Goal: Information Seeking & Learning: Compare options

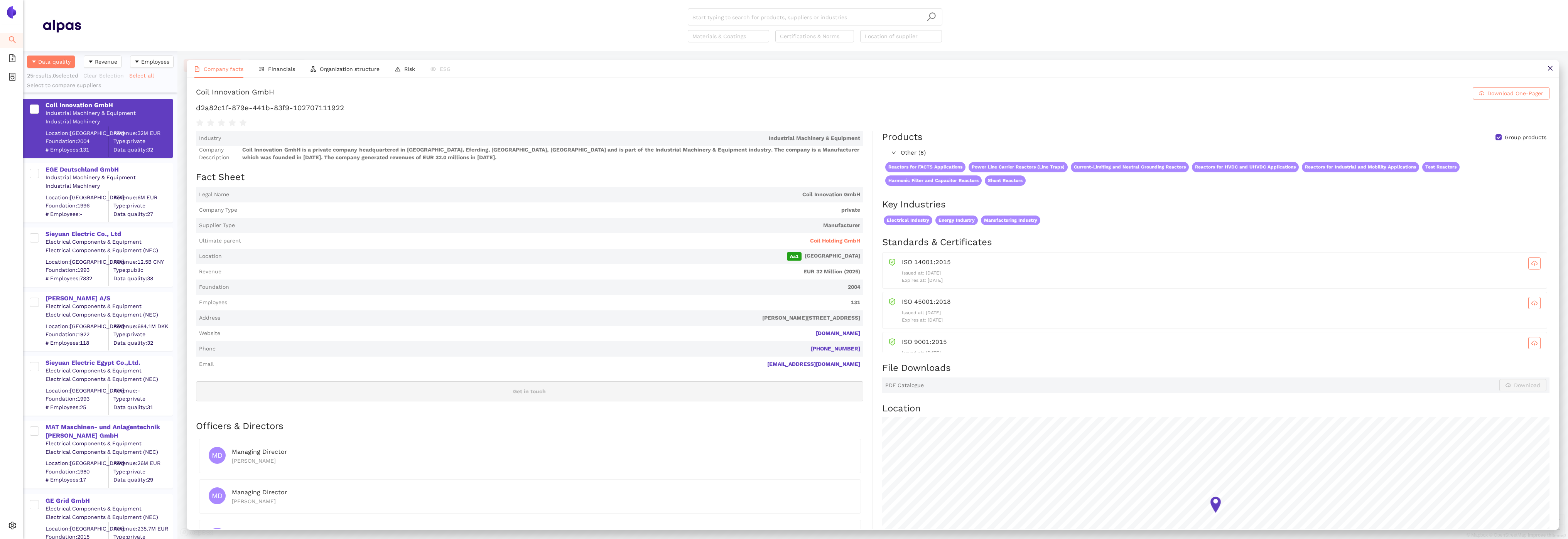
scroll to position [82, 0]
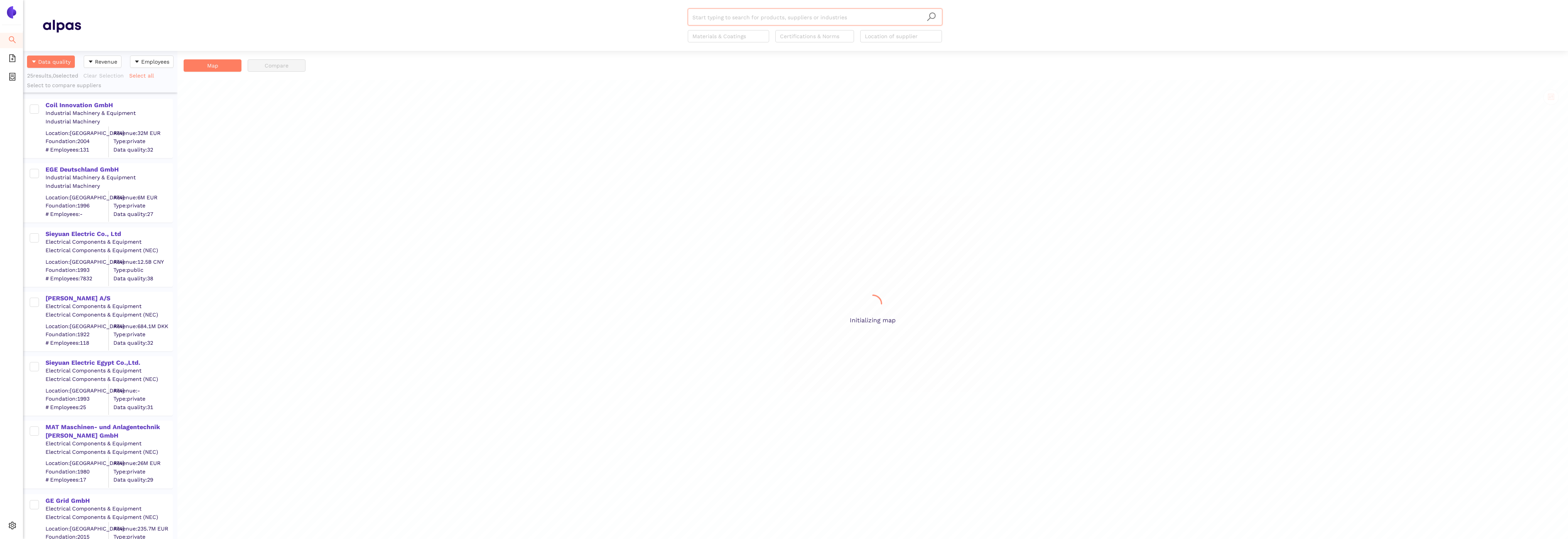
scroll to position [489, 154]
click at [53, 106] on div "Coil Innovation GmbH" at bounding box center [109, 105] width 127 height 9
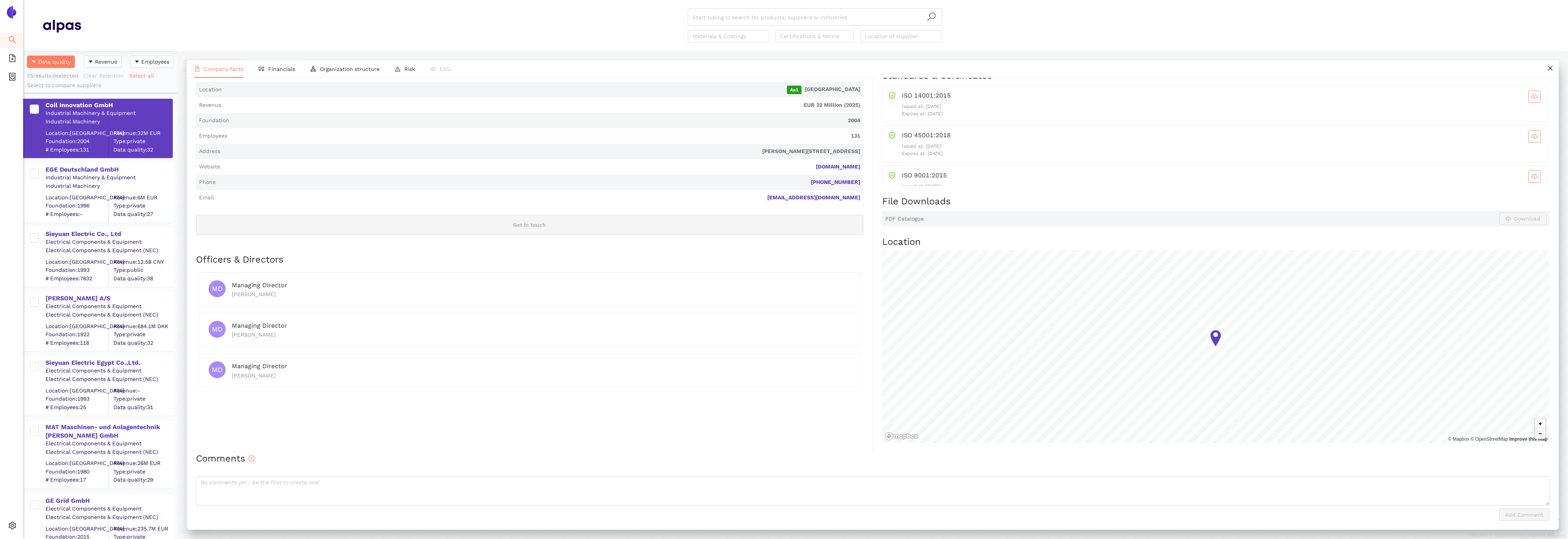
scroll to position [0, 0]
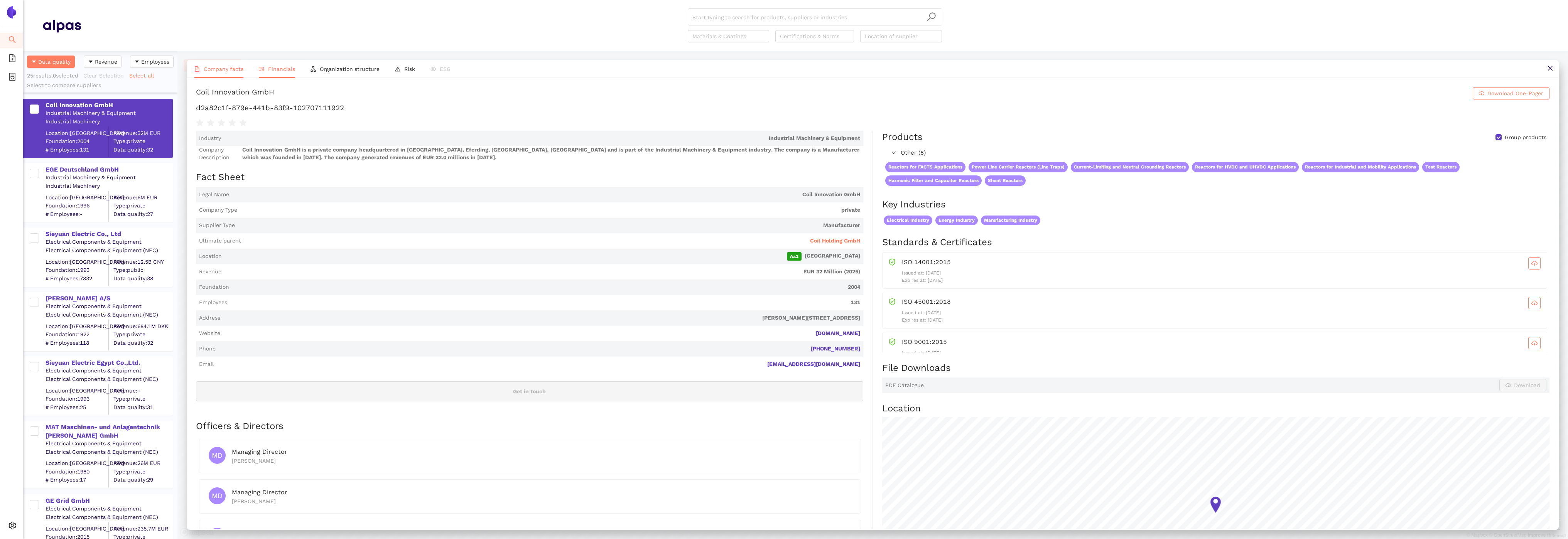
click at [266, 69] on li "Financials" at bounding box center [277, 69] width 52 height 18
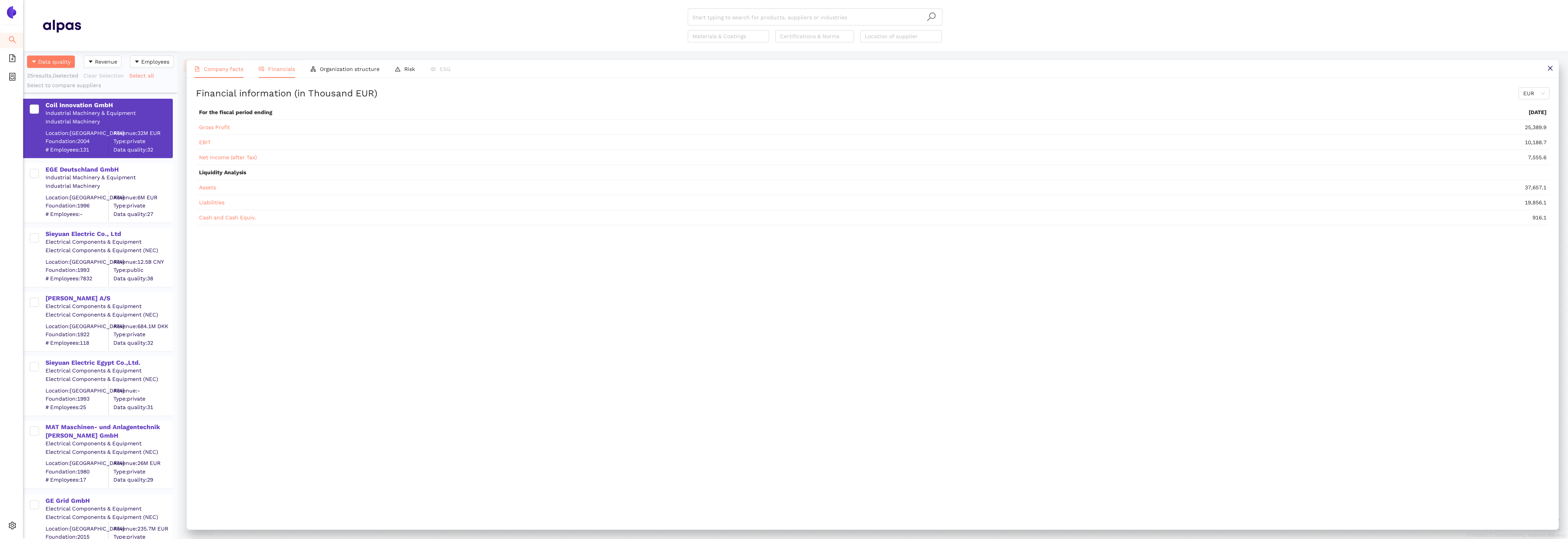
click at [223, 69] on span "Company facts" at bounding box center [223, 69] width 40 height 6
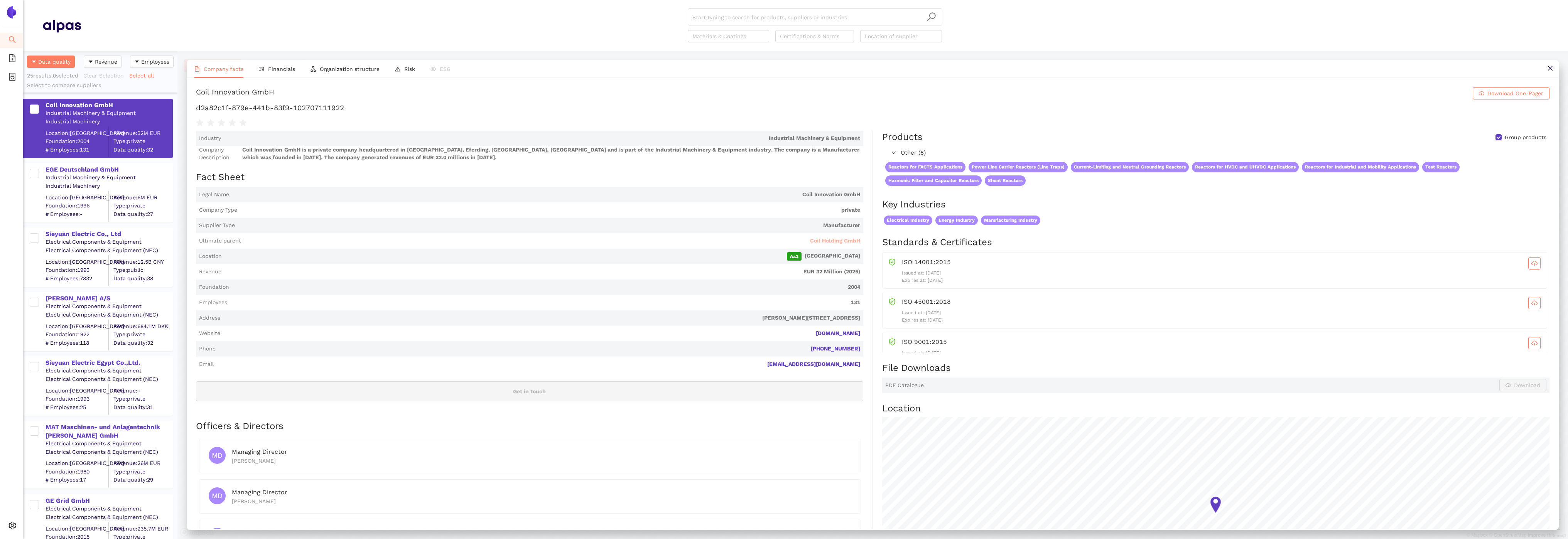
click at [847, 243] on span "Coil Holding GmbH" at bounding box center [835, 241] width 50 height 8
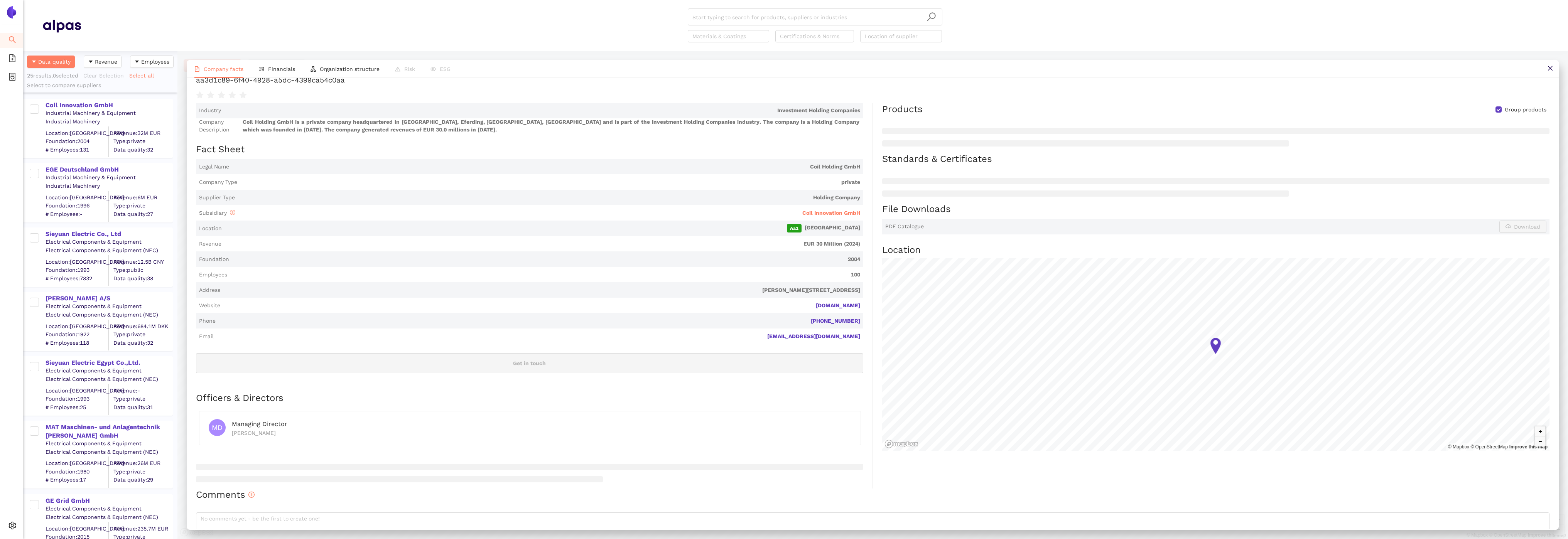
scroll to position [74, 0]
click at [272, 71] on span "Financials" at bounding box center [281, 69] width 27 height 6
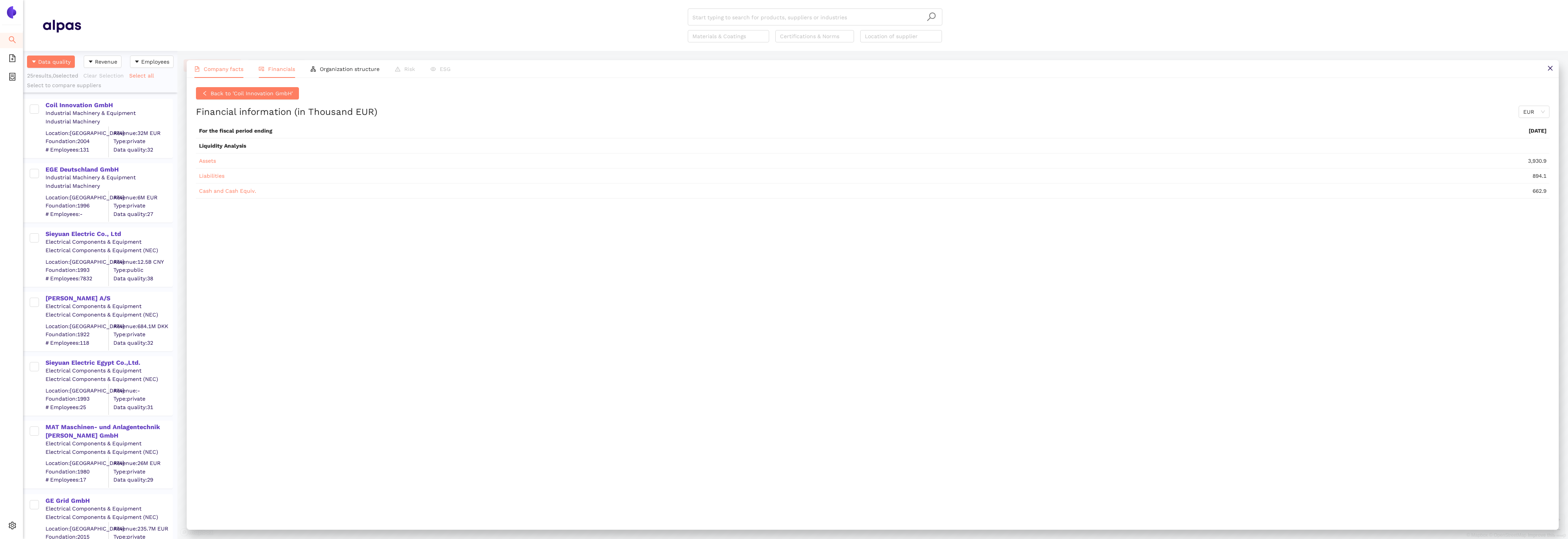
click at [214, 71] on span "Company facts" at bounding box center [223, 69] width 40 height 6
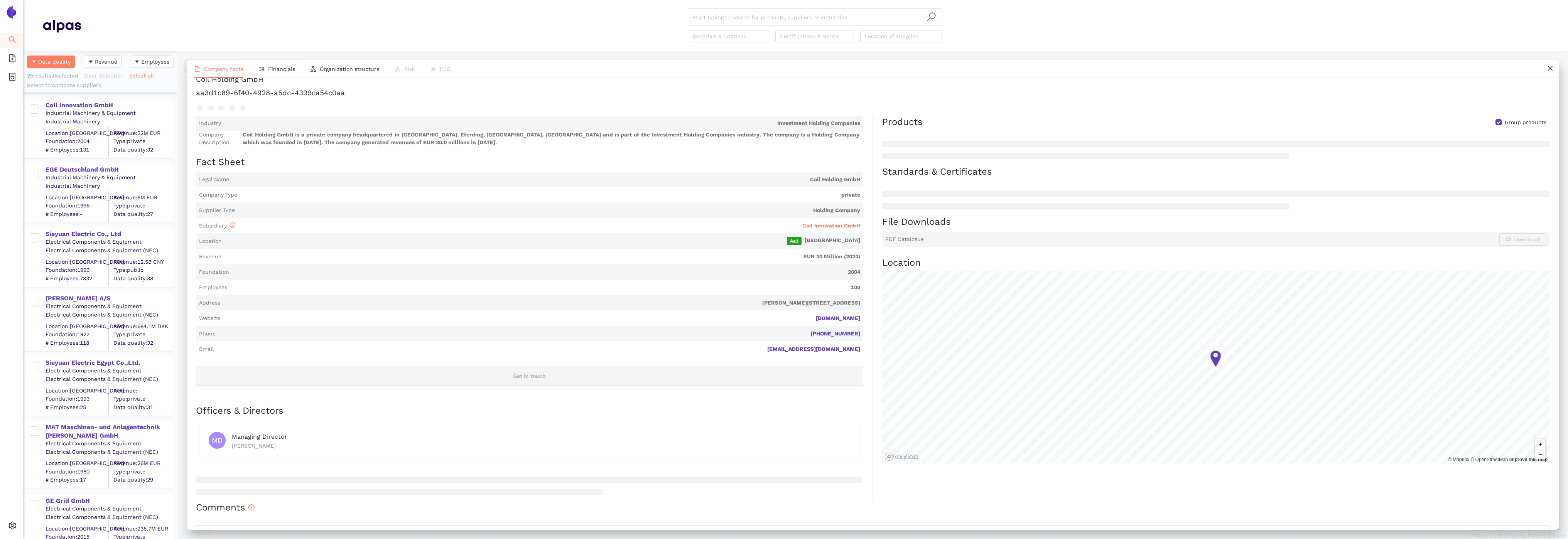
scroll to position [0, 0]
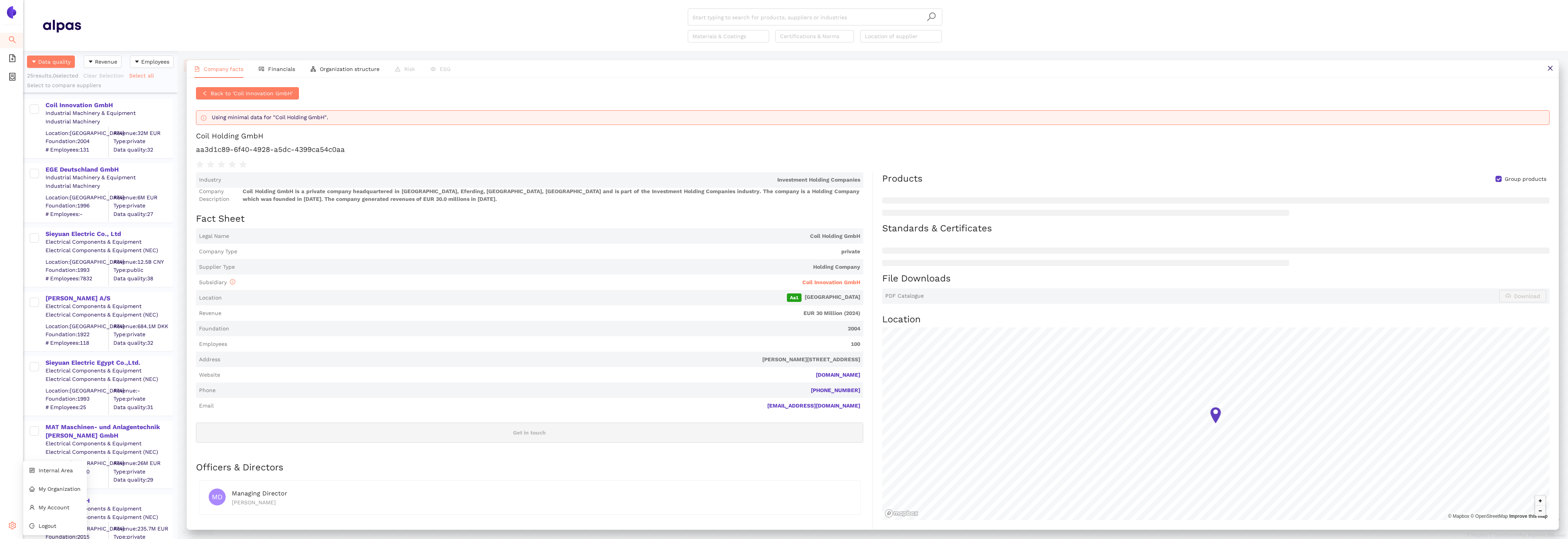
click at [7, 523] on div "Settings" at bounding box center [12, 526] width 23 height 15
click at [17, 517] on li "Settings" at bounding box center [12, 526] width 23 height 18
click at [16, 525] on div "Settings" at bounding box center [12, 526] width 23 height 15
click at [44, 471] on span "Internal Area" at bounding box center [55, 470] width 34 height 6
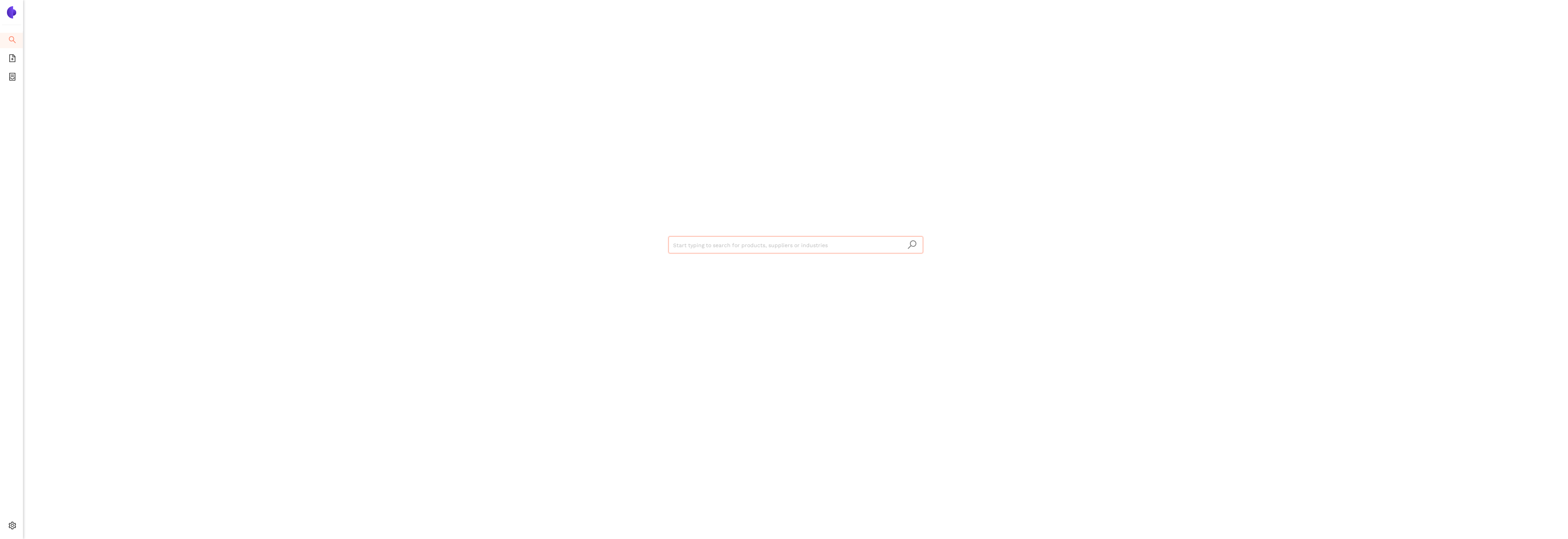
click at [751, 247] on input "search" at bounding box center [796, 245] width 245 height 17
click at [768, 272] on div "Show all 43 suppliers in this dataset" at bounding box center [797, 274] width 240 height 9
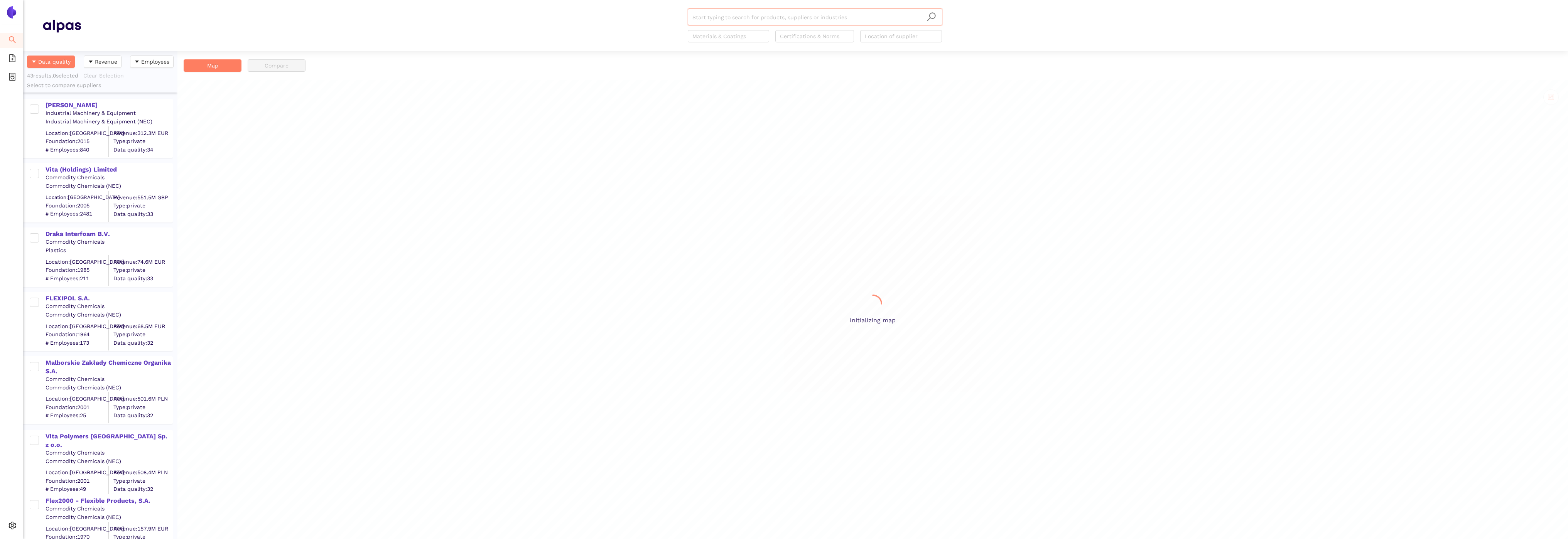
scroll to position [489, 154]
click at [77, 103] on div "Aumann AG" at bounding box center [109, 105] width 127 height 9
click at [52, 107] on div "Parallel Ltd" at bounding box center [109, 105] width 127 height 9
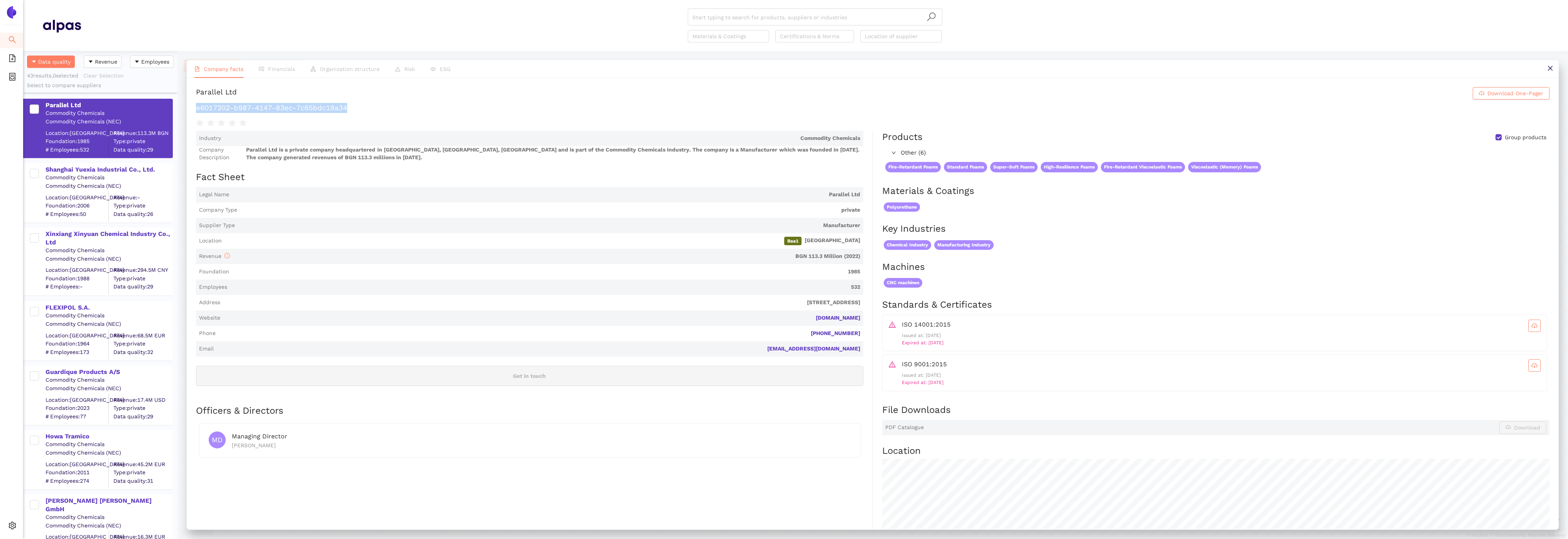
drag, startPoint x: 405, startPoint y: 105, endPoint x: 195, endPoint y: 106, distance: 210.0
click at [196, 106] on h1 "e6017202-b987-4147-83ec-7c65bdc19a34" at bounding box center [873, 108] width 1354 height 10
copy h1 "e6017202-b987-4147-83ec-7c65bdc19a34"
click at [72, 170] on div "Shanghai Yuexia Industrial Co., Ltd." at bounding box center [109, 170] width 127 height 9
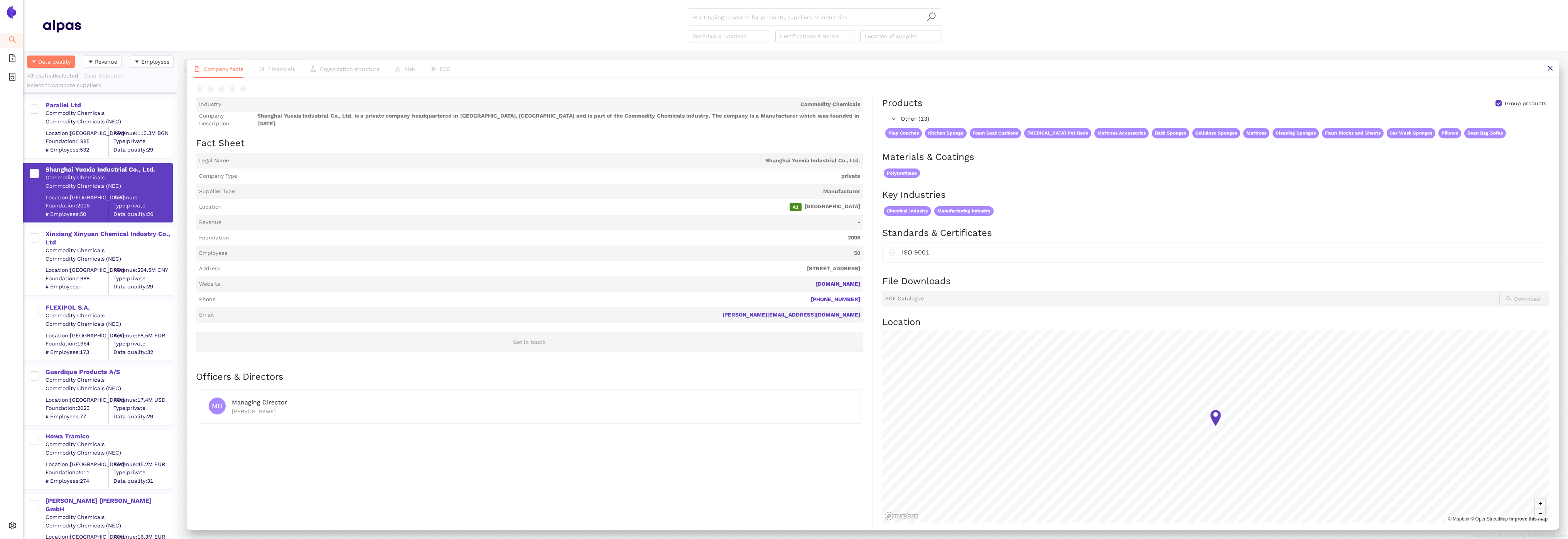
scroll to position [0, 0]
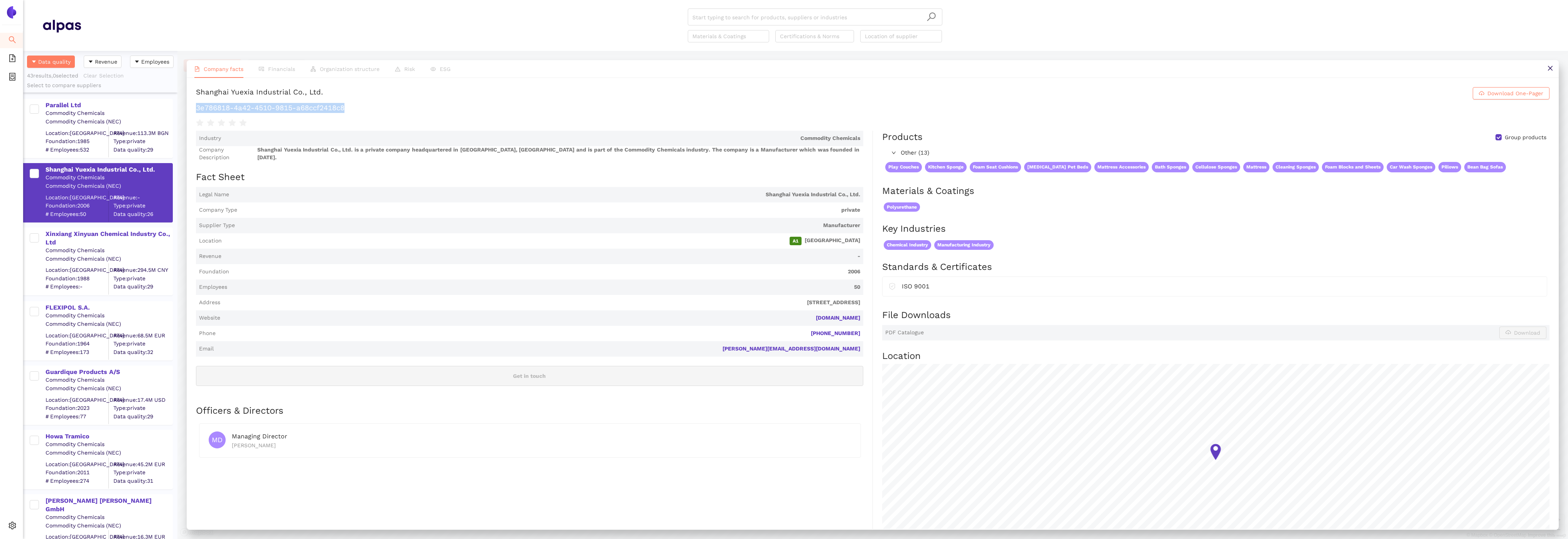
drag, startPoint x: 355, startPoint y: 107, endPoint x: 192, endPoint y: 105, distance: 163.0
click at [191, 105] on div "Shanghai Yuexia Industrial Co., Ltd. Download One-Pager 3e786818-4a42-4510-9815…" at bounding box center [873, 303] width 1372 height 451
copy h1 "3e786818-4a42-4510-9815-a68ccf2418c8"
click at [159, 232] on div "Xinxiang Xinyuan Chemical Industry Co., Ltd" at bounding box center [109, 238] width 127 height 18
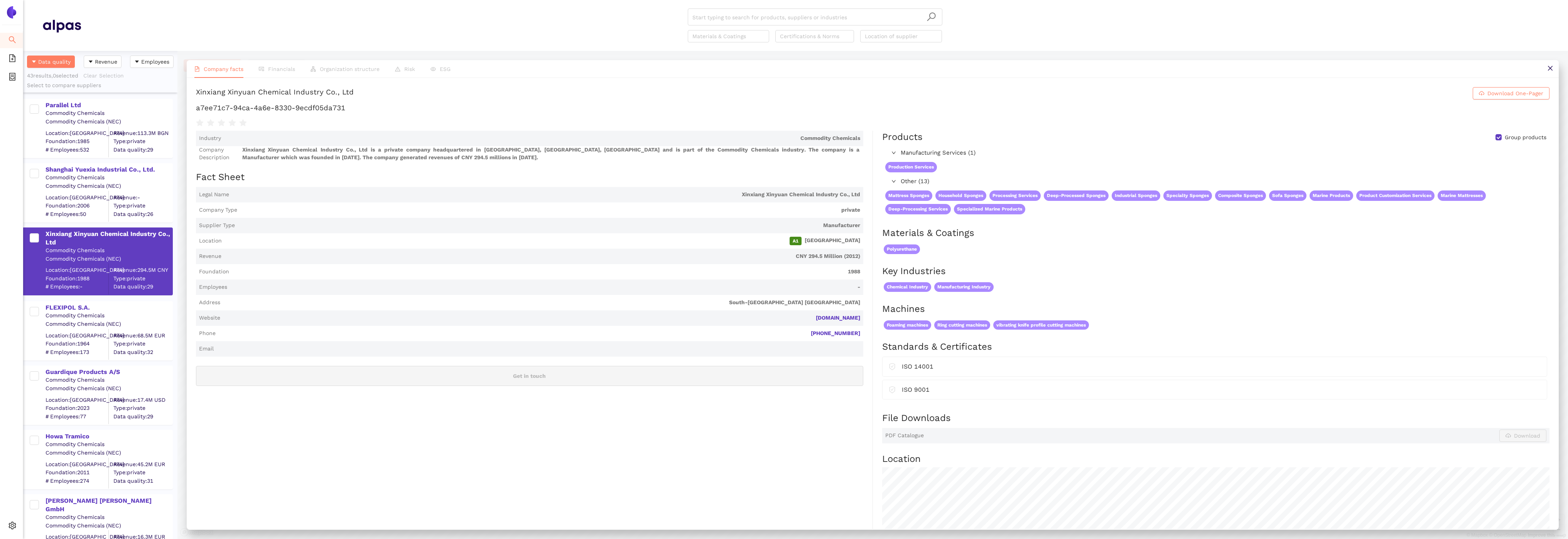
drag, startPoint x: 863, startPoint y: 320, endPoint x: 813, endPoint y: 320, distance: 50.0
click at [813, 320] on span "Website xx-xinyuan.com" at bounding box center [530, 318] width 667 height 15
copy link "xx-xinyuan.com"
drag, startPoint x: 356, startPoint y: 108, endPoint x: 193, endPoint y: 111, distance: 163.0
click at [193, 111] on div "Xinxiang Xinyuan Chemical Industry Co., Ltd Download One-Pager a7ee71c7-94ca-4a…" at bounding box center [873, 303] width 1372 height 451
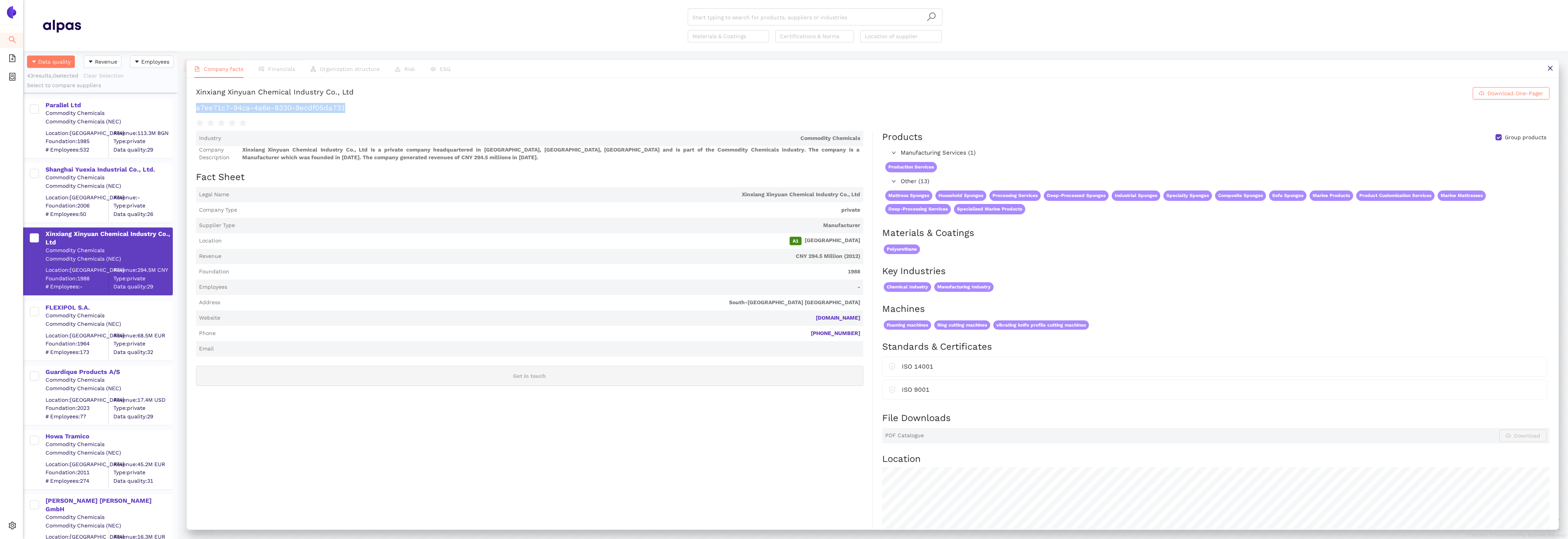
copy h1 "a7ee71c7-94ca-4a6e-8330-9ecdf05da731"
click at [68, 304] on div "FLEXIPOL S.A." at bounding box center [109, 308] width 127 height 9
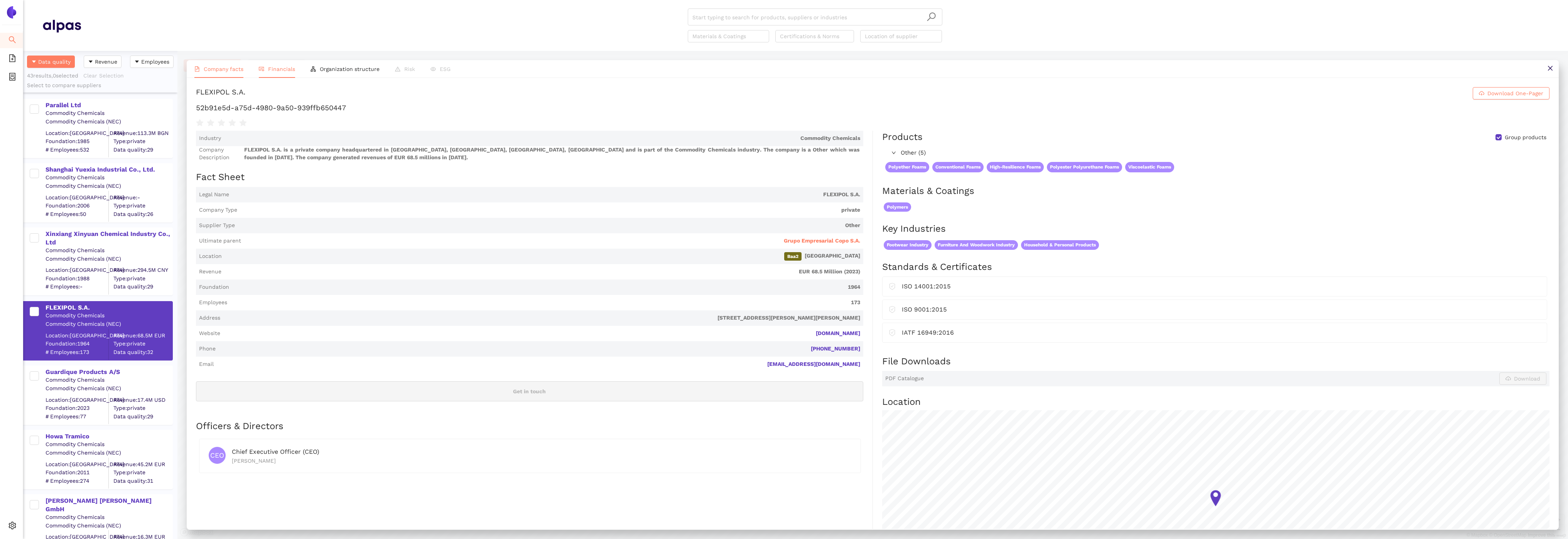
click at [288, 64] on li "Financials" at bounding box center [277, 69] width 52 height 18
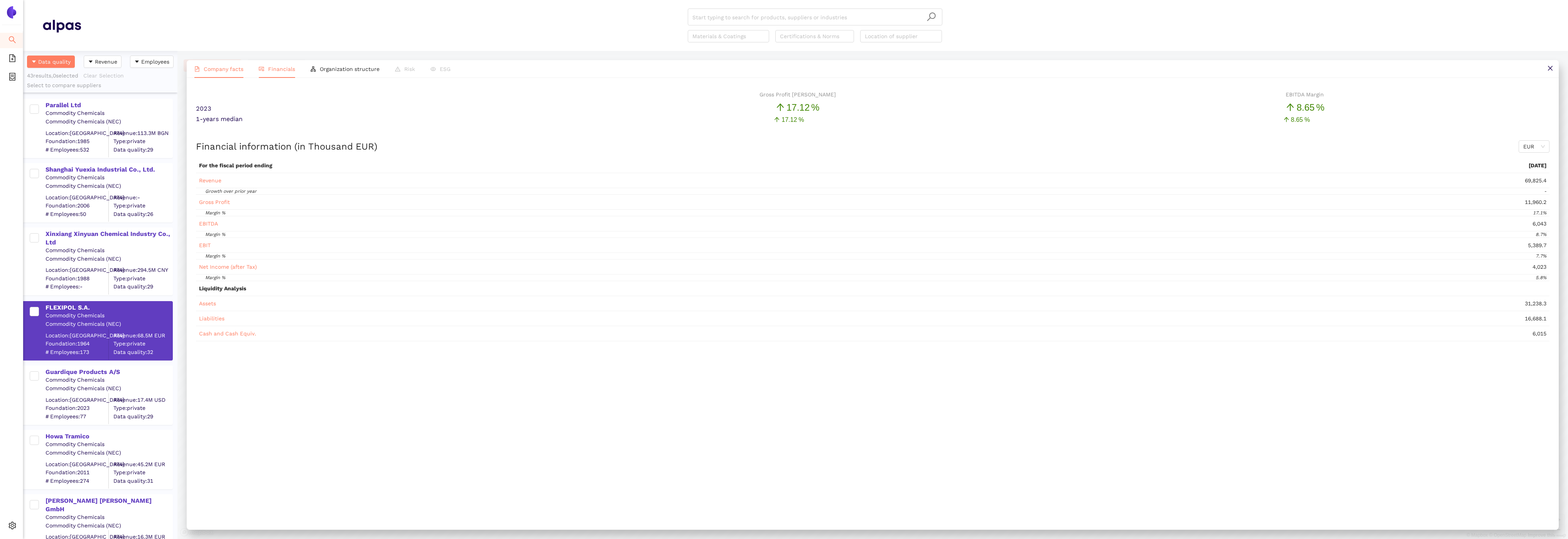
click at [212, 72] on li "Company facts" at bounding box center [219, 69] width 65 height 18
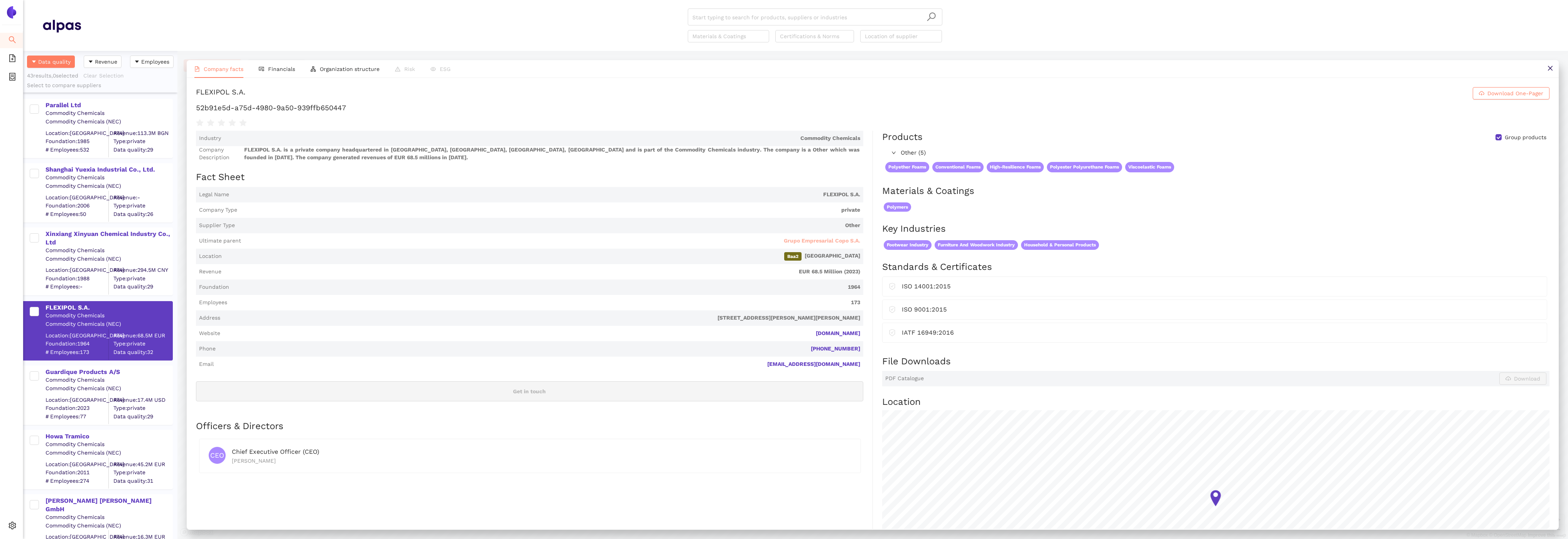
click at [839, 240] on span "Grupo Empresarial Copo S.A." at bounding box center [822, 241] width 76 height 8
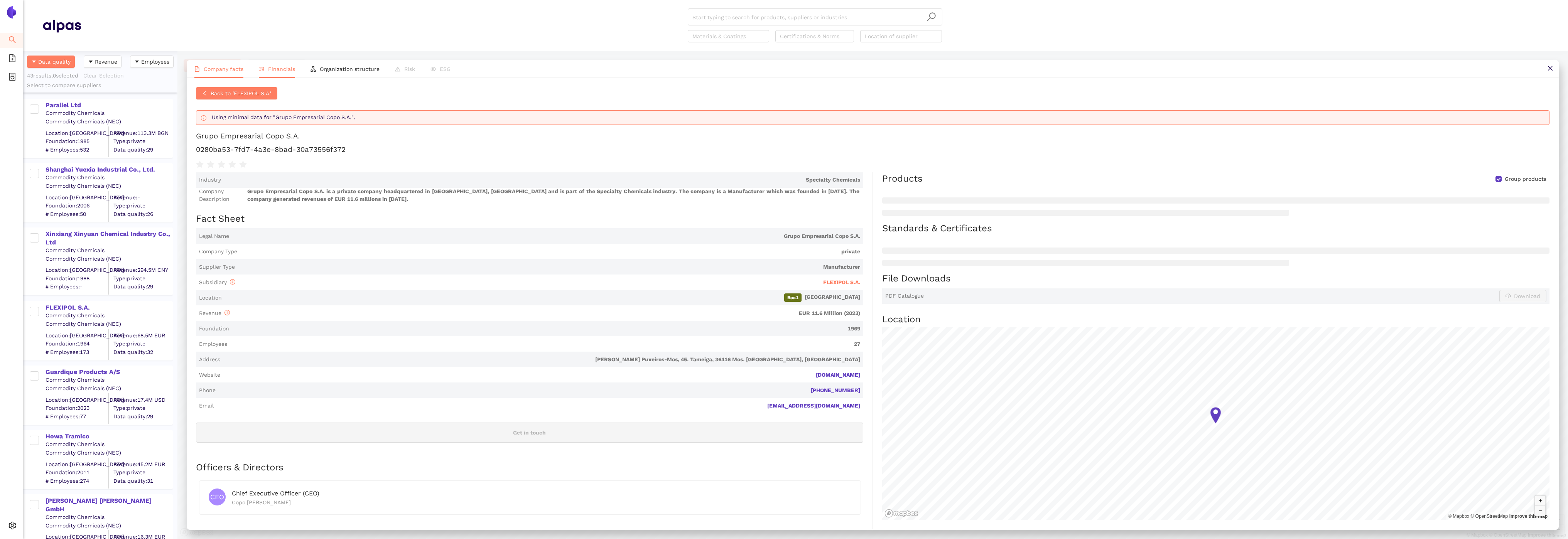
click at [279, 77] on li "Financials" at bounding box center [277, 69] width 52 height 18
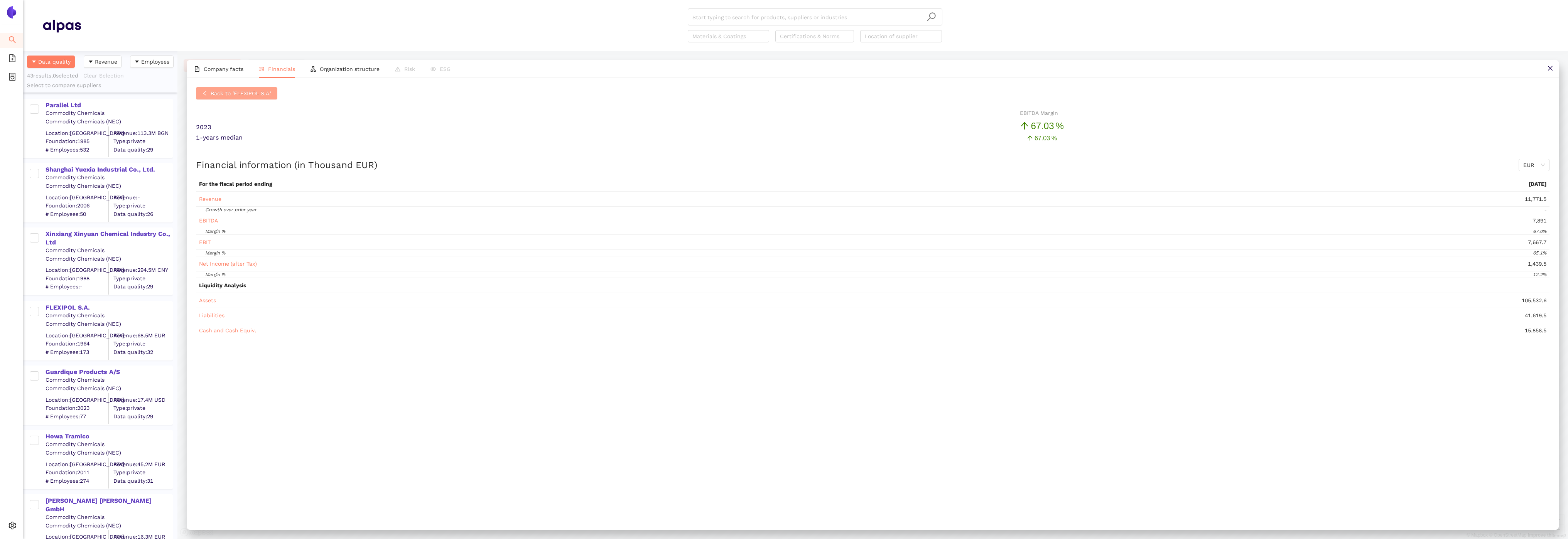
click at [220, 94] on span "Back to 'FLEXIPOL S.A.'" at bounding box center [240, 93] width 60 height 9
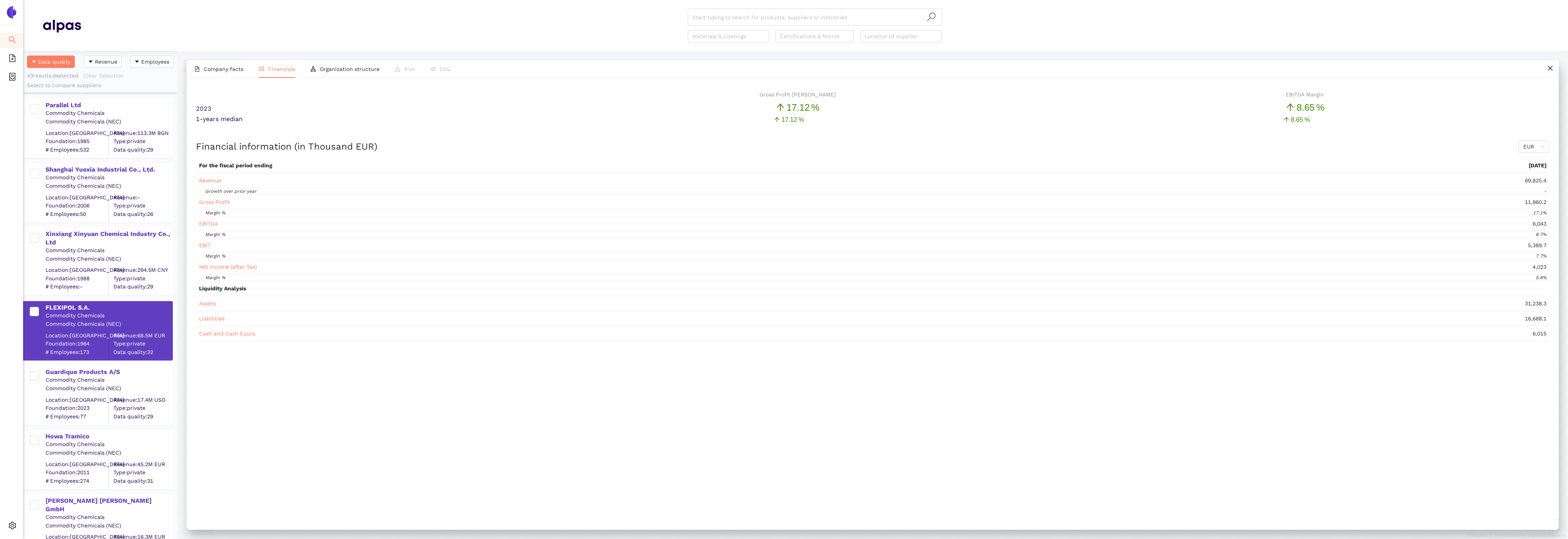
click at [293, 67] on span "Financials" at bounding box center [281, 69] width 27 height 6
click at [217, 71] on span "Company facts" at bounding box center [223, 69] width 40 height 6
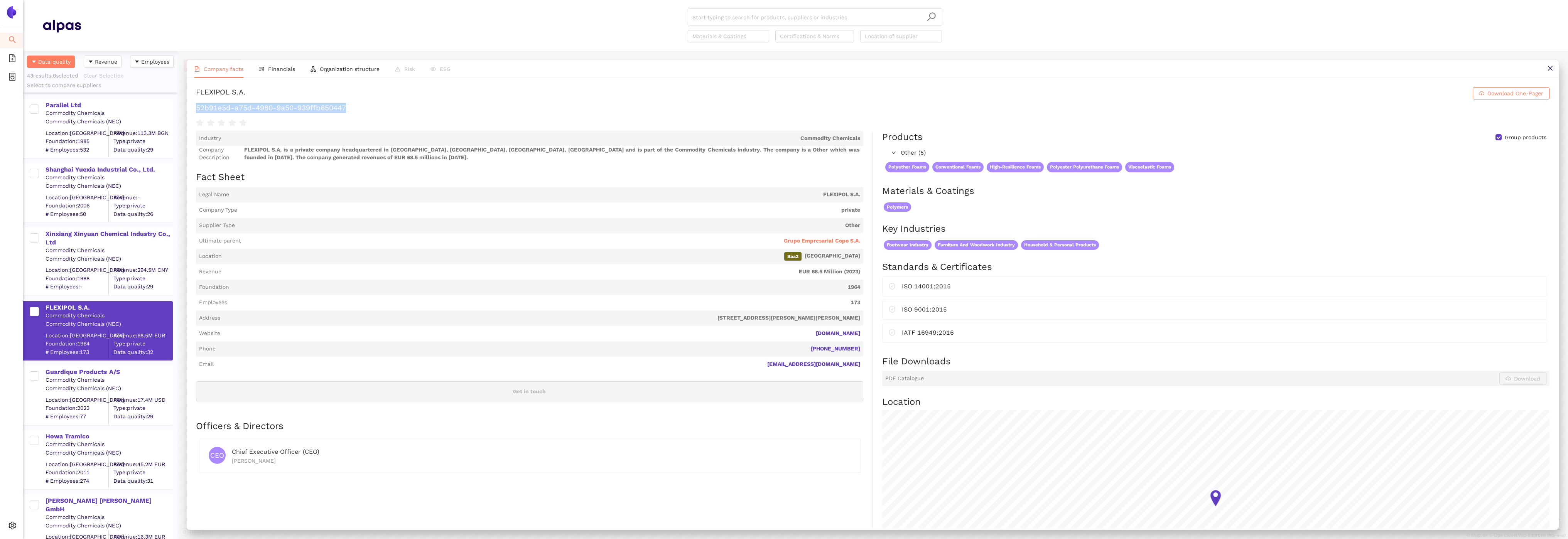
drag, startPoint x: 360, startPoint y: 103, endPoint x: 186, endPoint y: 108, distance: 174.1
click at [187, 108] on div "FLEXIPOL S.A. Download One-Pager 52b91e5d-a75d-4980-9a50-939ffb650447 Industry …" at bounding box center [873, 303] width 1372 height 451
copy h1 "52b91e5d-a75d-4980-9a50-939ffb650447"
click at [79, 372] on div "Guardique Products A/S" at bounding box center [109, 372] width 127 height 9
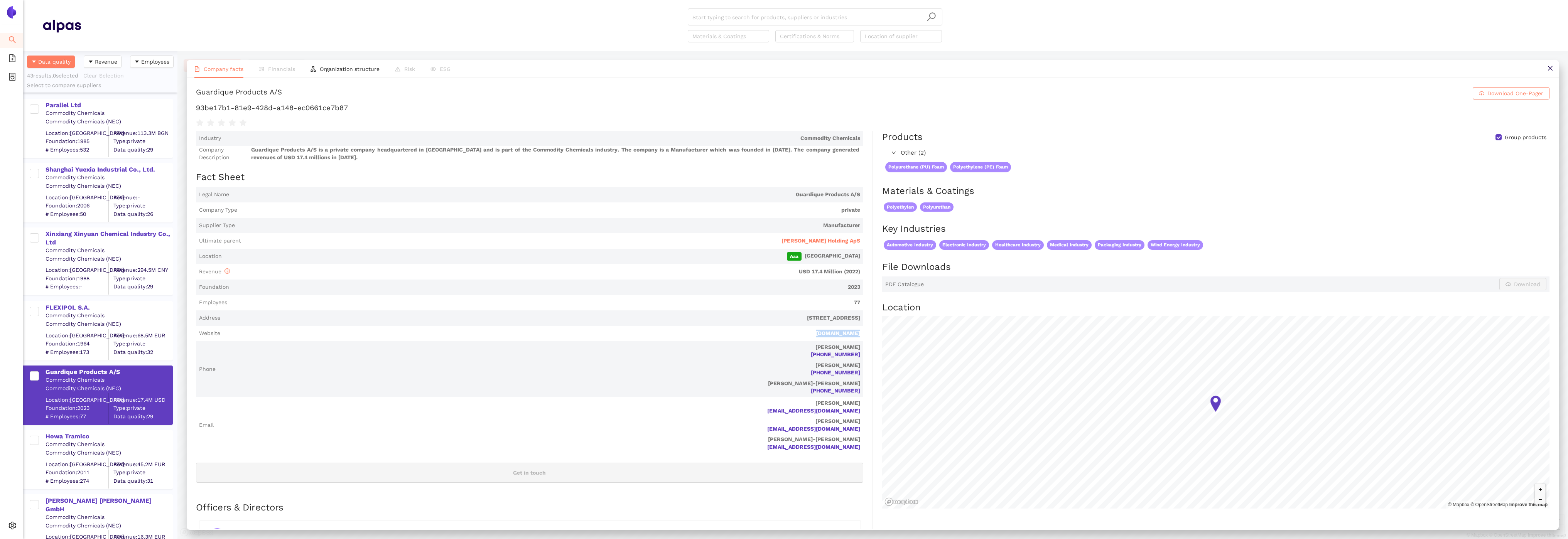
drag, startPoint x: 863, startPoint y: 333, endPoint x: 821, endPoint y: 333, distance: 42.0
click at [821, 333] on div "Industry Commodity Chemicals Company Description Guardique Products A/S is a pr…" at bounding box center [534, 392] width 677 height 524
copy link "nordicfoam.eu"
drag, startPoint x: 364, startPoint y: 109, endPoint x: 195, endPoint y: 108, distance: 169.0
click at [196, 108] on h1 "93be17b1-81e9-428d-a148-ec0661ce7b87" at bounding box center [873, 108] width 1354 height 10
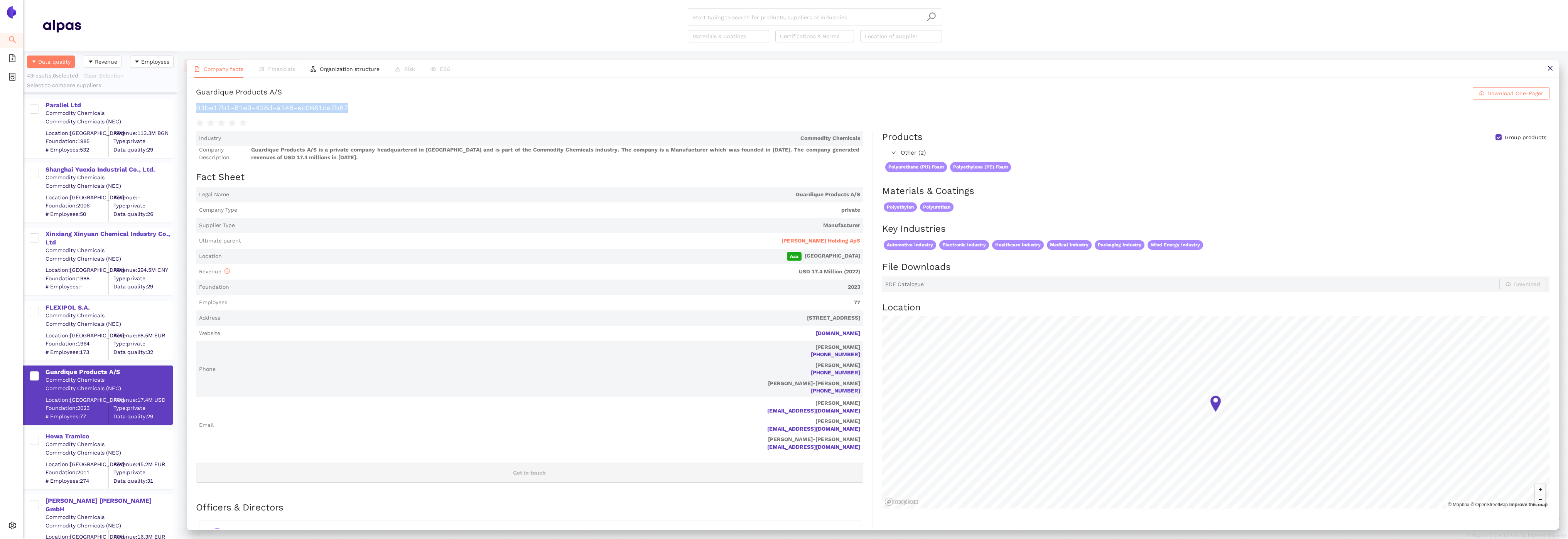
copy h1 "93be17b1-81e9-428d-a148-ec0661ce7b87"
click at [843, 242] on span "Henrik Linde Holding ApS" at bounding box center [821, 241] width 79 height 8
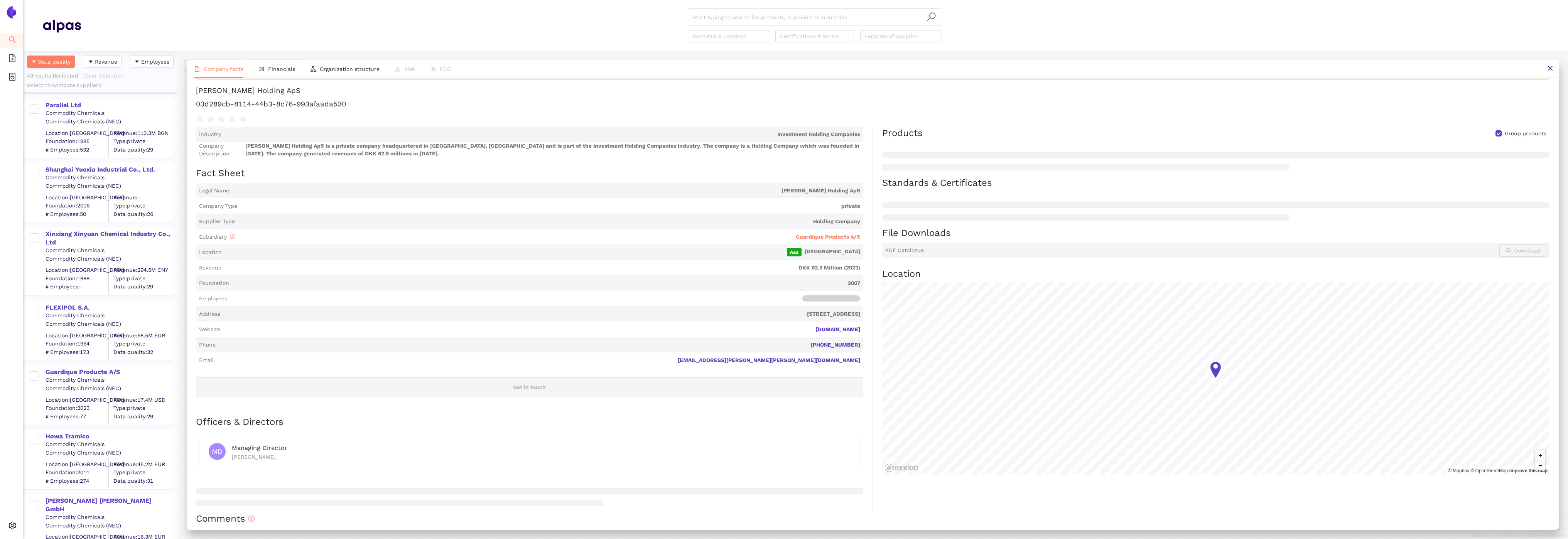
scroll to position [45, 0]
click at [276, 74] on li "Financials" at bounding box center [277, 69] width 52 height 18
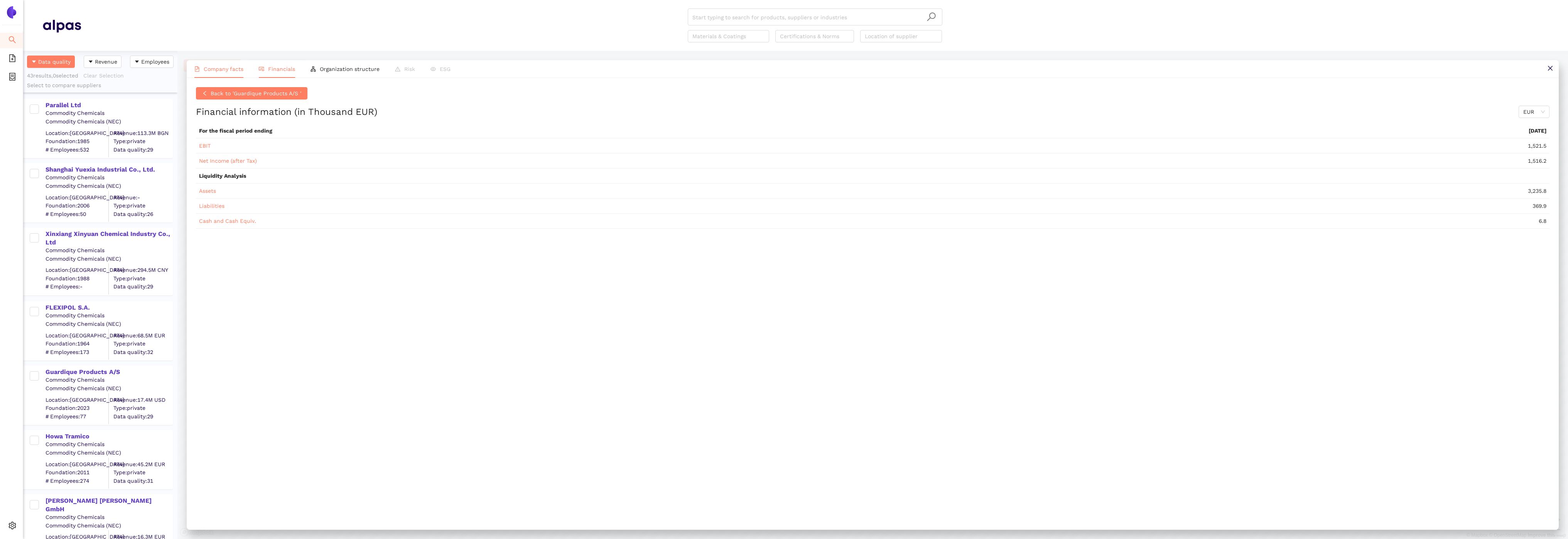
click at [229, 72] on li "Company facts" at bounding box center [219, 69] width 65 height 18
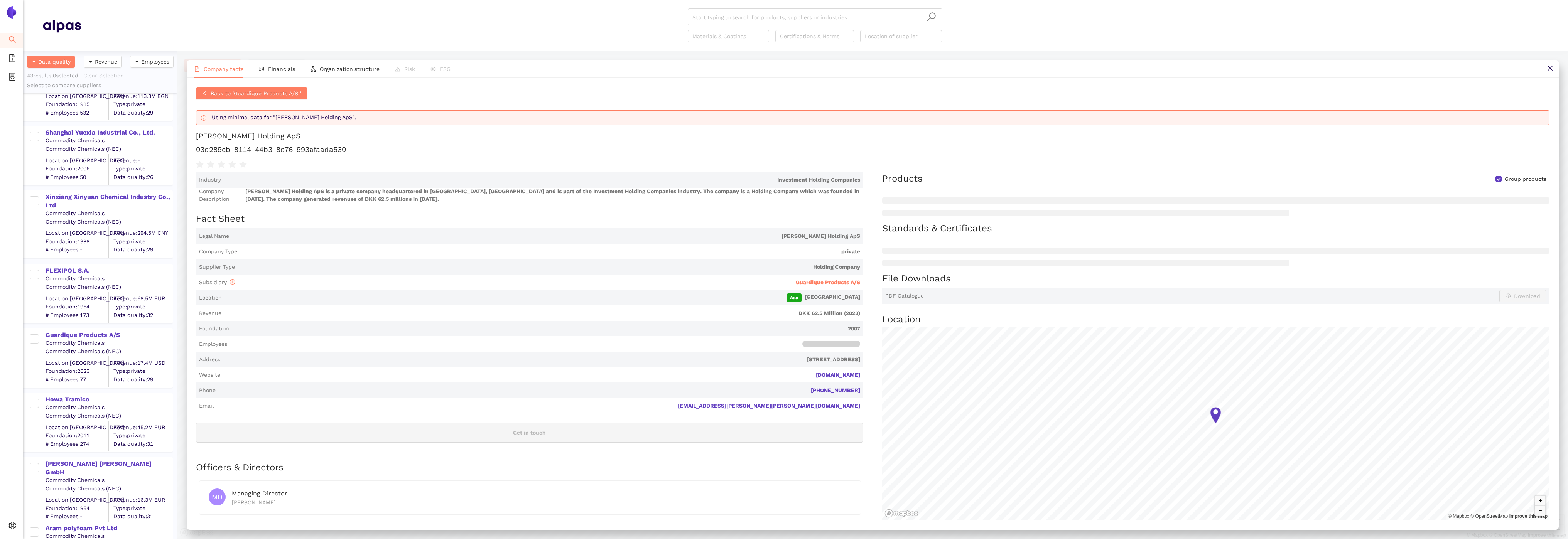
scroll to position [0, 0]
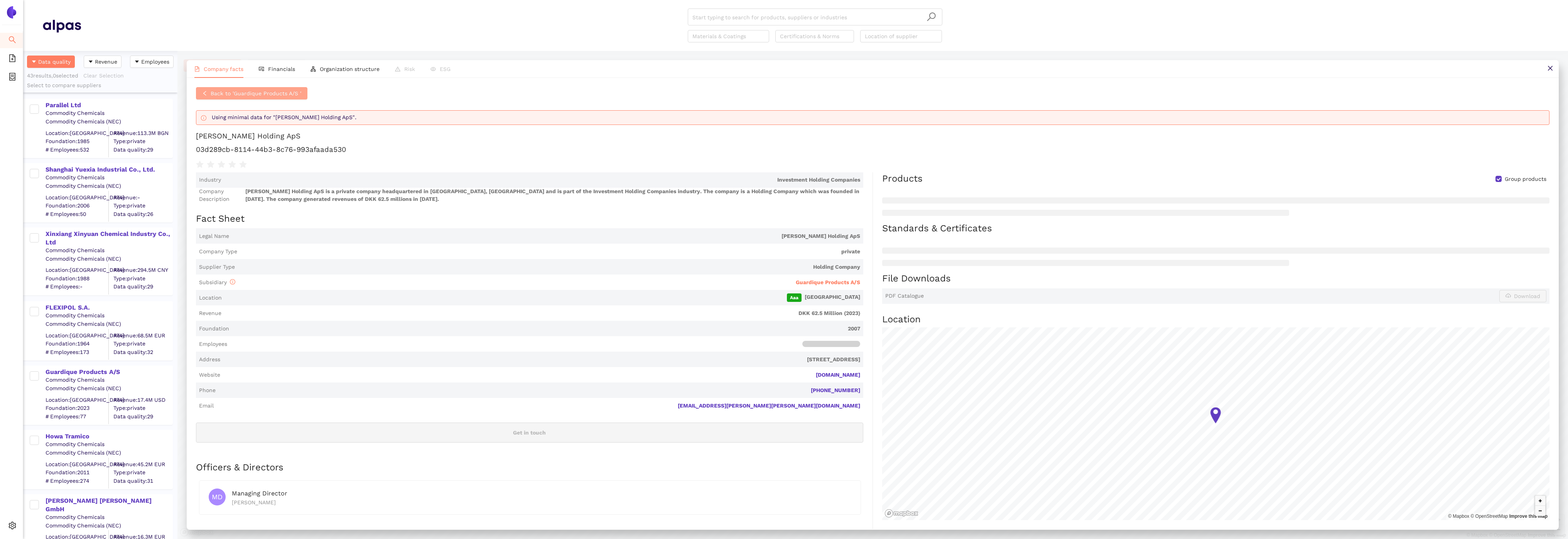
click at [260, 87] on div "Back to 'Guardique Products A/S ' Using minimal data for "Henrik Linde Holding …" at bounding box center [873, 303] width 1372 height 451
click at [259, 99] on button "Back to 'Guardique Products A/S '" at bounding box center [251, 93] width 111 height 12
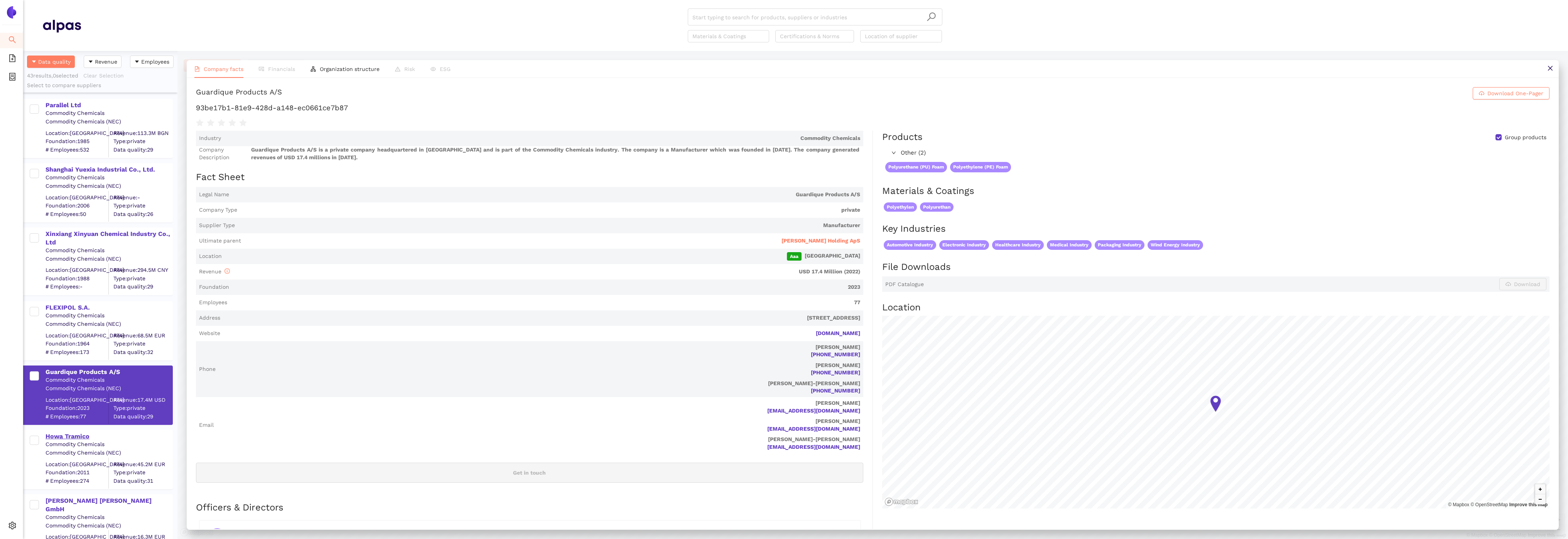
click at [86, 436] on div "Howa Tramico" at bounding box center [109, 436] width 127 height 9
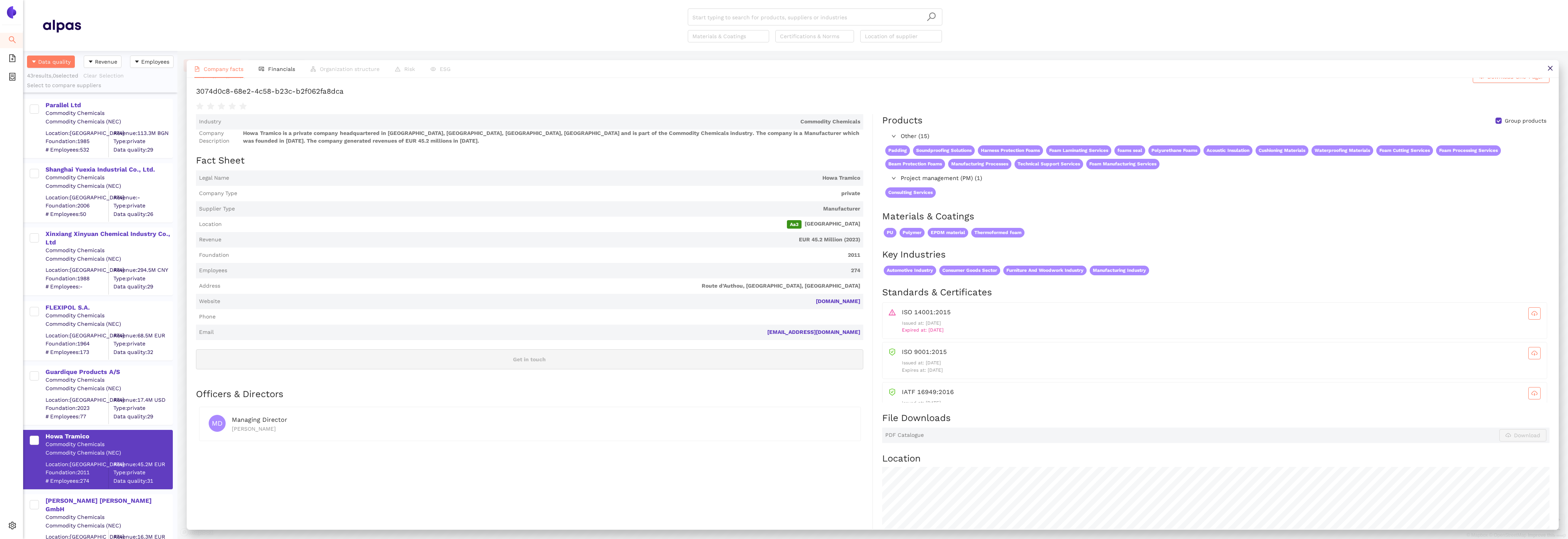
scroll to position [16, 0]
click at [284, 70] on span "Financials" at bounding box center [281, 69] width 27 height 6
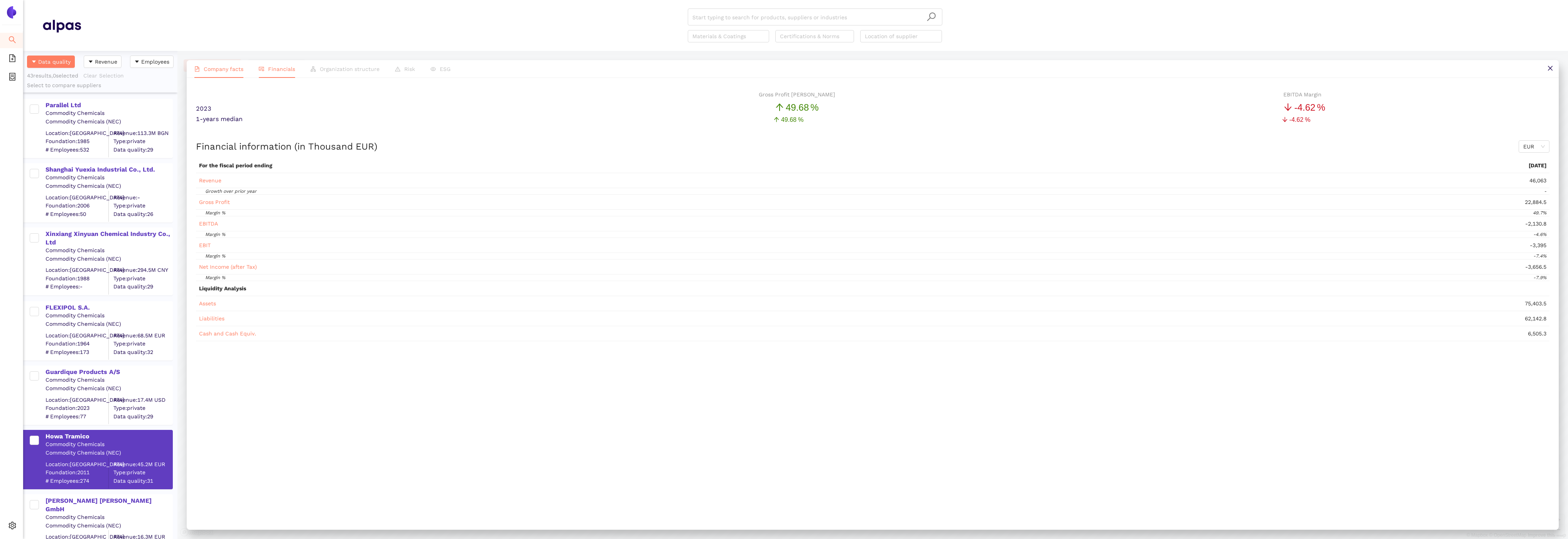
click at [212, 71] on span "Company facts" at bounding box center [223, 69] width 40 height 6
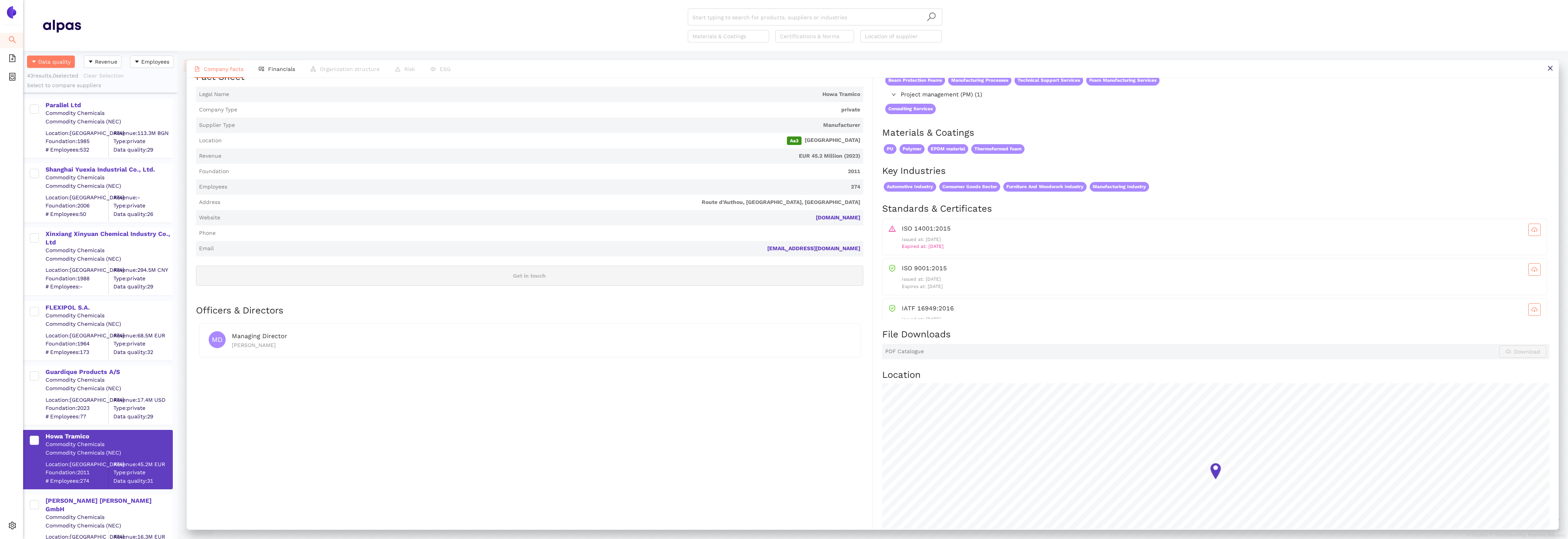
scroll to position [105, 0]
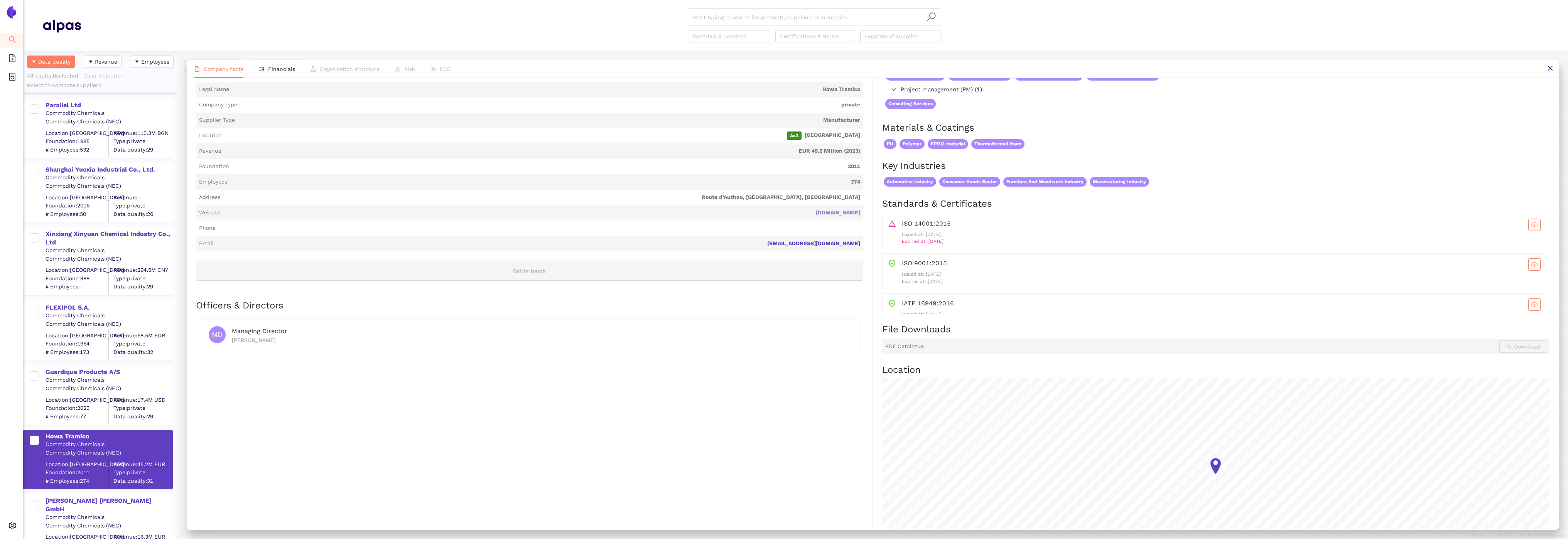
drag, startPoint x: 863, startPoint y: 213, endPoint x: 816, endPoint y: 212, distance: 47.0
click at [816, 212] on span "Website howa-tramico.fr" at bounding box center [530, 212] width 667 height 15
copy link "howa-tramico.fr"
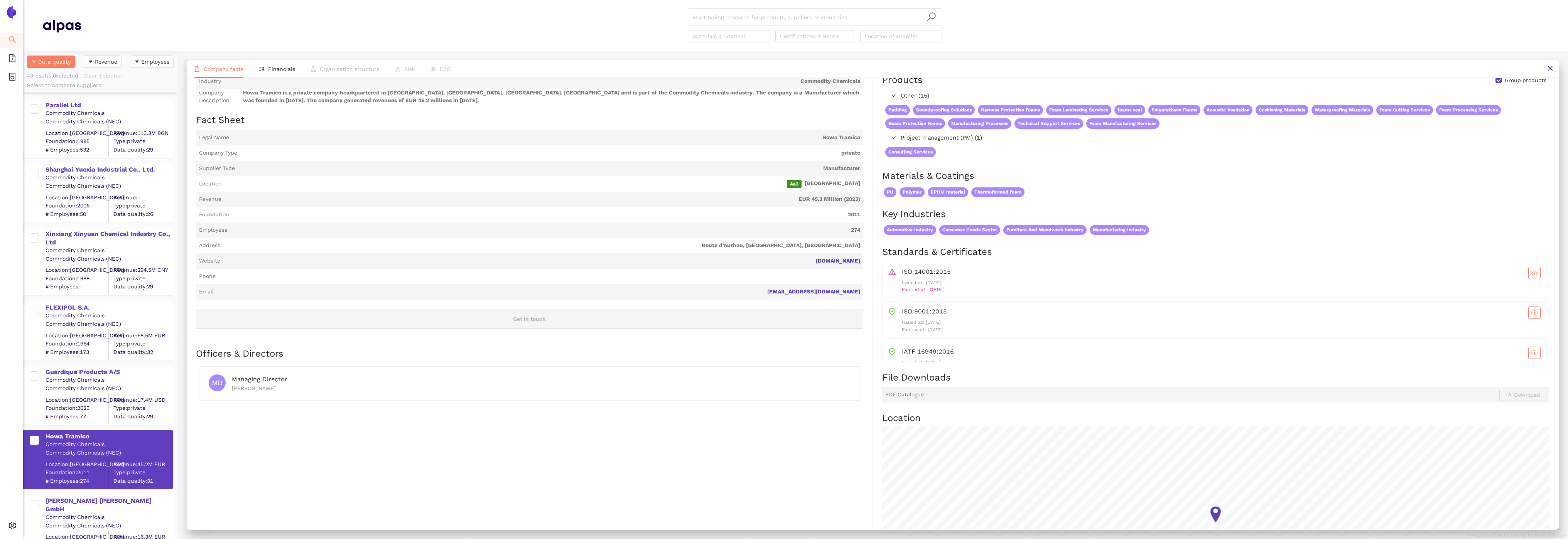
scroll to position [0, 0]
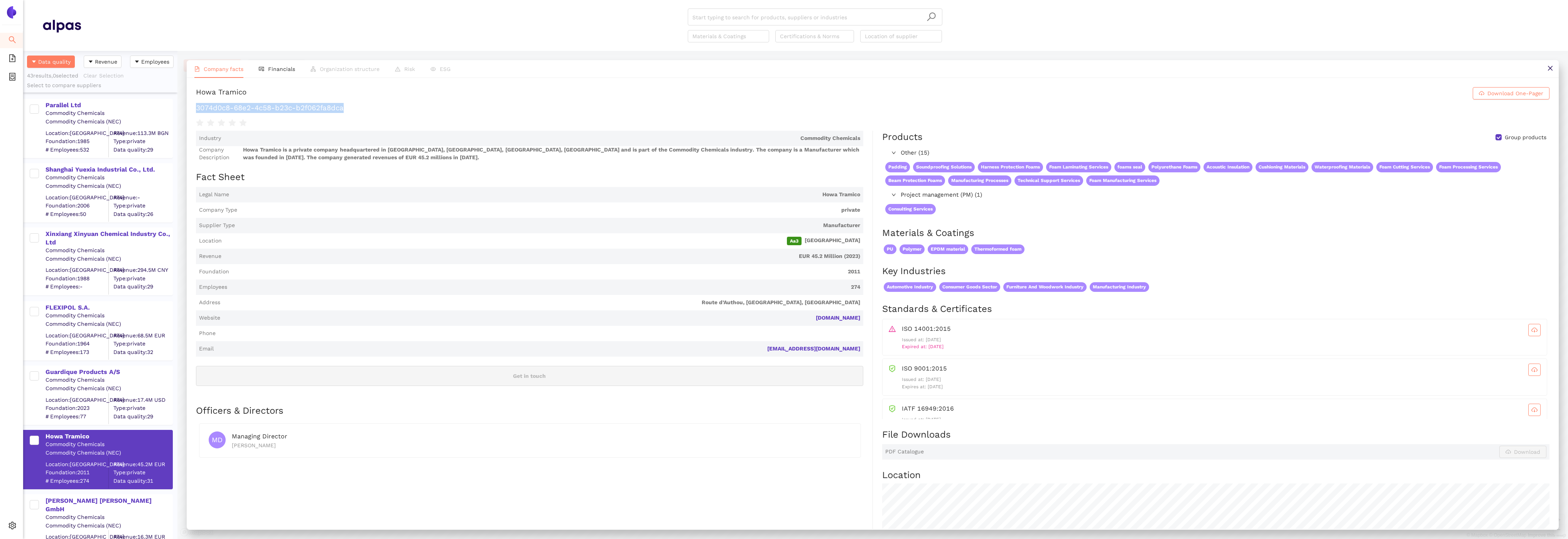
drag, startPoint x: 348, startPoint y: 108, endPoint x: 191, endPoint y: 107, distance: 157.0
click at [191, 107] on div "Howa Tramico Download One-Pager 3074d0c8-68e2-4c58-b23c-b2f062fa8dca Industry C…" at bounding box center [873, 303] width 1372 height 451
copy h1 "3074d0c8-68e2-4c58-b23c-b2f062fa8dca"
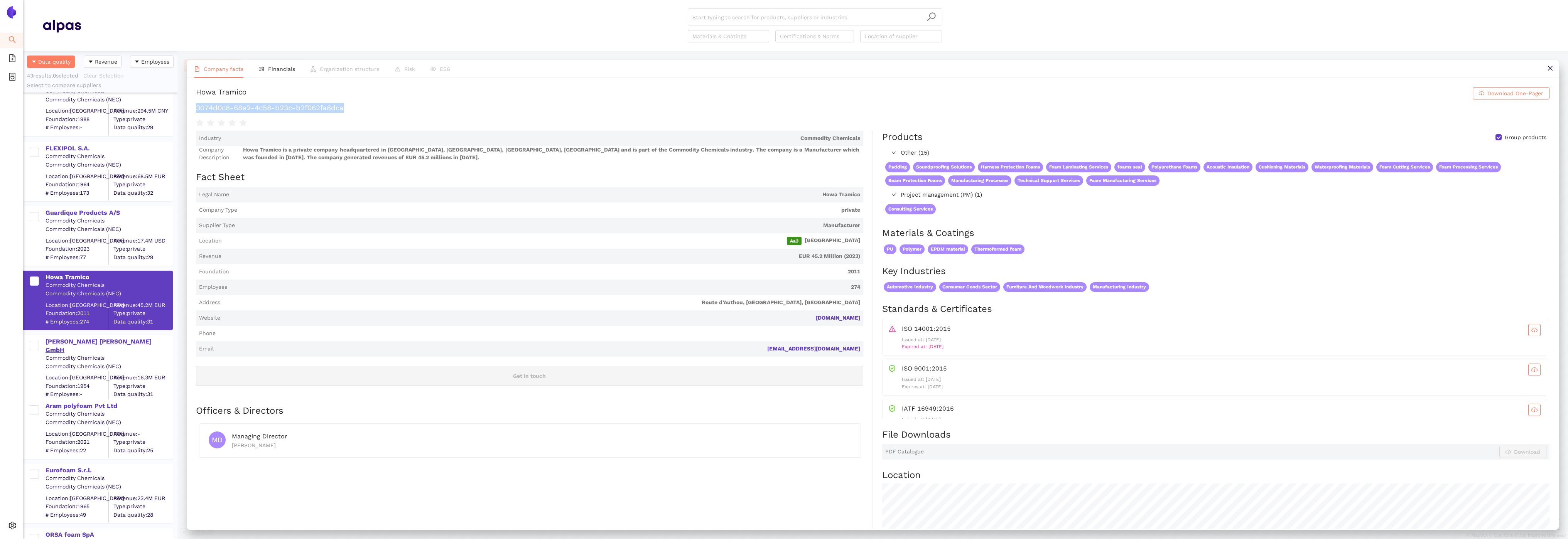
scroll to position [171, 0]
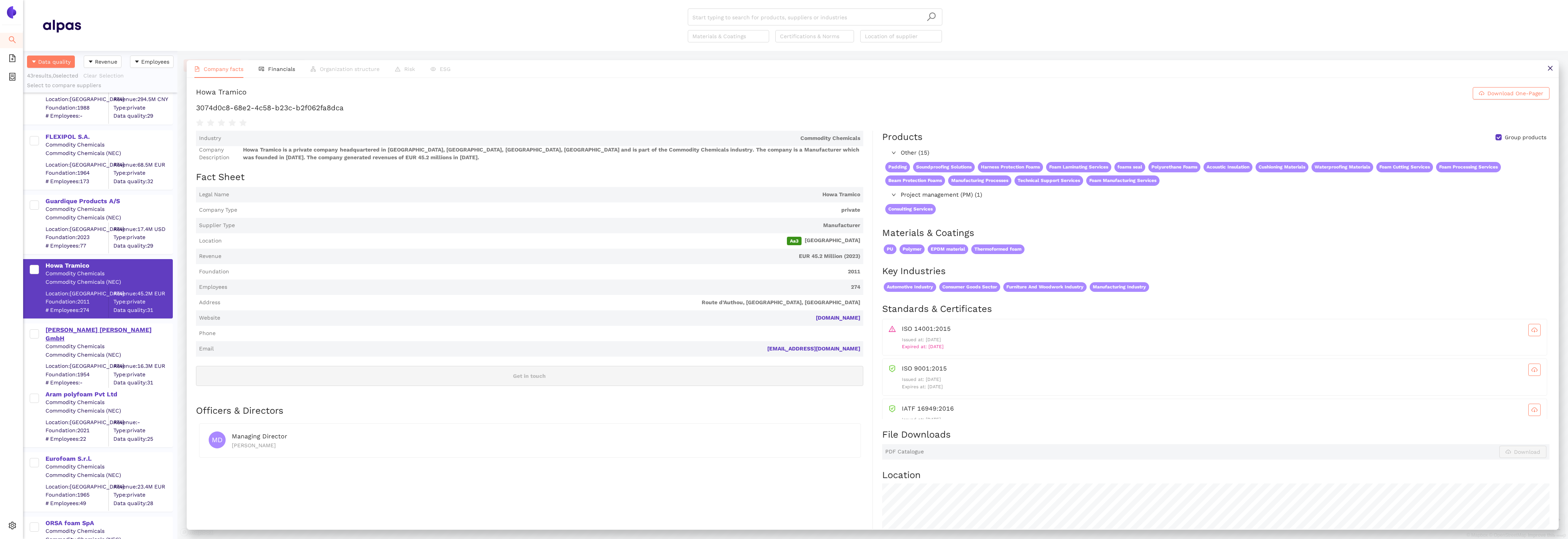
click at [63, 329] on div "Koepp Schaum GmbH" at bounding box center [109, 334] width 127 height 18
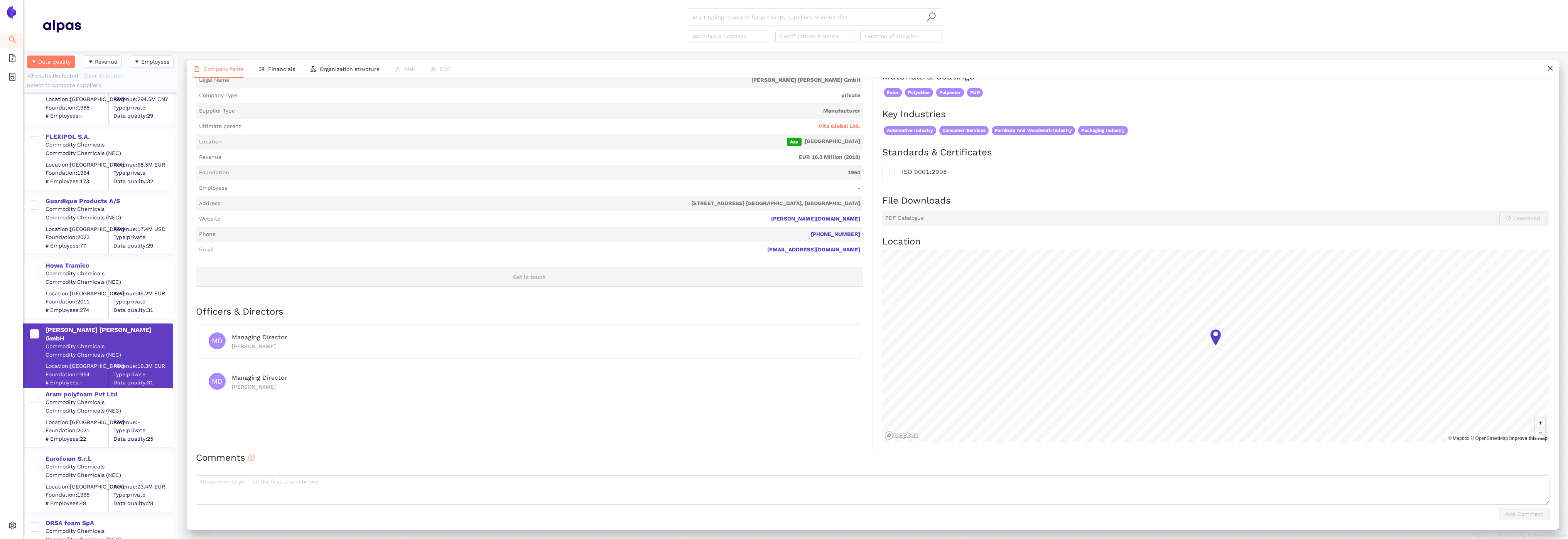
scroll to position [0, 0]
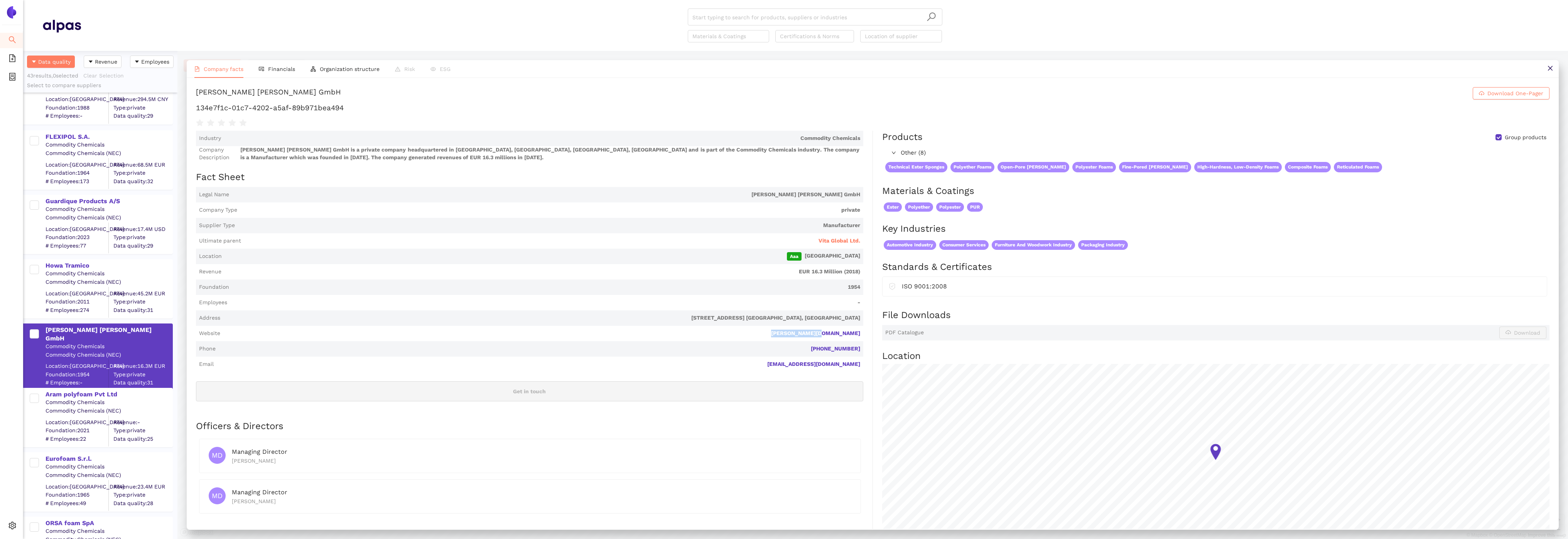
drag, startPoint x: 866, startPoint y: 330, endPoint x: 797, endPoint y: 332, distance: 69.0
click at [797, 332] on div "Industry Commodity Chemicals Company Description Koepp Schaum GmbH is a private…" at bounding box center [534, 348] width 677 height 435
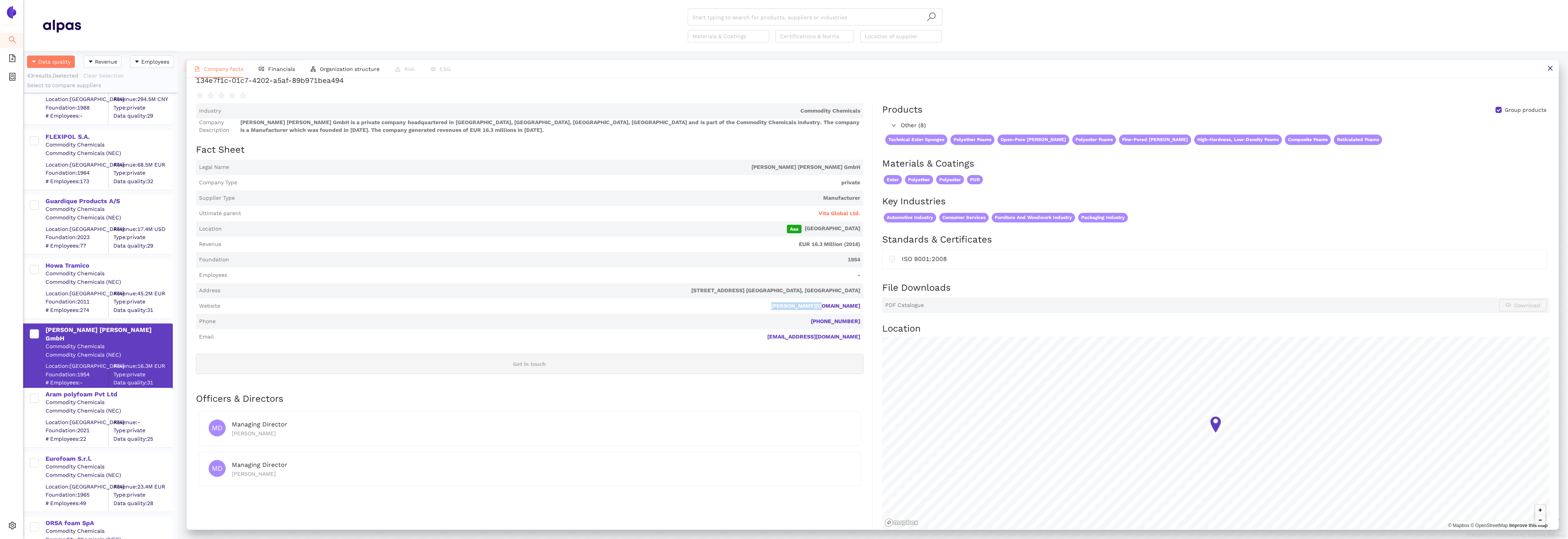
scroll to position [29, 0]
click at [278, 75] on li "Financials" at bounding box center [277, 69] width 52 height 18
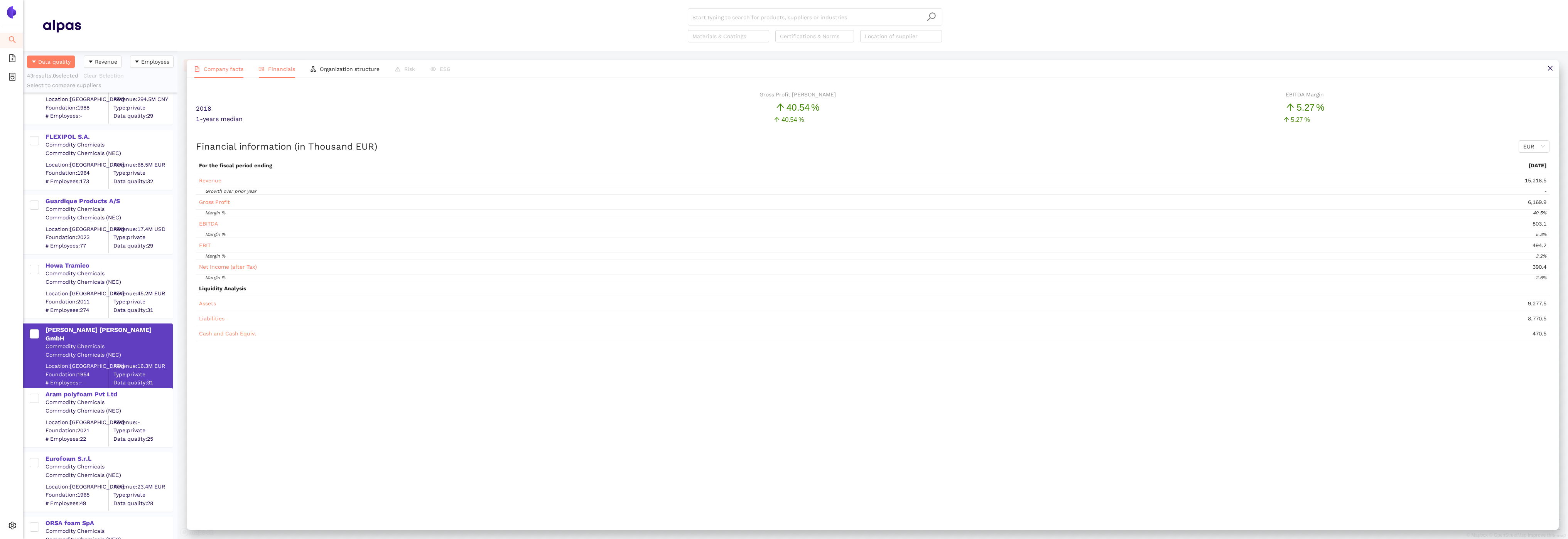
click at [194, 71] on li "Company facts" at bounding box center [219, 69] width 65 height 18
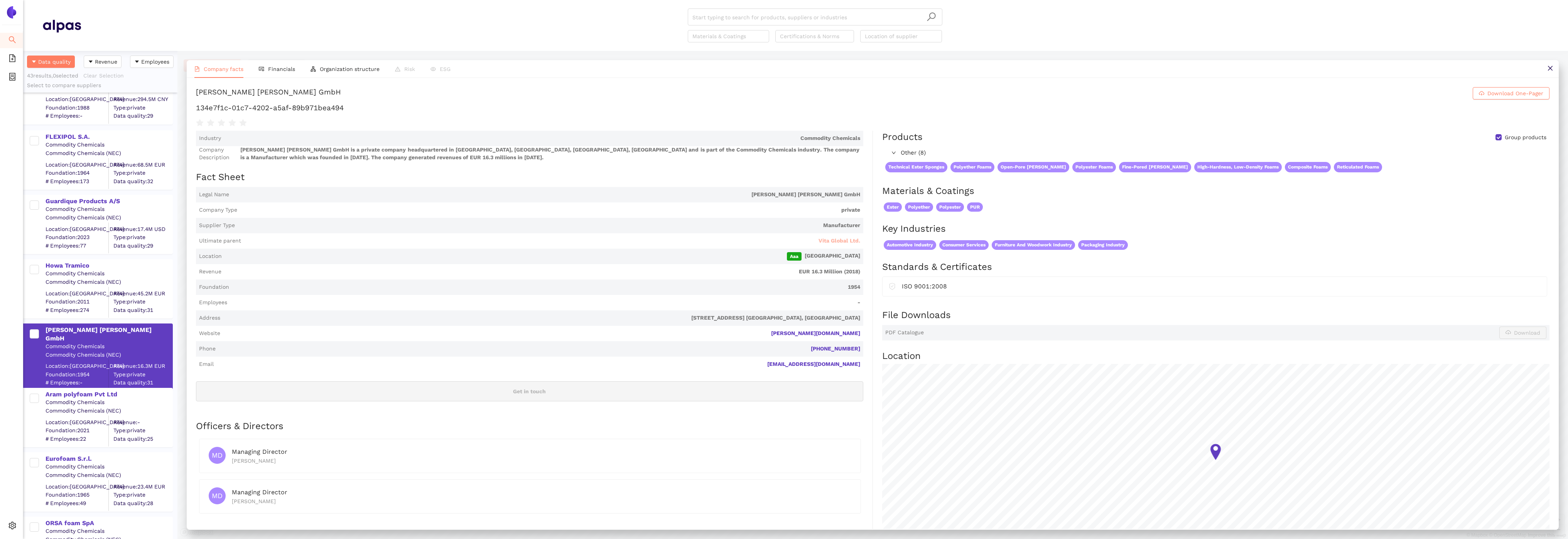
click at [835, 240] on span "Vita Global Ltd." at bounding box center [839, 241] width 41 height 8
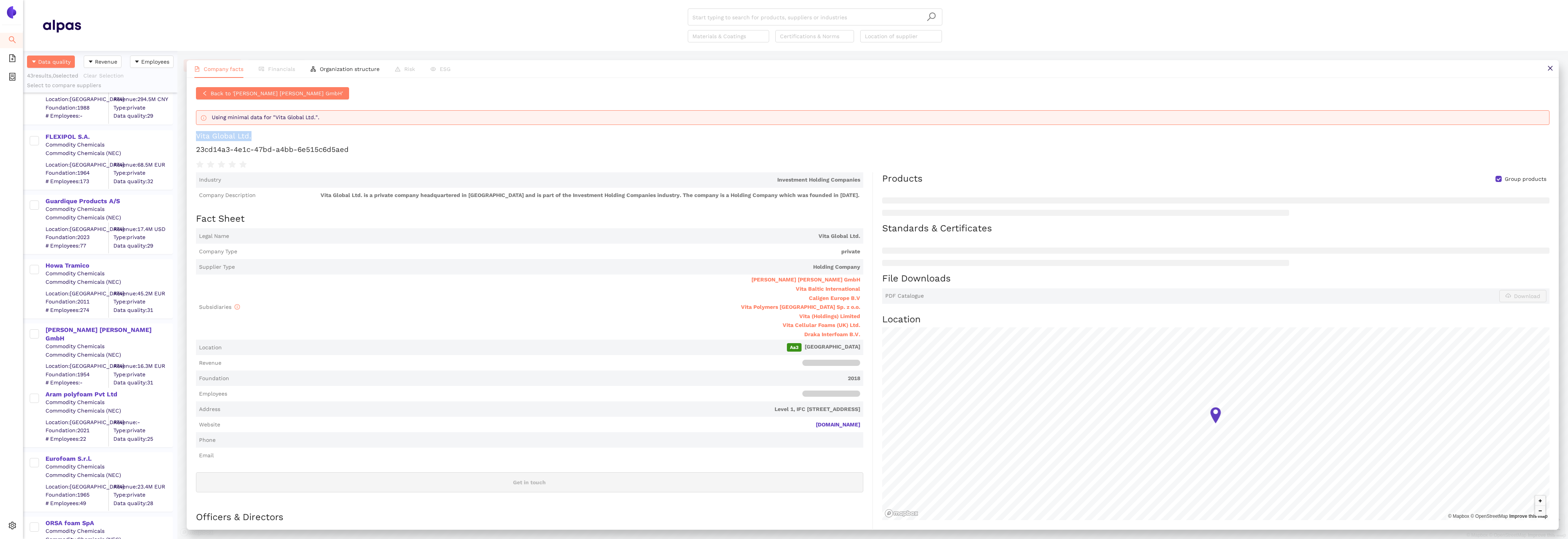
drag, startPoint x: 259, startPoint y: 131, endPoint x: 195, endPoint y: 132, distance: 64.0
click at [195, 133] on div "Back to 'Koepp Schaum GmbH' Using minimal data for "Vita Global Ltd.". Vita Glo…" at bounding box center [873, 303] width 1372 height 451
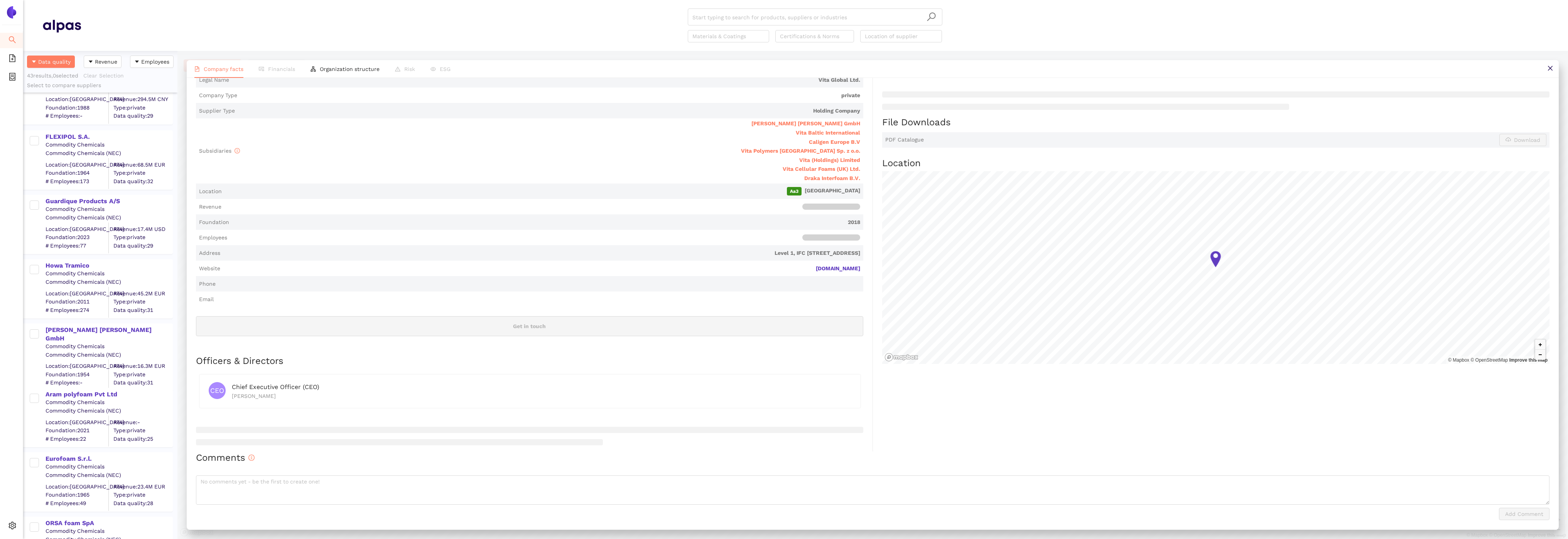
scroll to position [0, 0]
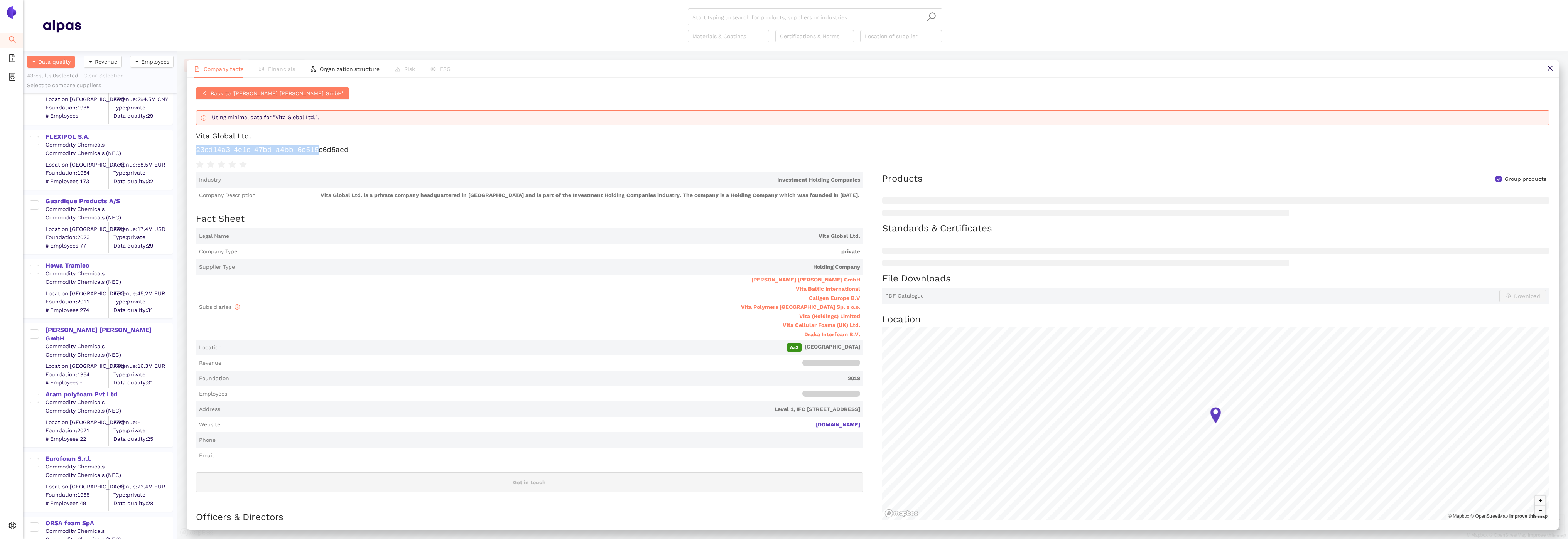
drag, startPoint x: 355, startPoint y: 144, endPoint x: 320, endPoint y: 147, distance: 35.1
click at [320, 147] on h1 "23cd14a3-4e1c-47bd-a4bb-6e515c6d5aed" at bounding box center [873, 150] width 1354 height 10
drag, startPoint x: 370, startPoint y: 155, endPoint x: 193, endPoint y: 145, distance: 177.3
click at [192, 145] on div "Back to 'Koepp Schaum GmbH' Using minimal data for "Vita Global Ltd.". Vita Glo…" at bounding box center [873, 303] width 1372 height 451
click at [644, 270] on span "Holding Company" at bounding box center [549, 267] width 622 height 8
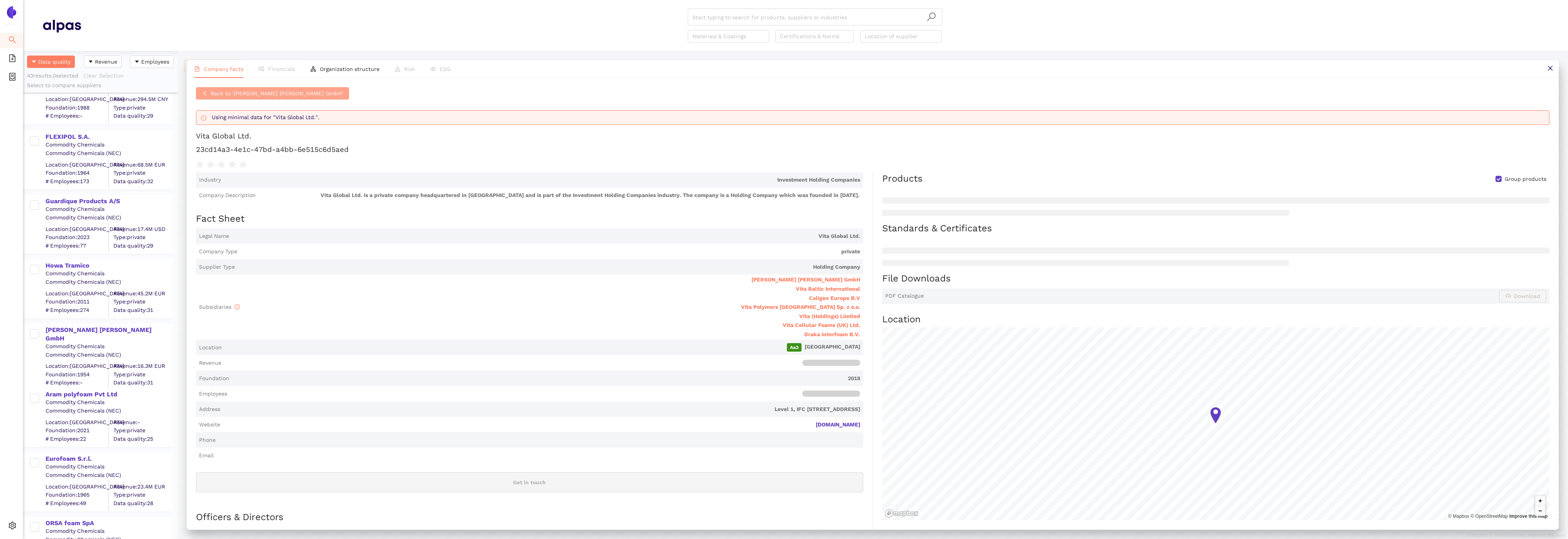
click at [271, 92] on span "Back to 'Koepp Schaum GmbH'" at bounding box center [276, 93] width 132 height 9
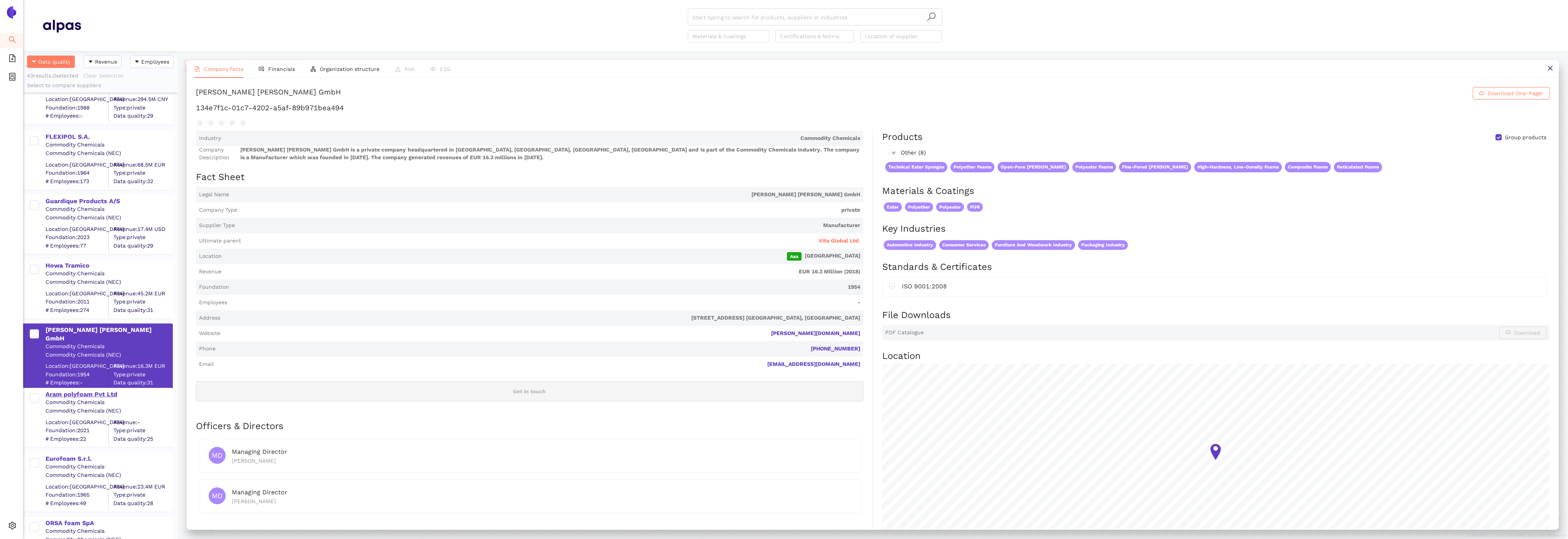
click at [78, 393] on div "Aram polyfoam Pvt Ltd" at bounding box center [109, 394] width 127 height 9
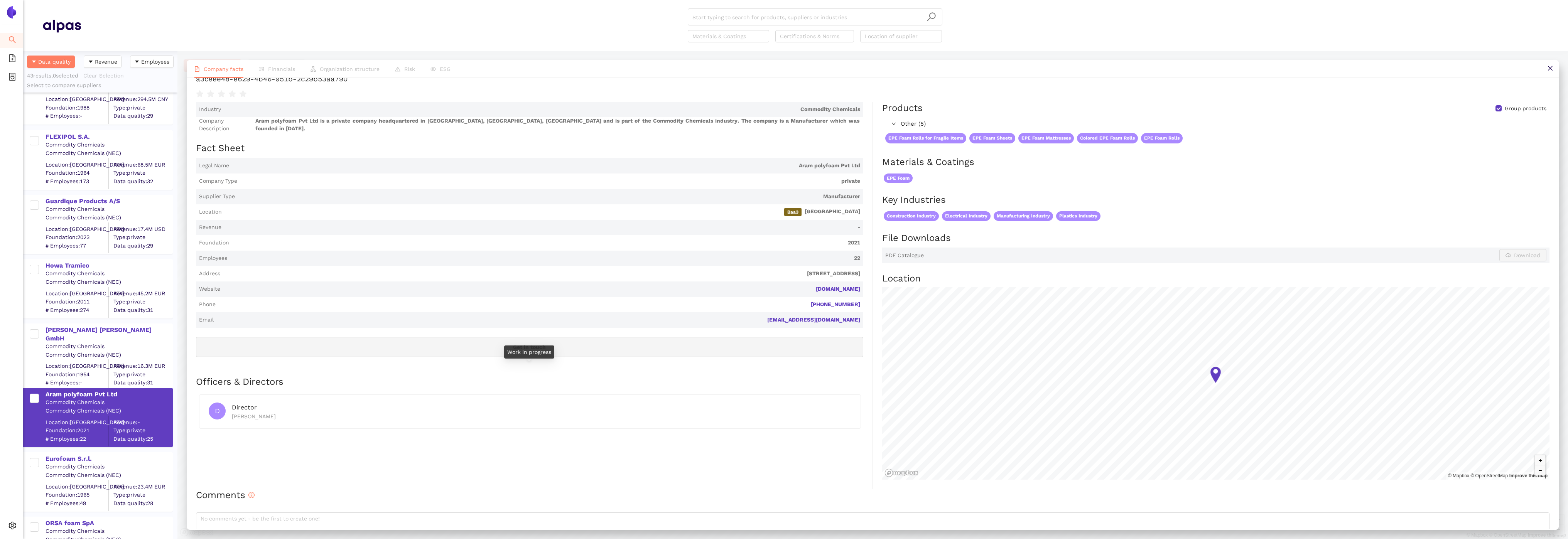
scroll to position [41, 0]
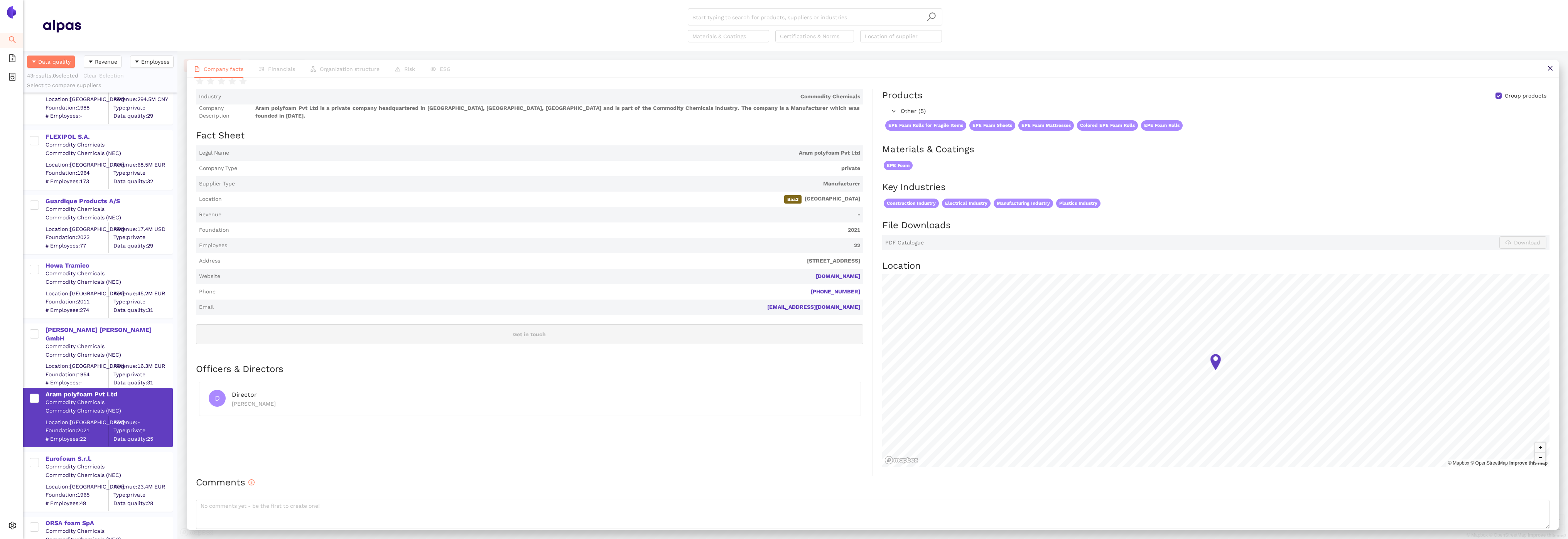
drag, startPoint x: 865, startPoint y: 279, endPoint x: 808, endPoint y: 279, distance: 57.0
click at [808, 279] on div "Industry Commodity Chemicals Company Description Aram polyfoam Pvt Ltd is a pri…" at bounding box center [534, 282] width 677 height 387
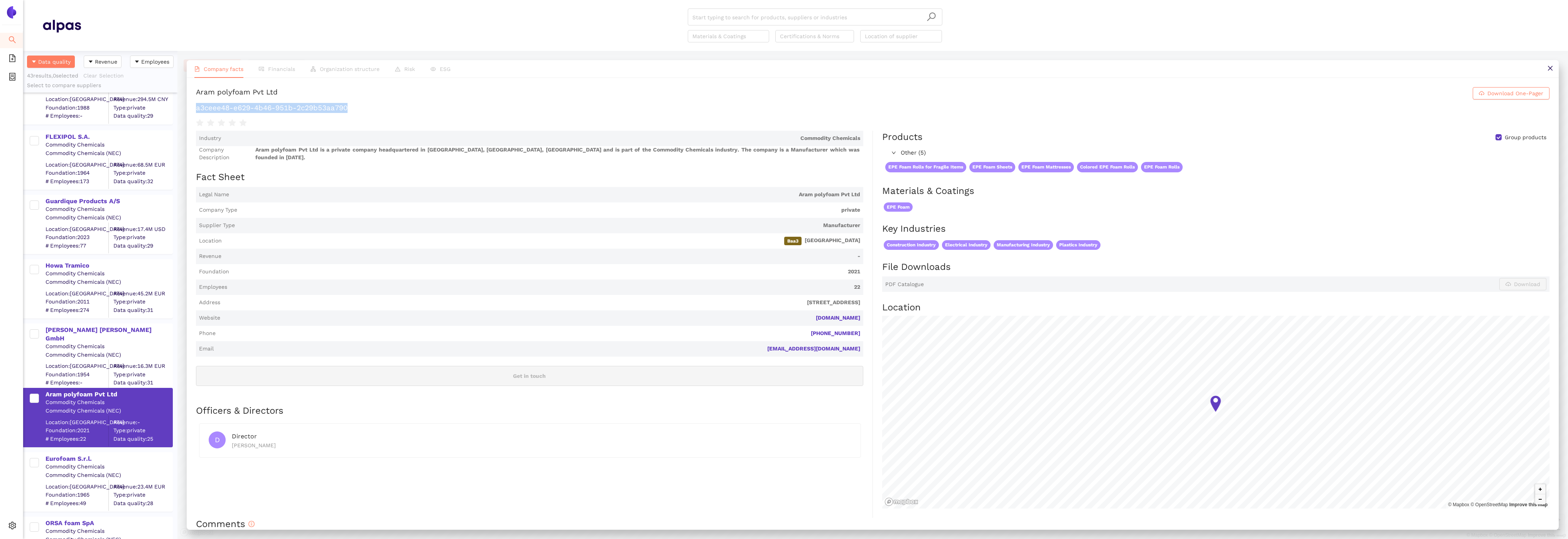
drag, startPoint x: 348, startPoint y: 111, endPoint x: 195, endPoint y: 110, distance: 153.0
click at [195, 110] on div "Aram polyfoam Pvt Ltd Download One-Pager a3ceee48-e629-4b46-951b-2c29b53aa790 I…" at bounding box center [873, 303] width 1372 height 451
click at [84, 454] on div "Eurofoam S.r.l." at bounding box center [109, 459] width 127 height 9
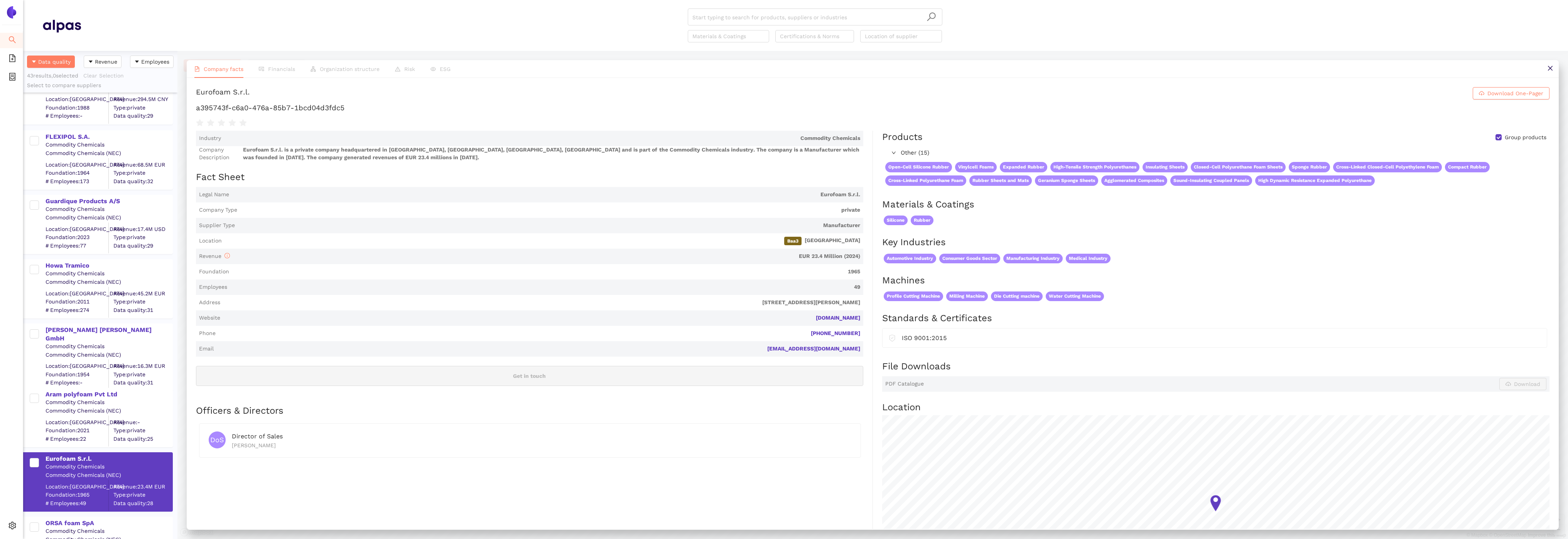
click at [467, 291] on span "Employees 49" at bounding box center [530, 287] width 667 height 15
drag, startPoint x: 371, startPoint y: 108, endPoint x: 191, endPoint y: 106, distance: 180.0
click at [191, 106] on div "Eurofoam S.r.l. Download One-Pager a395743f-c6a0-476a-85b7-1bcd04d3fdc5 Industr…" at bounding box center [873, 303] width 1372 height 451
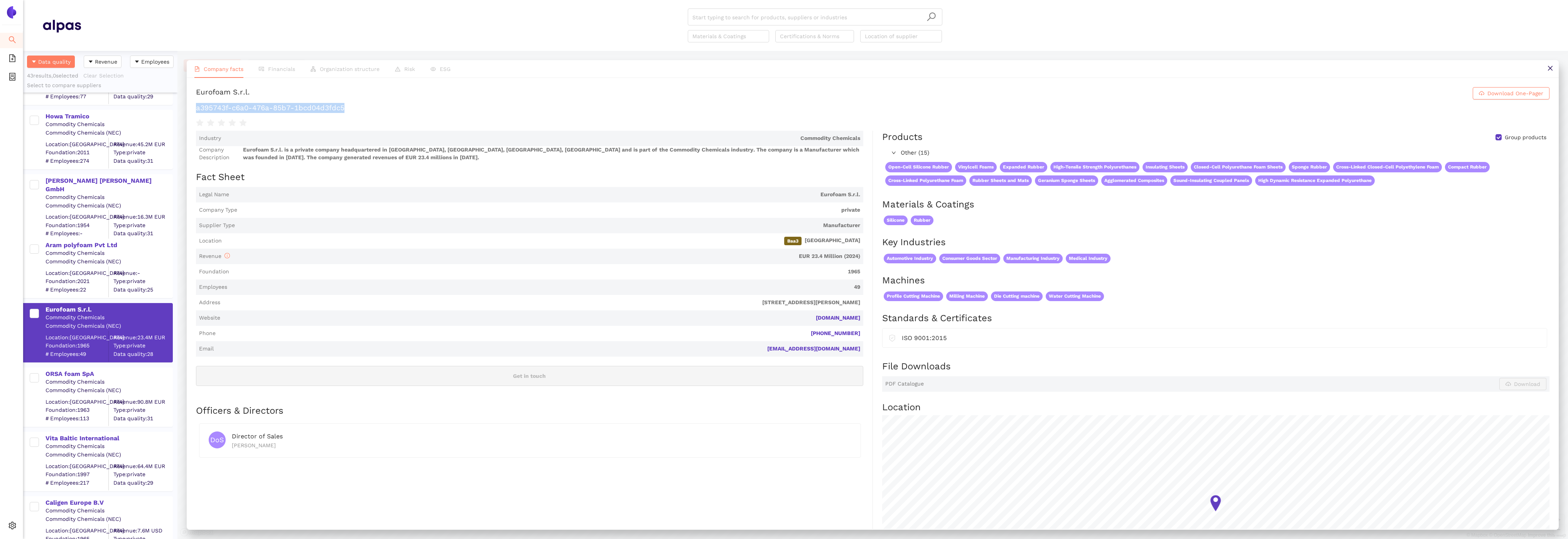
scroll to position [321, 0]
click at [75, 373] on div "ORSA foam SpA" at bounding box center [109, 373] width 127 height 9
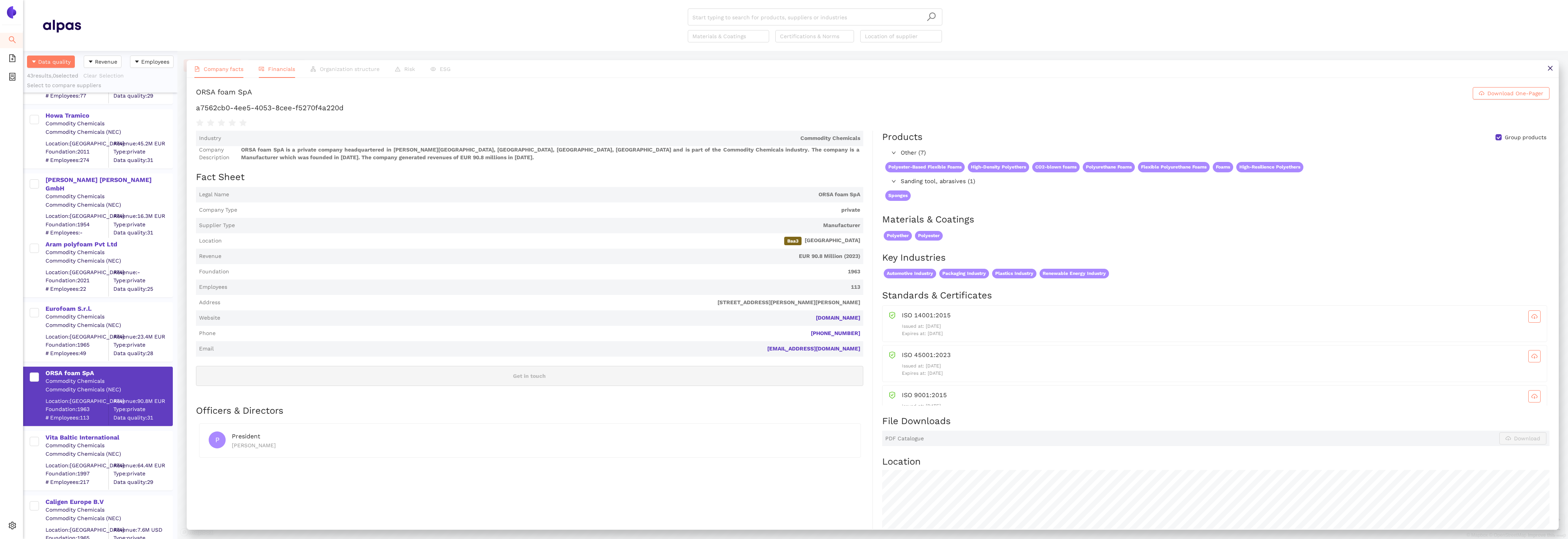
click at [273, 66] on span "Financials" at bounding box center [281, 69] width 27 height 6
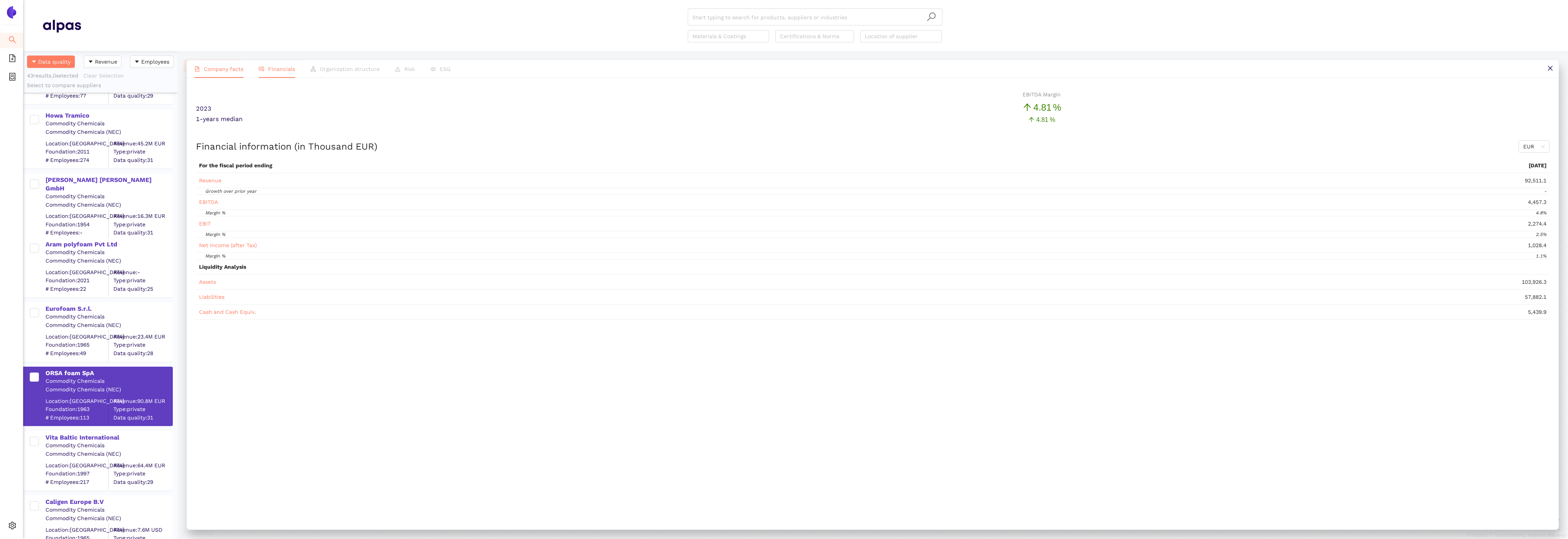
click at [220, 66] on span "Company facts" at bounding box center [223, 69] width 40 height 6
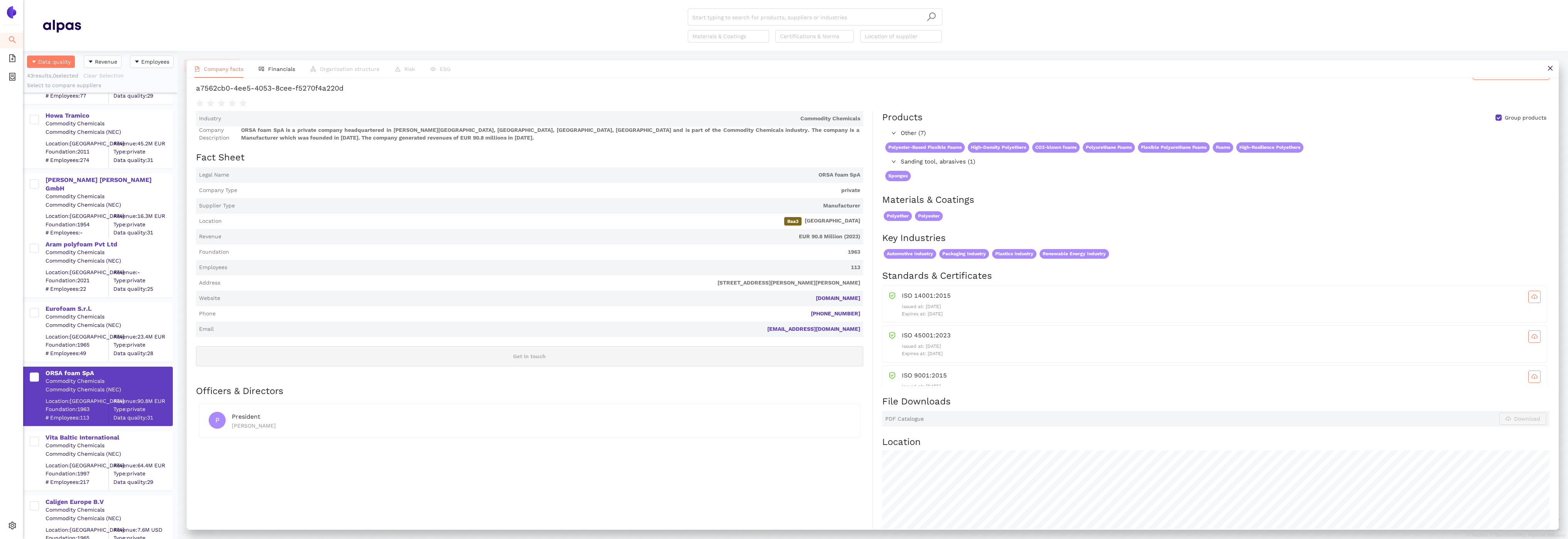
scroll to position [0, 0]
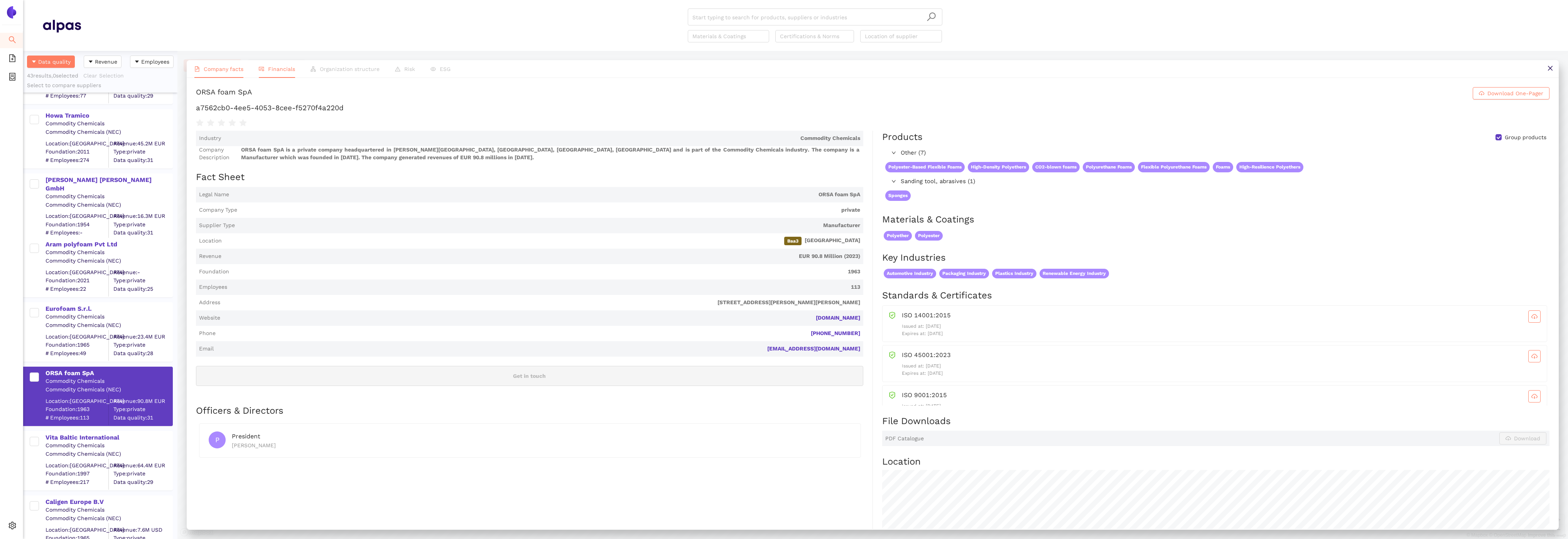
click at [275, 71] on span "Financials" at bounding box center [281, 69] width 27 height 6
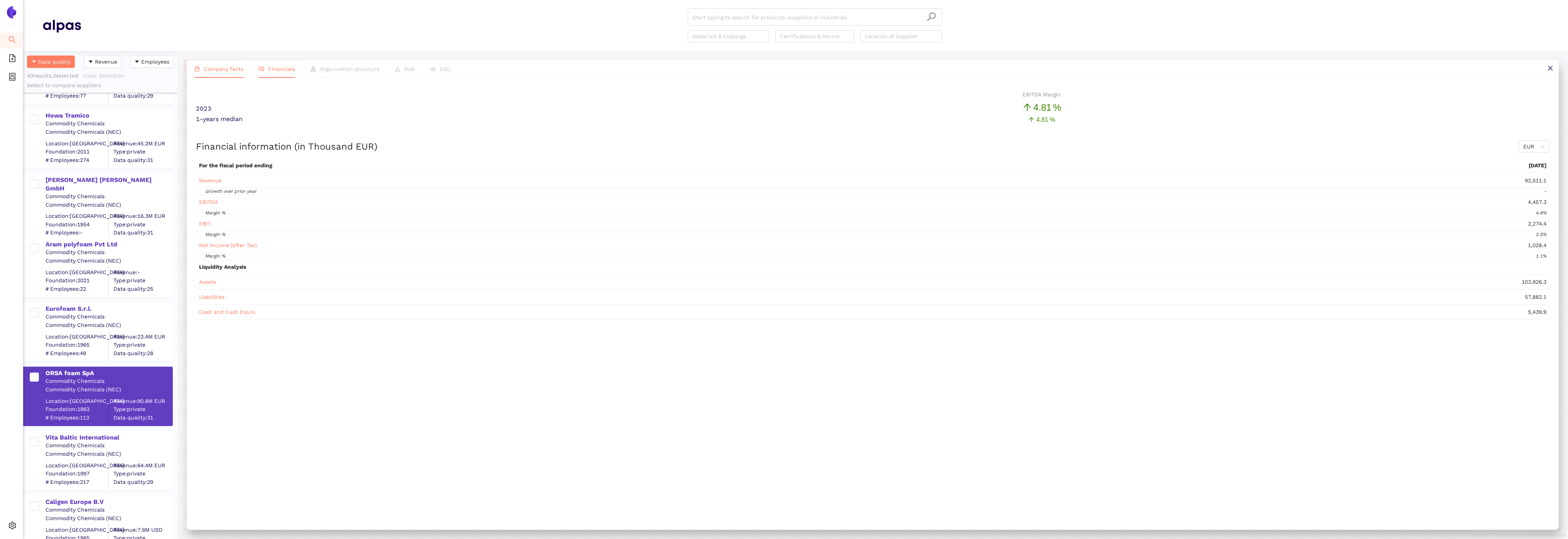
click at [217, 67] on span "Company facts" at bounding box center [223, 69] width 40 height 6
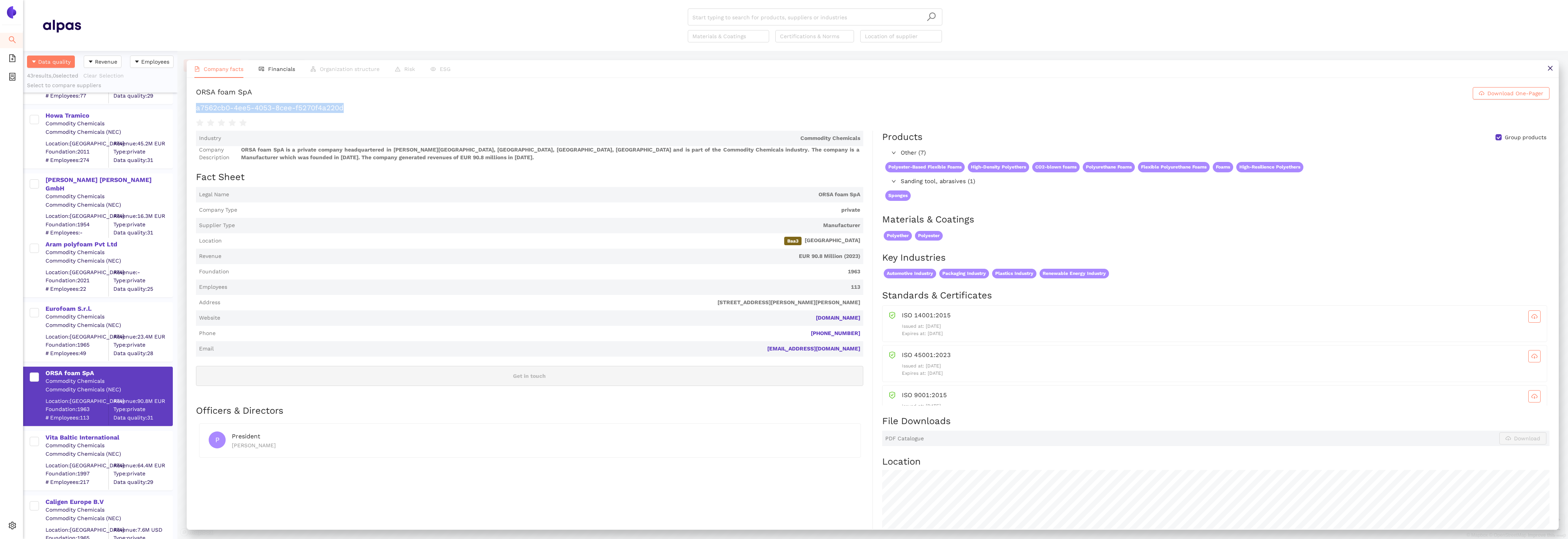
drag, startPoint x: 352, startPoint y: 112, endPoint x: 197, endPoint y: 105, distance: 155.2
click at [197, 105] on h1 "a7562cb0-4ee5-4053-8cee-f5270f4a220d" at bounding box center [873, 108] width 1354 height 10
click at [61, 437] on div "Vita Baltic International" at bounding box center [109, 437] width 127 height 9
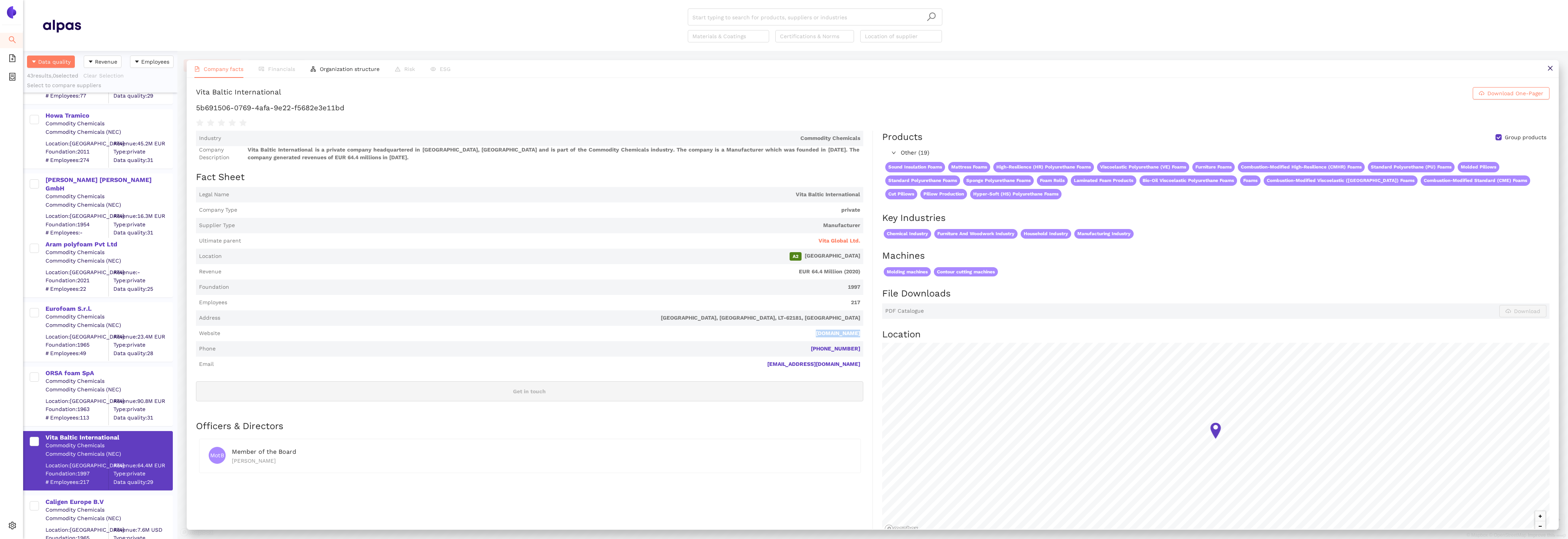
drag, startPoint x: 872, startPoint y: 332, endPoint x: 829, endPoint y: 331, distance: 43.0
click at [829, 331] on div "Industry Commodity Chemicals Company Description Vita Baltic International is a…" at bounding box center [534, 338] width 677 height 414
drag, startPoint x: 357, startPoint y: 110, endPoint x: 215, endPoint y: 99, distance: 142.4
click at [213, 99] on div "Vita Baltic International Download One-Pager 5b691506-0769-4afa-9e22-f5682e3e11…" at bounding box center [873, 107] width 1354 height 41
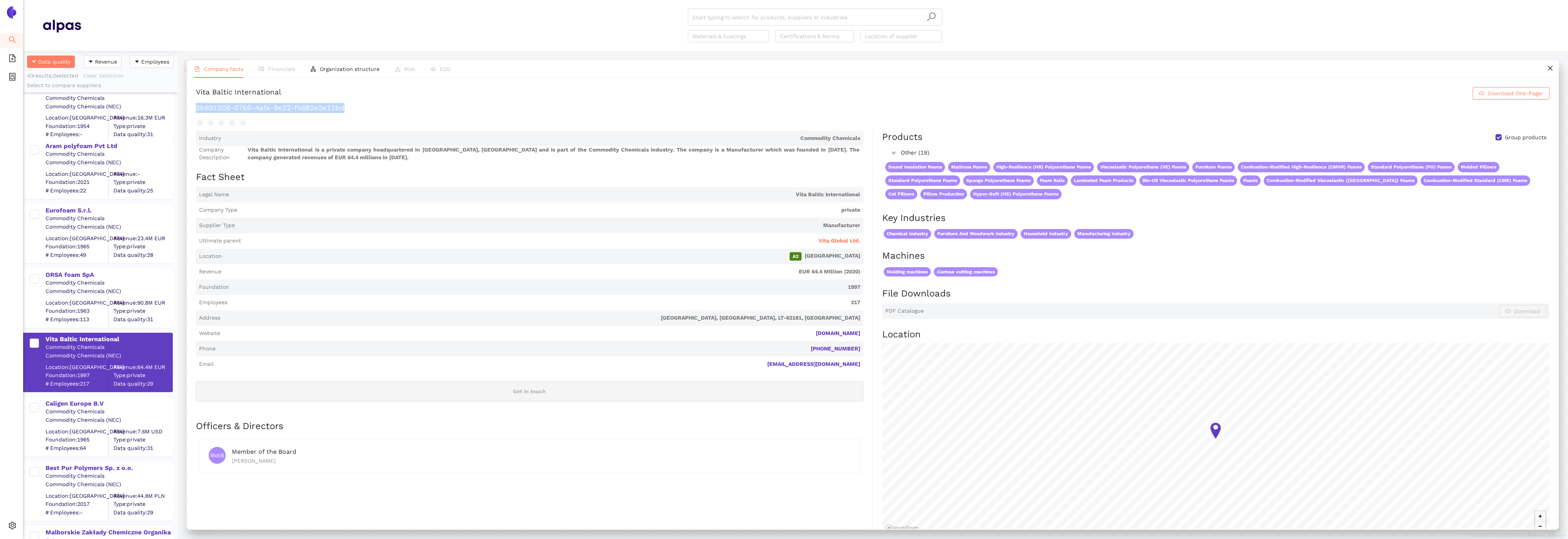
scroll to position [561, 0]
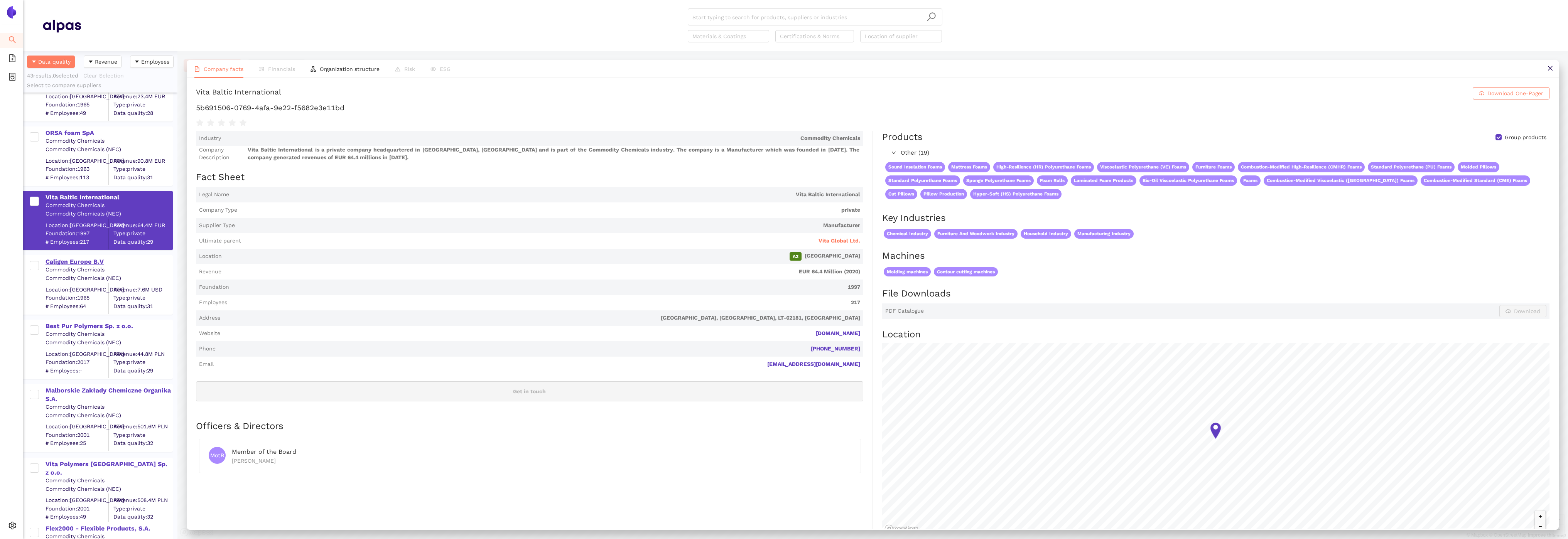
click at [89, 260] on div "Caligen Europe B.V" at bounding box center [109, 262] width 127 height 9
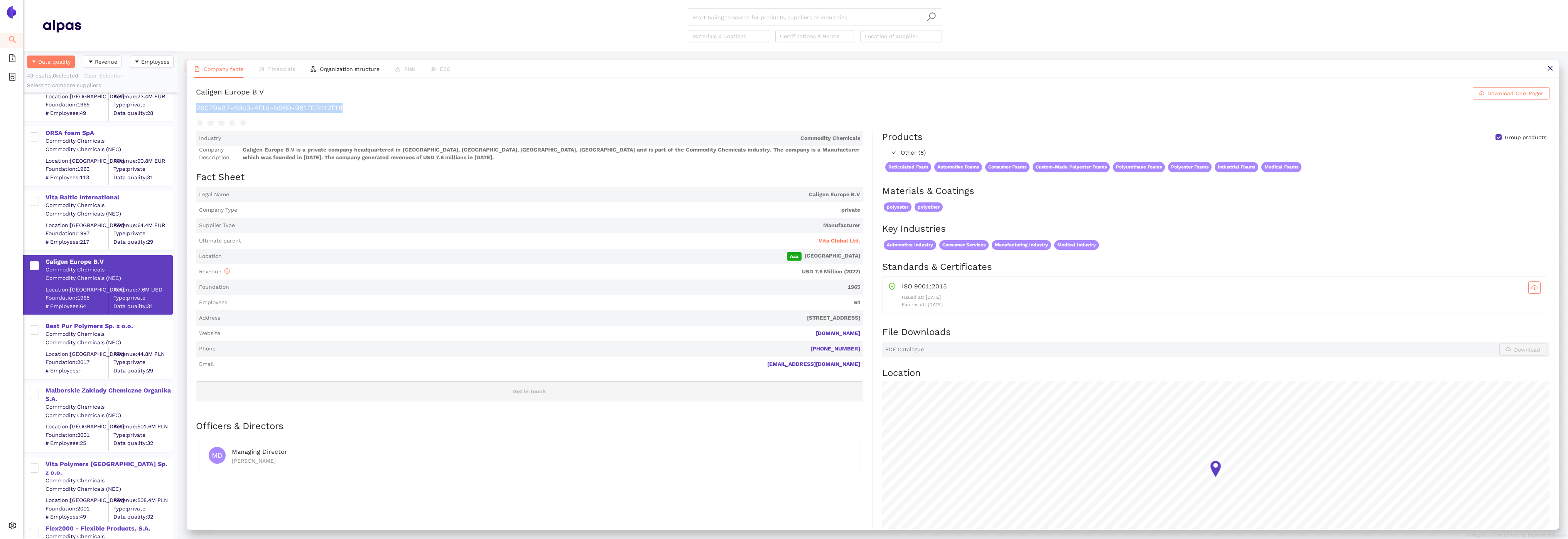
drag, startPoint x: 367, startPoint y: 105, endPoint x: 194, endPoint y: 108, distance: 173.0
click at [194, 108] on div "Caligen Europe B.V Download One-Pager 26079a97-59c3-4f1d-b969-981f07c12f18 Indu…" at bounding box center [873, 303] width 1372 height 451
click at [102, 323] on div "Best Pur Polymers Sp. z o.o." at bounding box center [109, 326] width 127 height 9
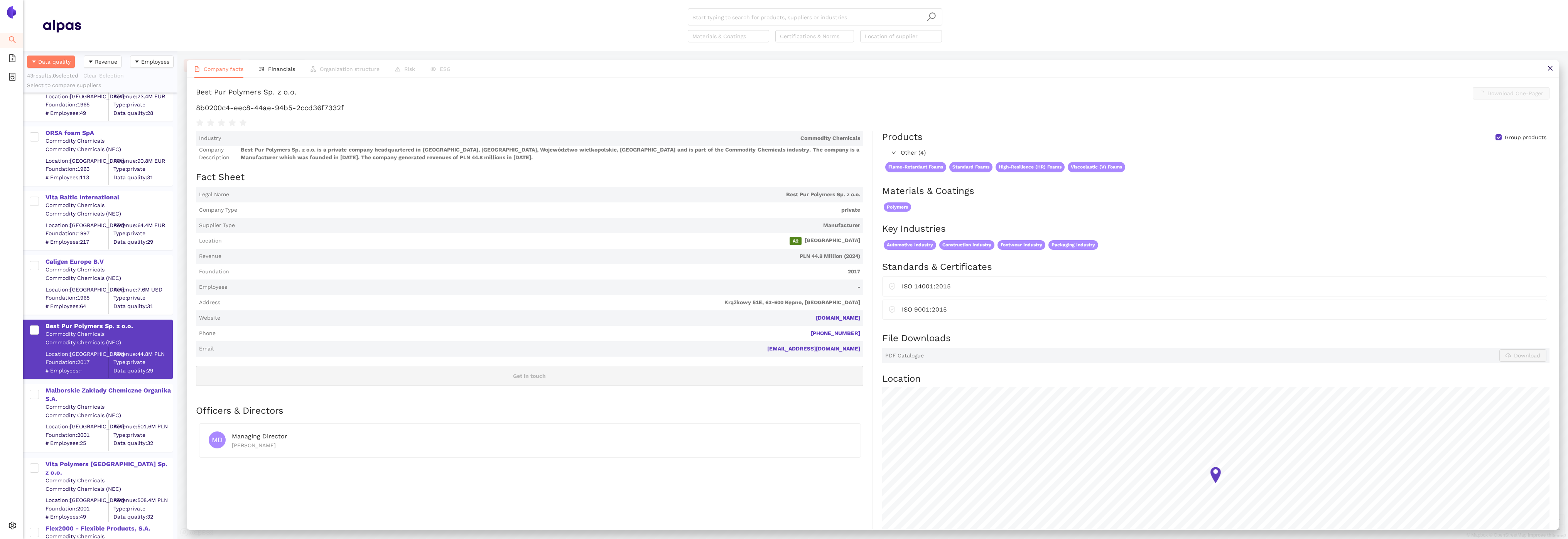
scroll to position [9, 0]
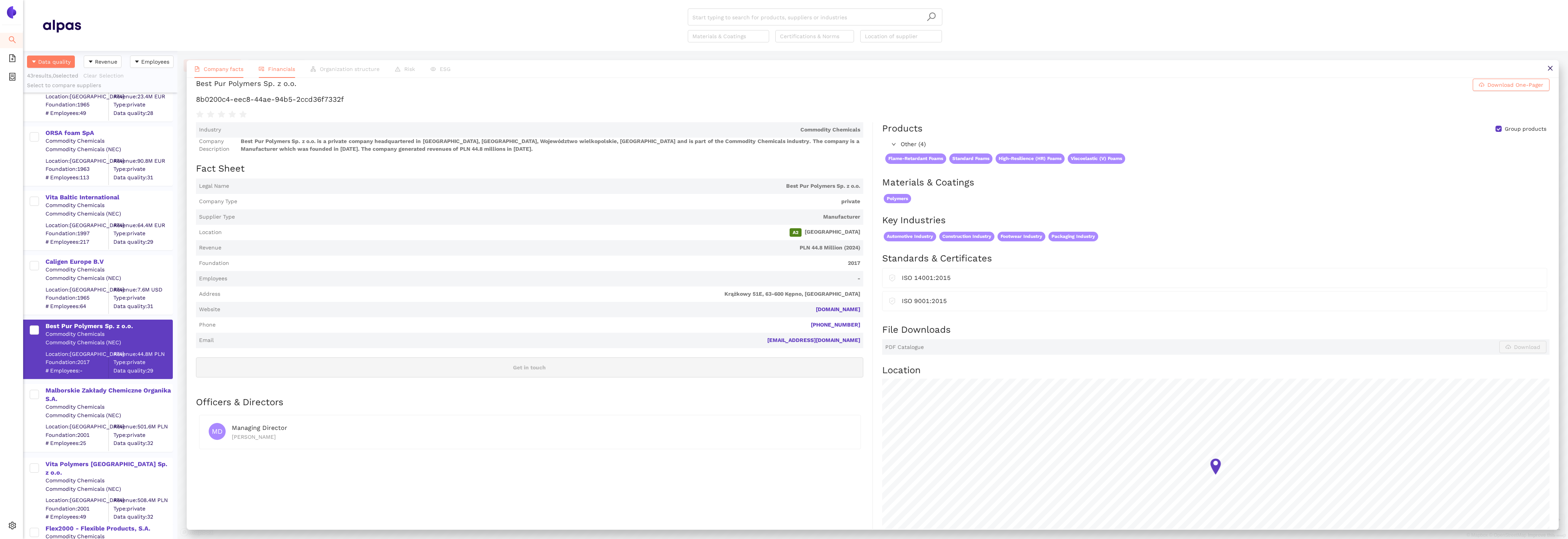
click at [275, 64] on li "Financials" at bounding box center [277, 69] width 52 height 18
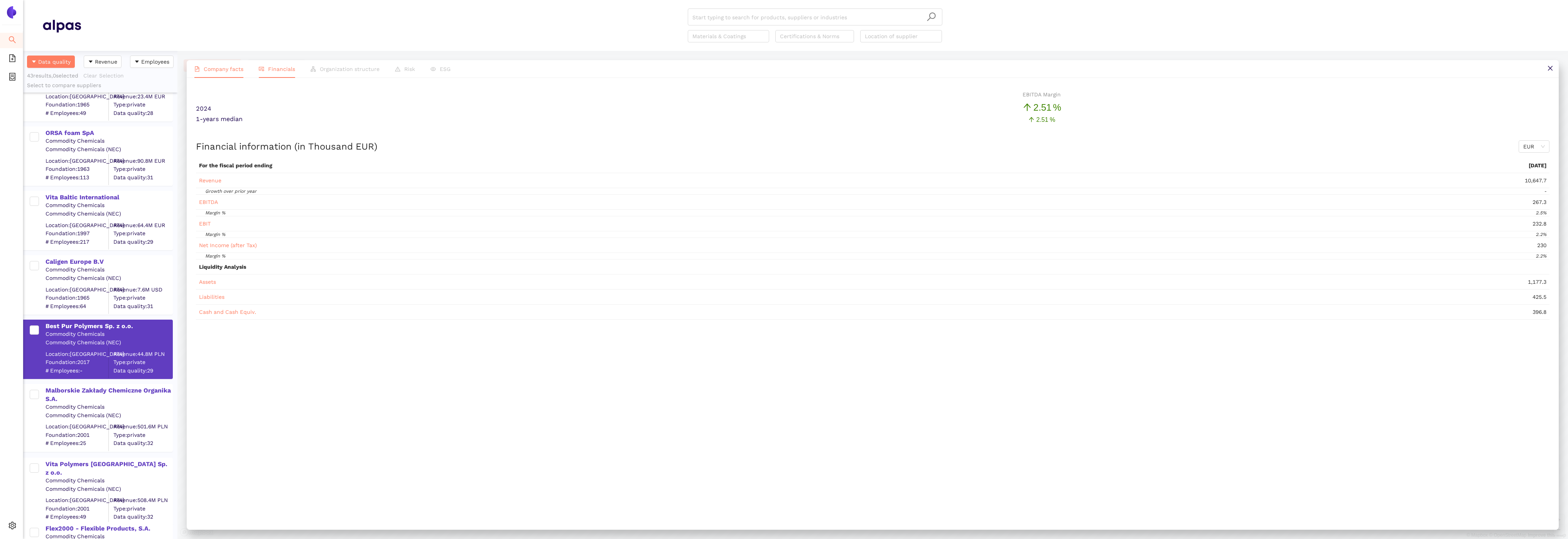
click at [209, 71] on span "Company facts" at bounding box center [223, 69] width 40 height 6
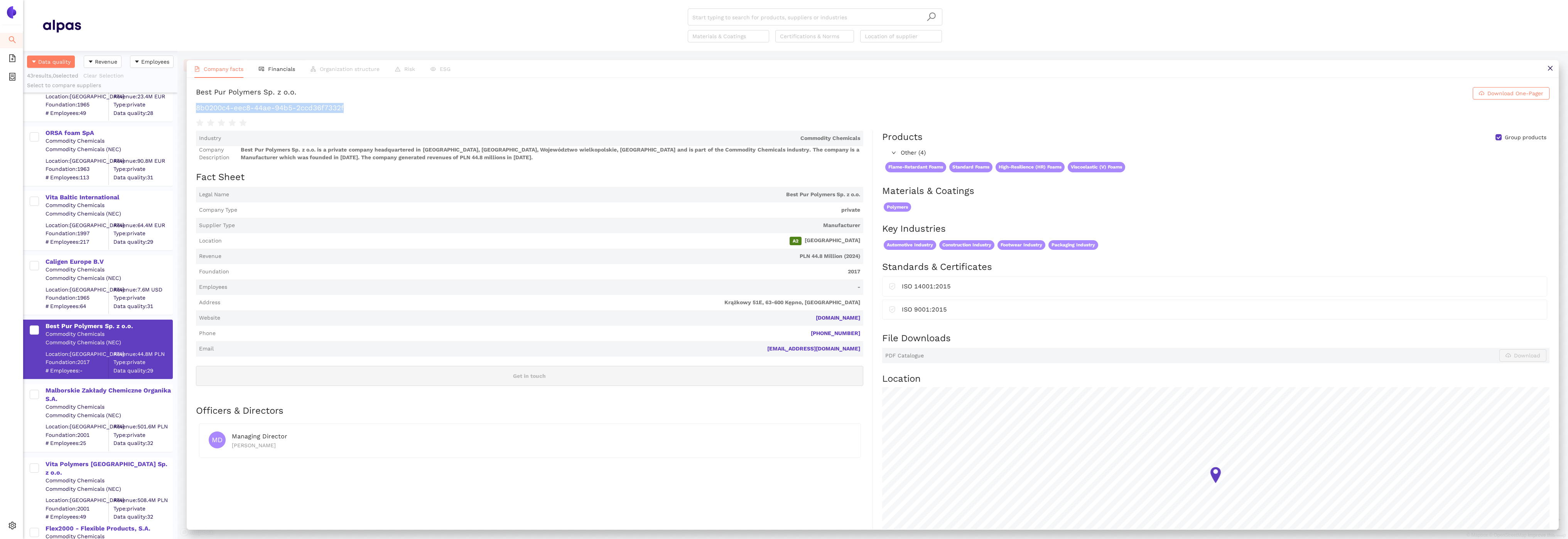
drag, startPoint x: 349, startPoint y: 109, endPoint x: 207, endPoint y: 100, distance: 142.3
click at [207, 100] on div "Best Pur Polymers Sp. z o.o. Download One-Pager 8b0200c4-eec8-44ae-94b5-2ccd36f…" at bounding box center [873, 107] width 1354 height 41
click at [88, 392] on div "Malborskie Zakłady Chemiczne Organika S.A." at bounding box center [109, 395] width 127 height 18
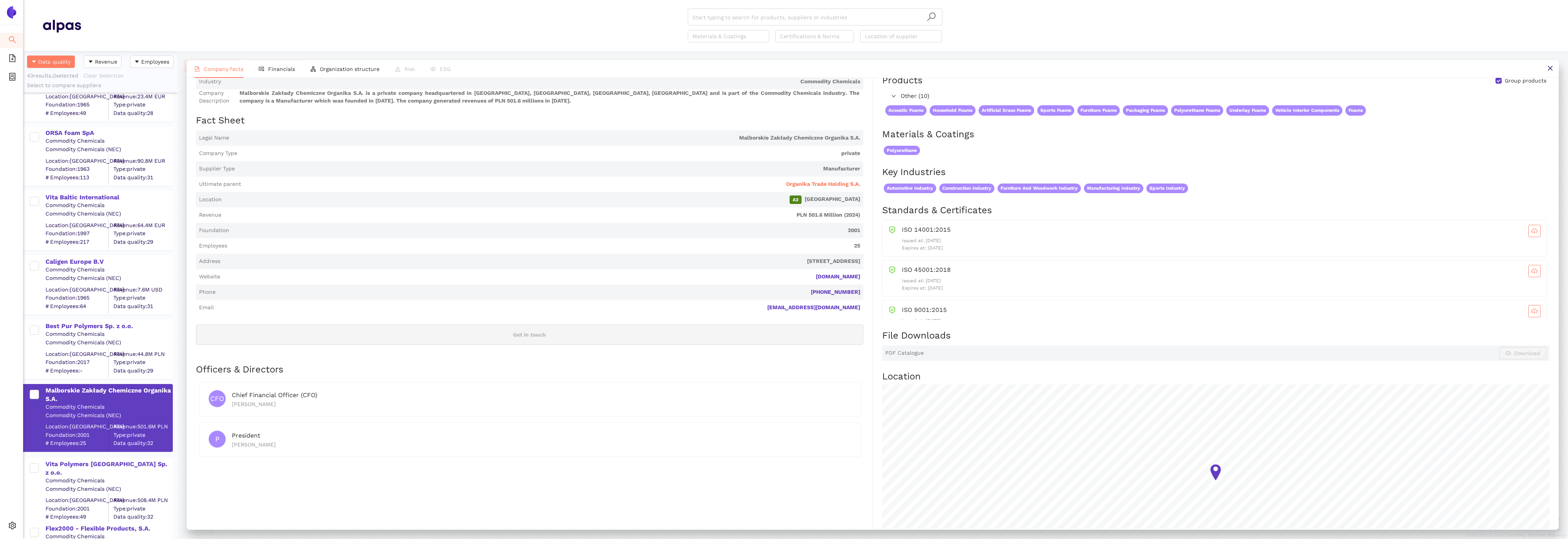
scroll to position [56, 0]
click at [820, 187] on span "Organika Trade Holding S.A." at bounding box center [823, 185] width 74 height 8
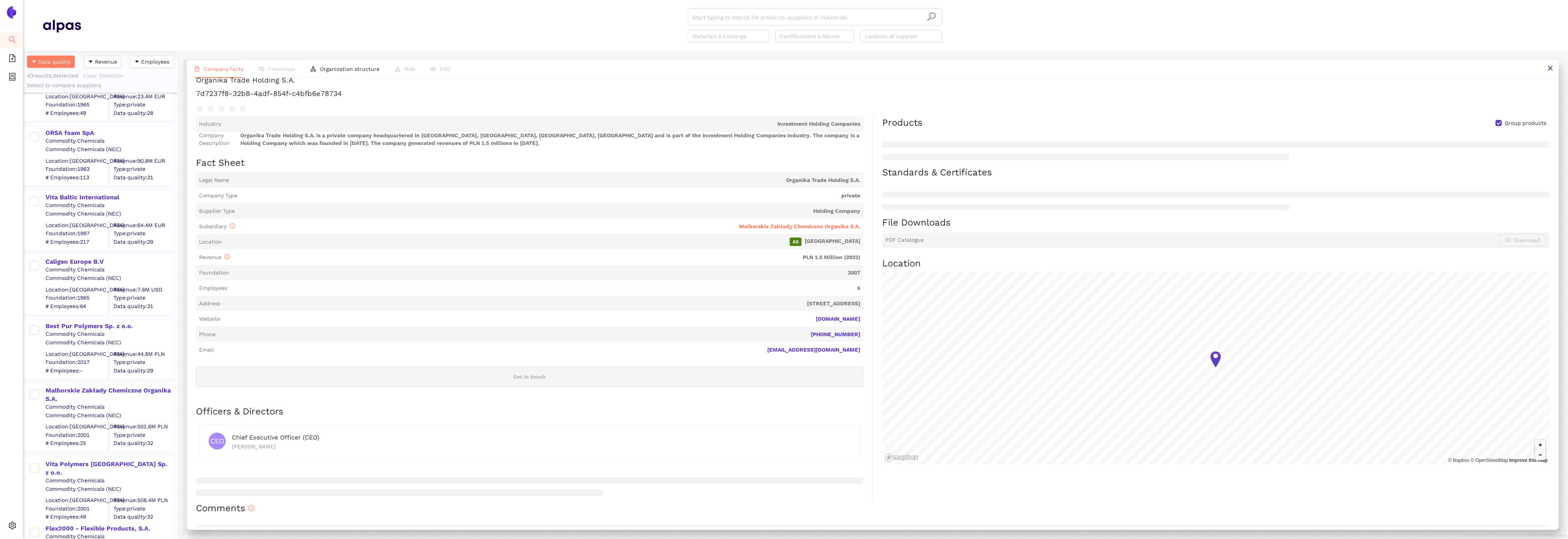
scroll to position [0, 0]
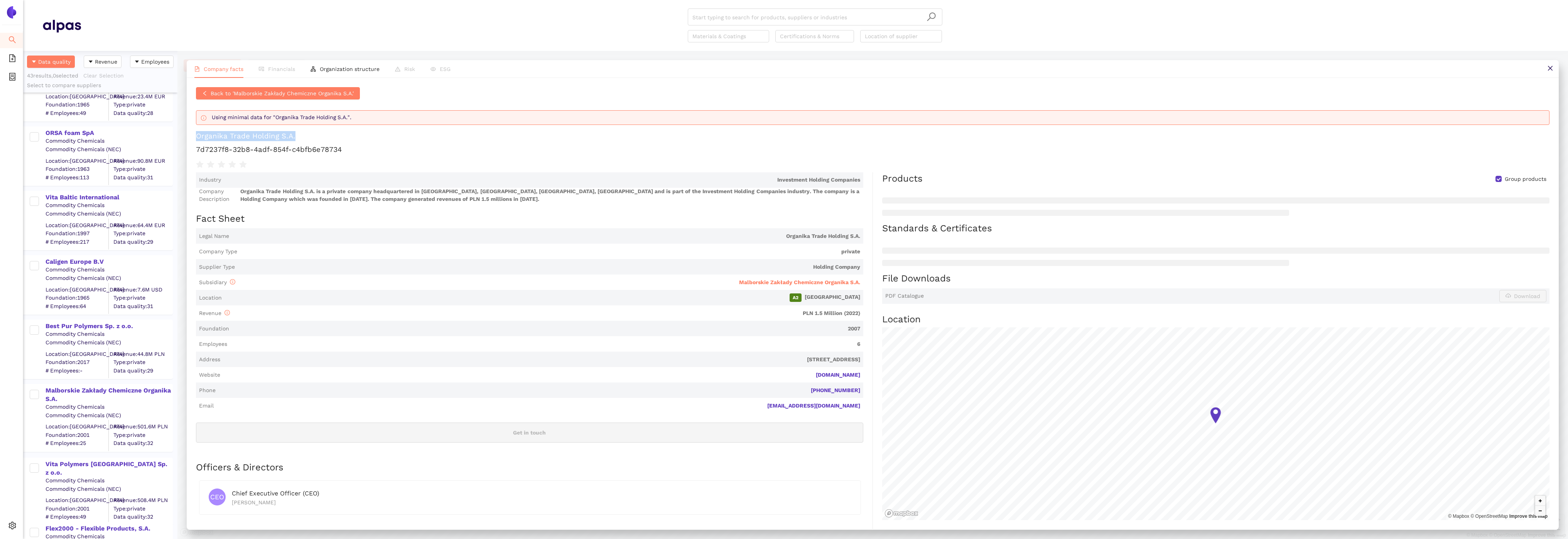
drag, startPoint x: 309, startPoint y: 139, endPoint x: 197, endPoint y: 137, distance: 112.0
click at [197, 137] on h1 "Organika Trade Holding S.A." at bounding box center [873, 136] width 1354 height 10
click at [299, 96] on span "Back to 'Malborskie Zakłady Chemiczne Organika S.A.'" at bounding box center [282, 93] width 143 height 9
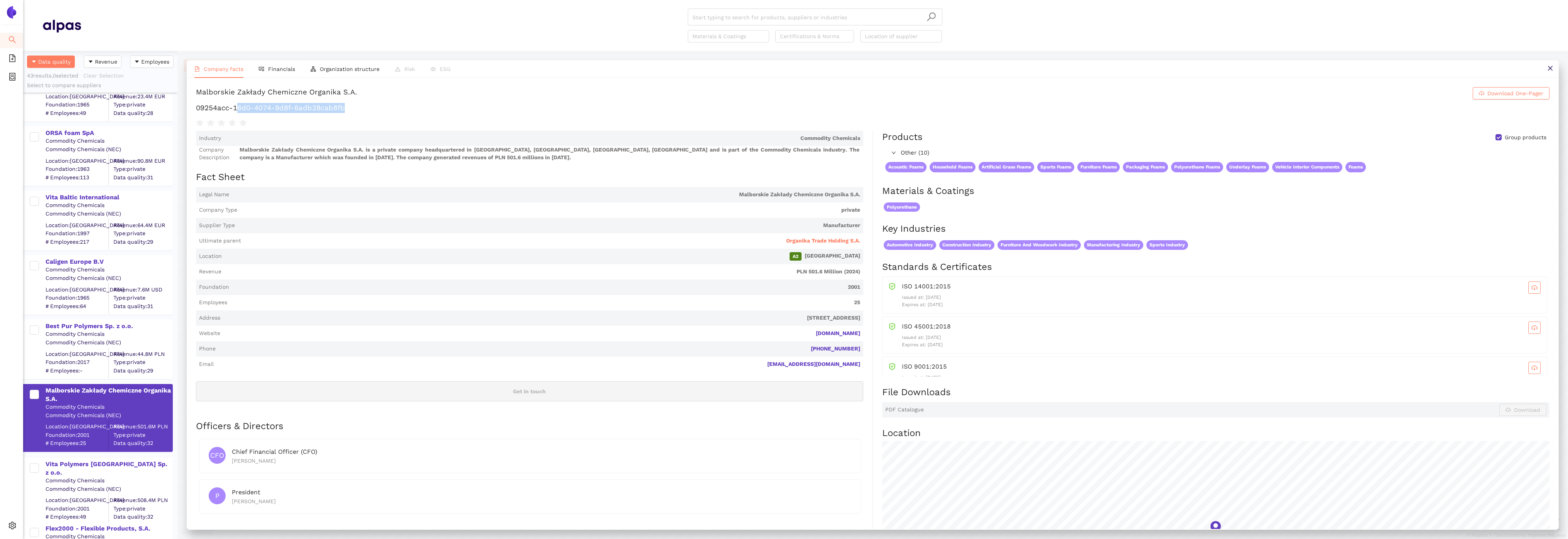
drag, startPoint x: 348, startPoint y: 110, endPoint x: 238, endPoint y: 109, distance: 110.0
click at [238, 109] on h1 "09254acc-16d0-4074-9d8f-6adb28cab8fb" at bounding box center [873, 108] width 1354 height 10
click at [97, 466] on div "Vita Polymers Poland Sp. z o.o." at bounding box center [109, 468] width 127 height 18
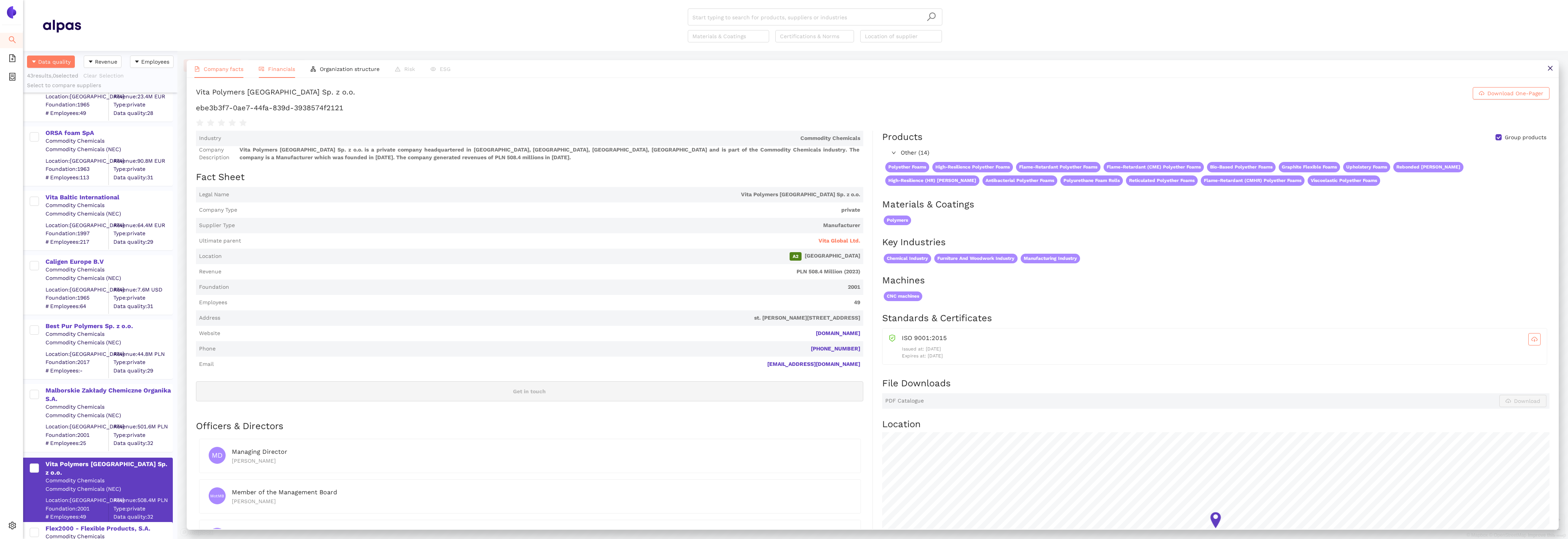
click at [280, 72] on li "Financials" at bounding box center [277, 69] width 52 height 18
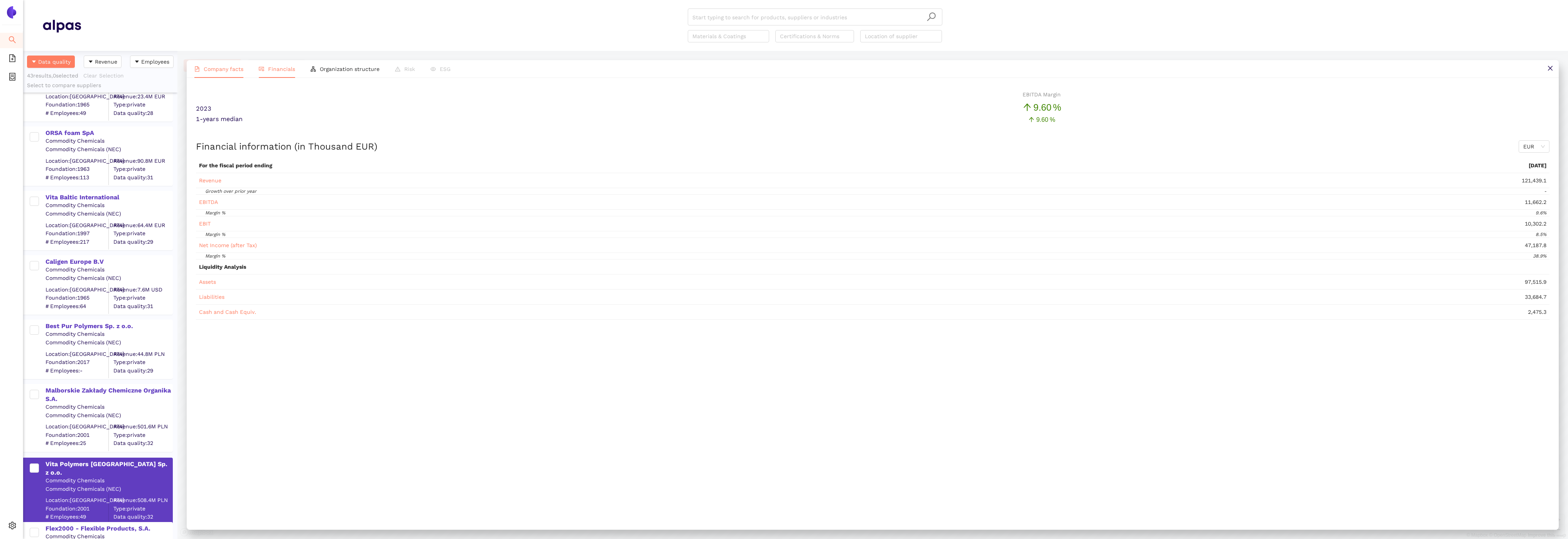
click at [215, 73] on li "Company facts" at bounding box center [219, 69] width 65 height 18
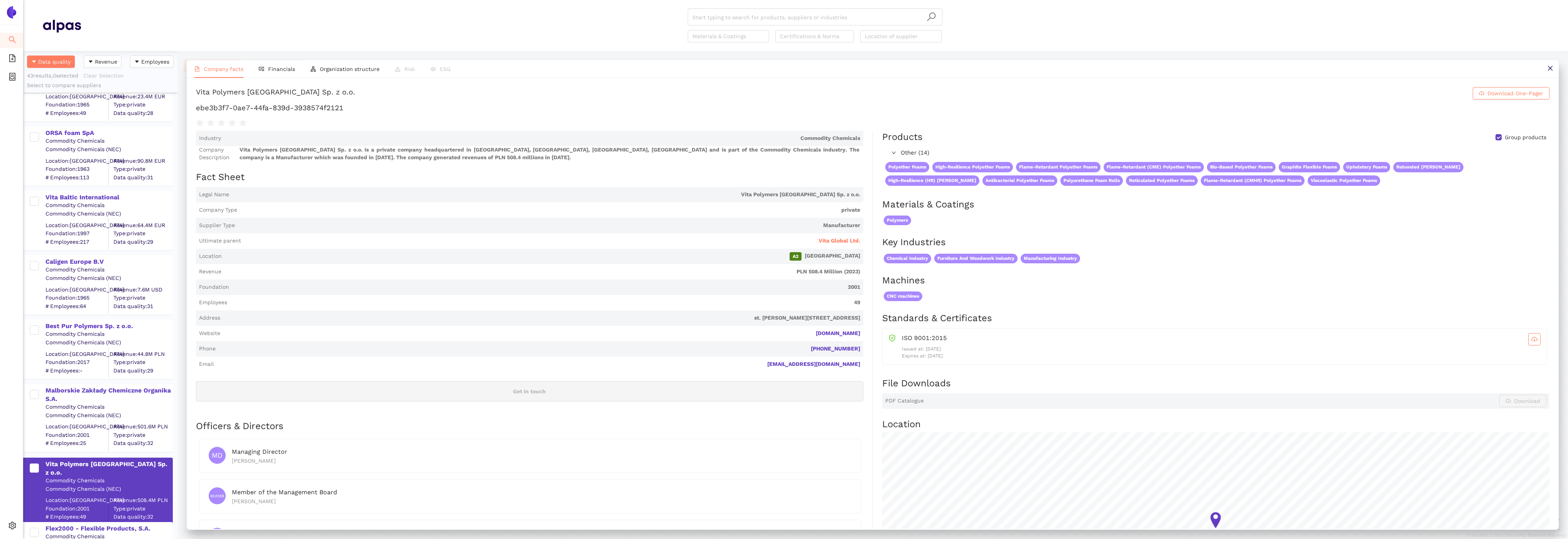
click at [478, 252] on span "A2 Poland" at bounding box center [542, 256] width 635 height 9
drag, startPoint x: 380, startPoint y: 113, endPoint x: 195, endPoint y: 110, distance: 185.0
click at [196, 110] on h1 "ebe3b3f7-0ae7-44fa-839d-3938574f2121" at bounding box center [873, 108] width 1354 height 10
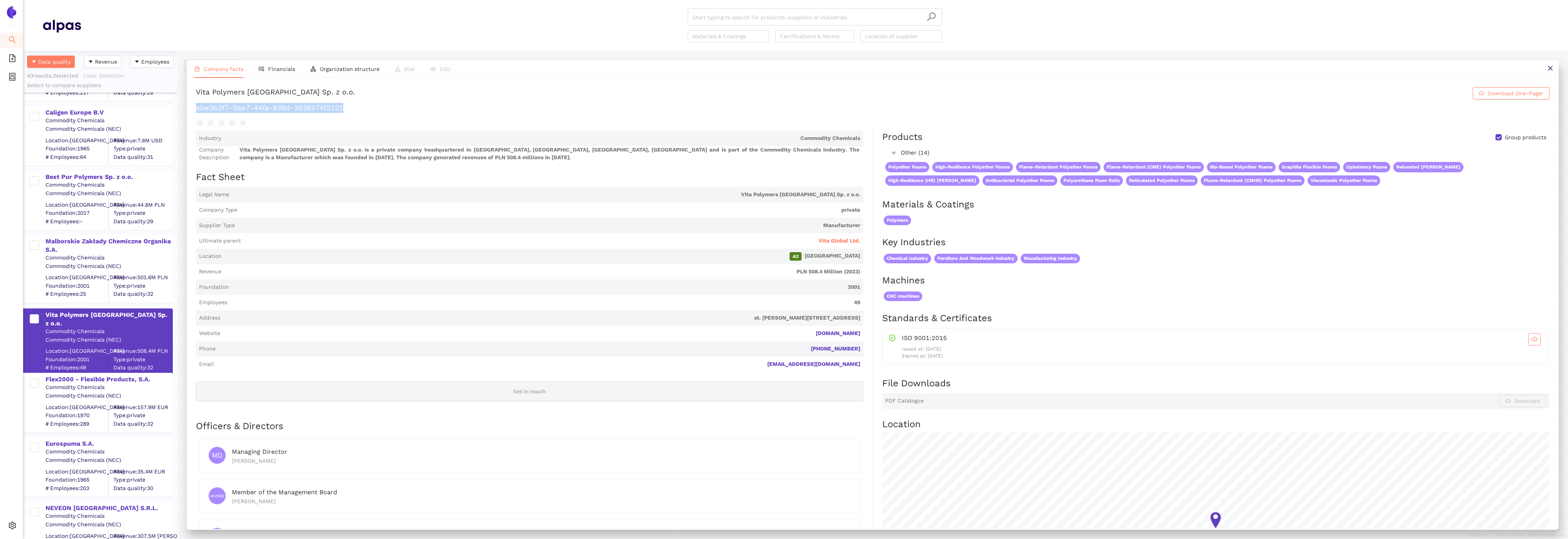
scroll to position [848, 0]
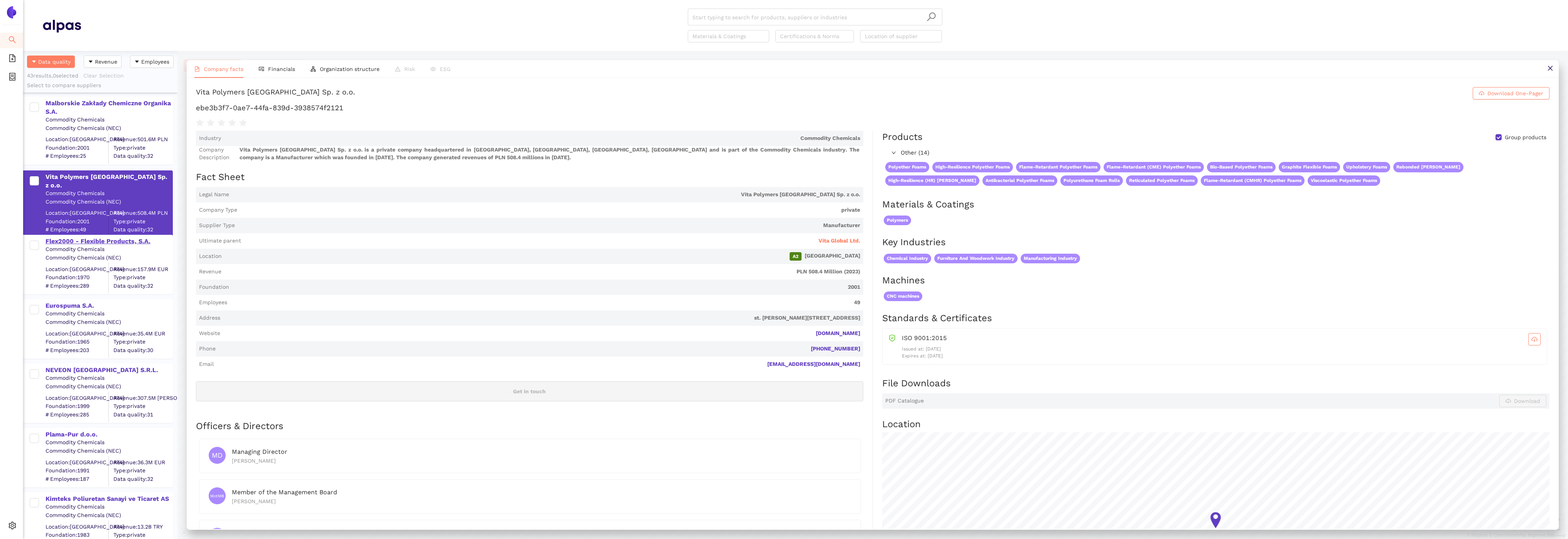
click at [73, 240] on div "Flex2000 - Flexible Products, S.A." at bounding box center [109, 242] width 127 height 9
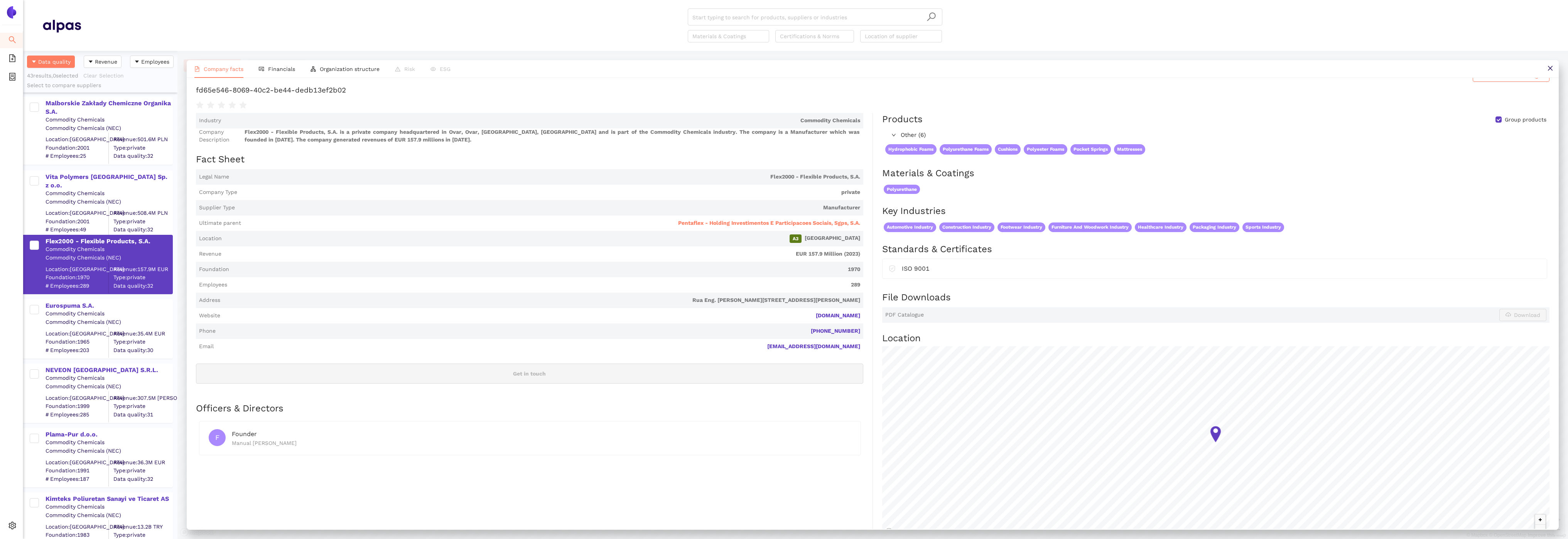
scroll to position [16, 0]
click at [277, 64] on li "Financials" at bounding box center [277, 69] width 52 height 18
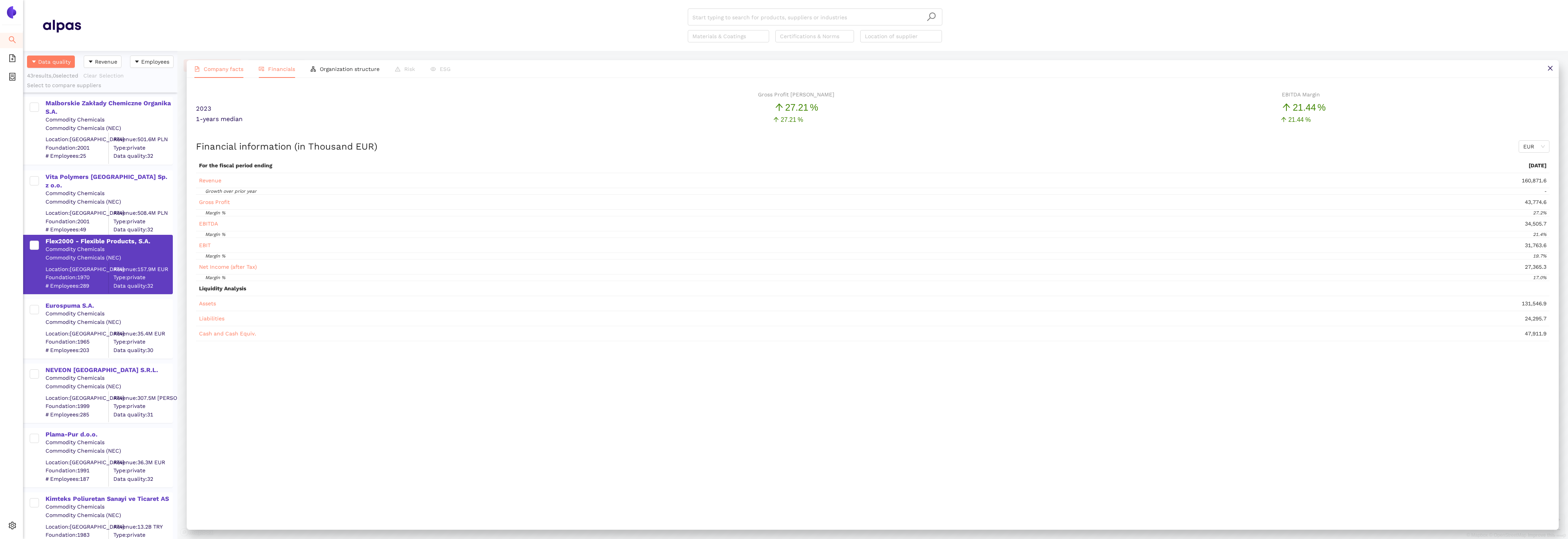
click at [215, 72] on li "Company facts" at bounding box center [219, 69] width 65 height 18
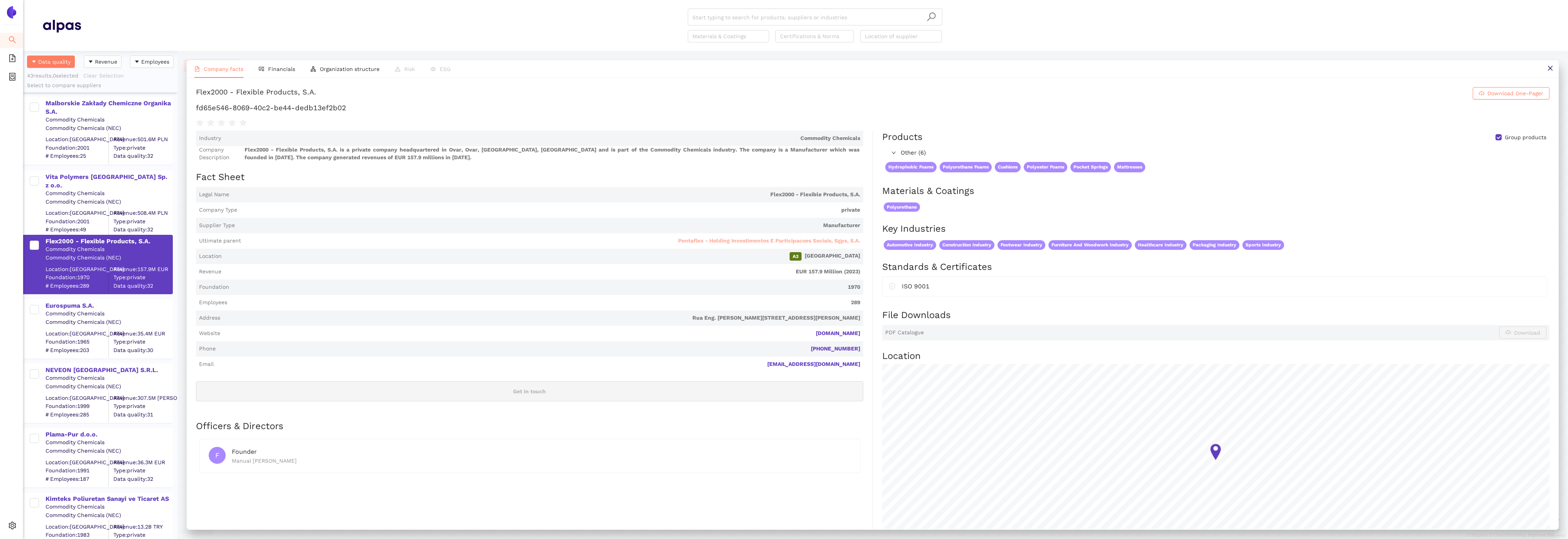
click at [787, 242] on span "Pentaflex - Holding Investimentos E Participacoes Sociais, Sgps, S.A." at bounding box center [769, 241] width 182 height 8
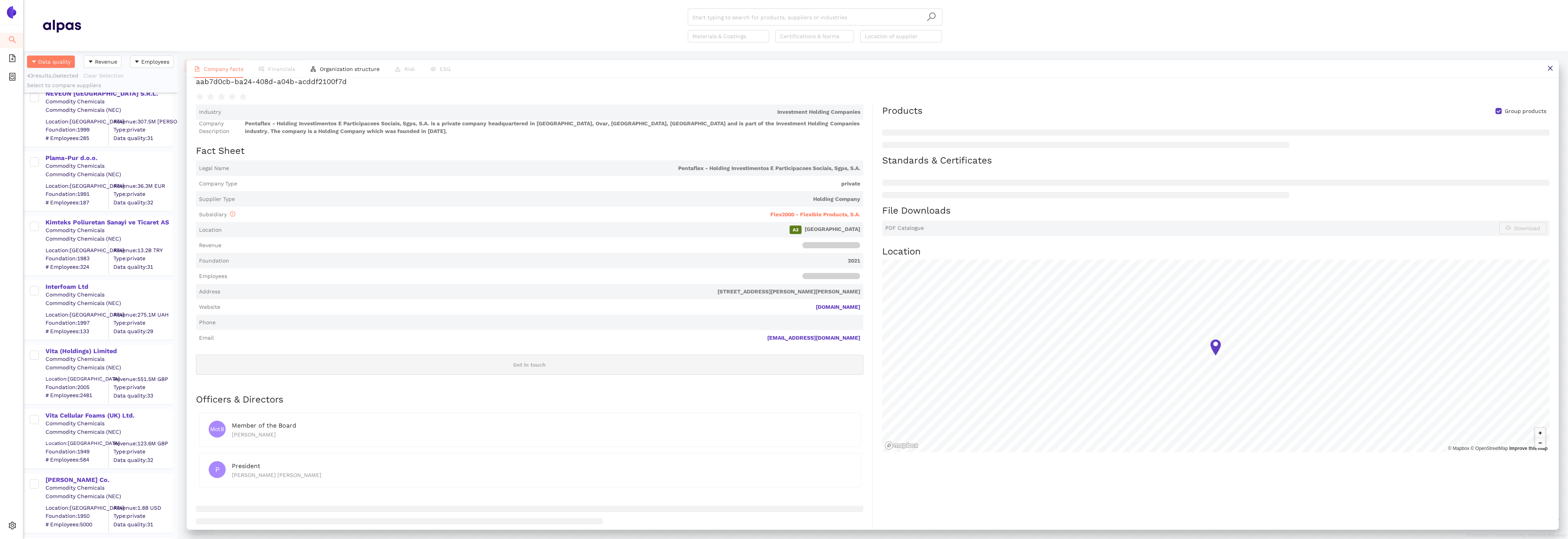
scroll to position [0, 0]
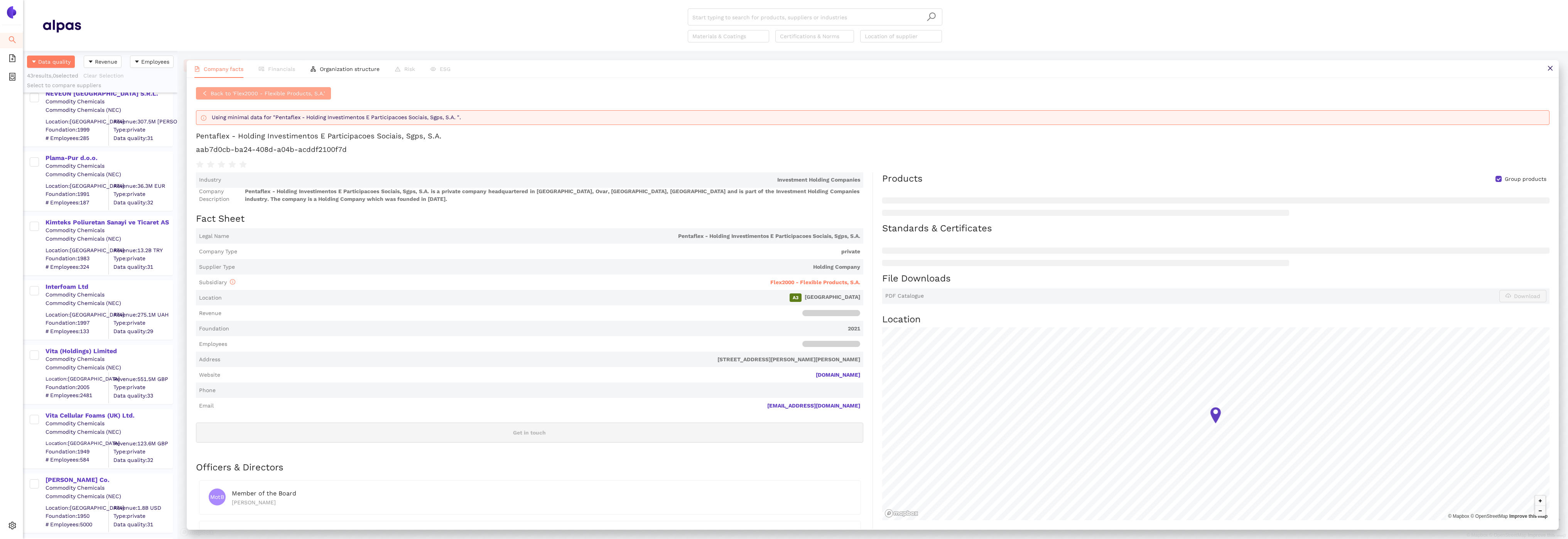
click at [229, 97] on button "Back to 'Flex2000 - Flexible Products, S.A.'" at bounding box center [264, 93] width 135 height 12
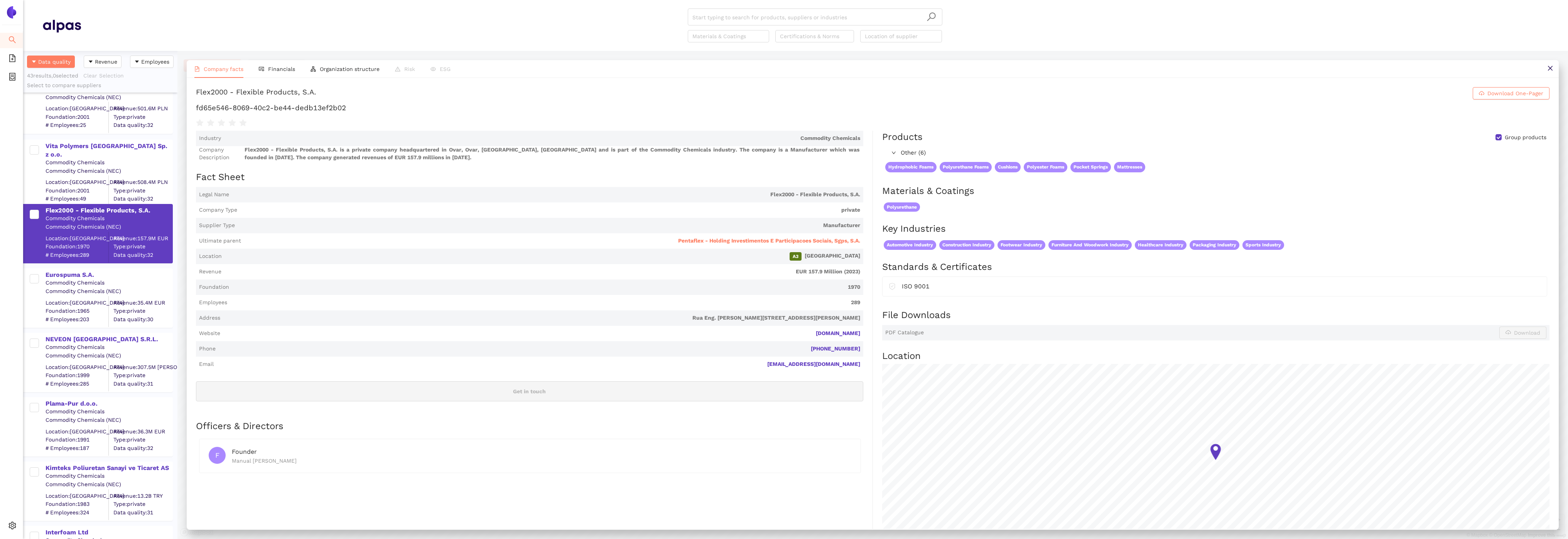
scroll to position [834, 0]
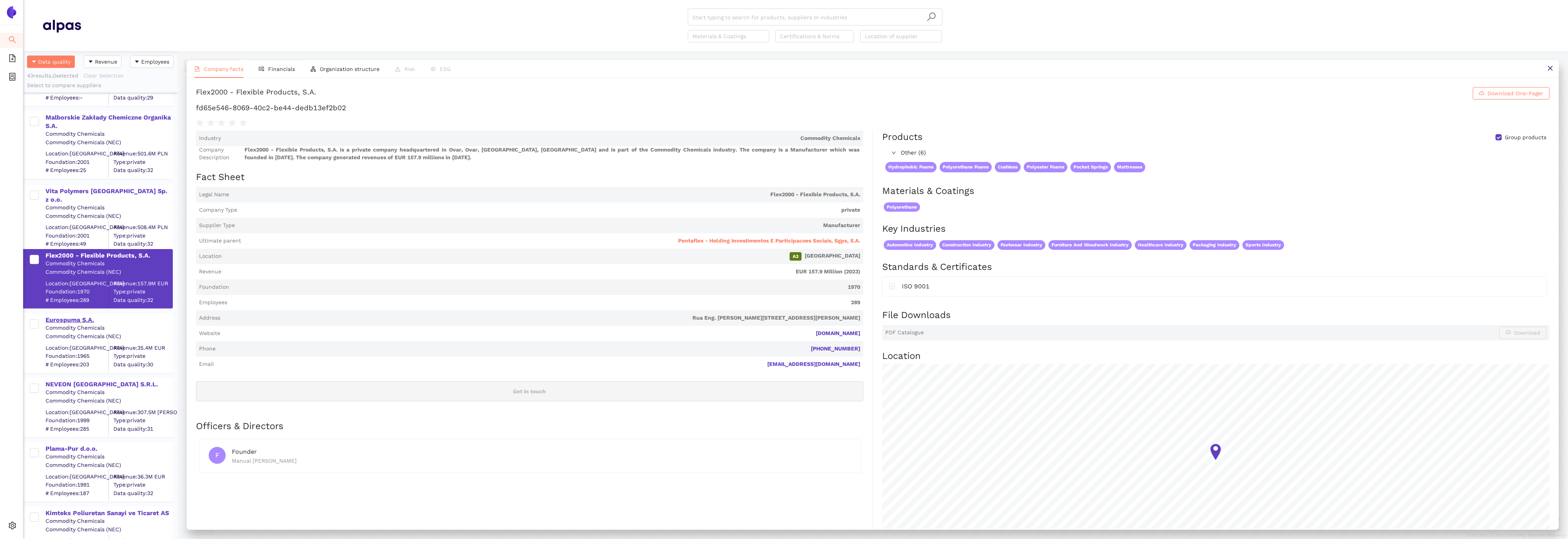
click at [82, 318] on div "Eurospuma S.A." at bounding box center [109, 320] width 127 height 9
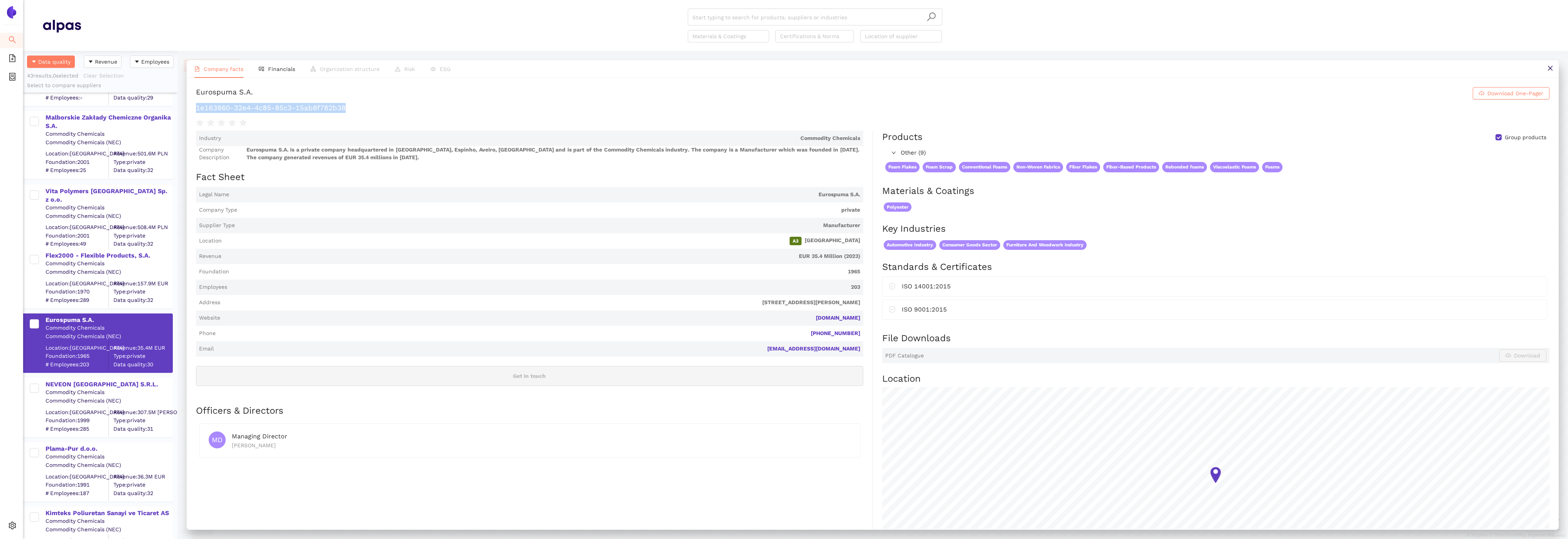
drag, startPoint x: 360, startPoint y: 111, endPoint x: 198, endPoint y: 109, distance: 162.0
click at [198, 109] on h1 "1e163860-32e4-4c85-85c3-15ab8f782b38" at bounding box center [873, 108] width 1354 height 10
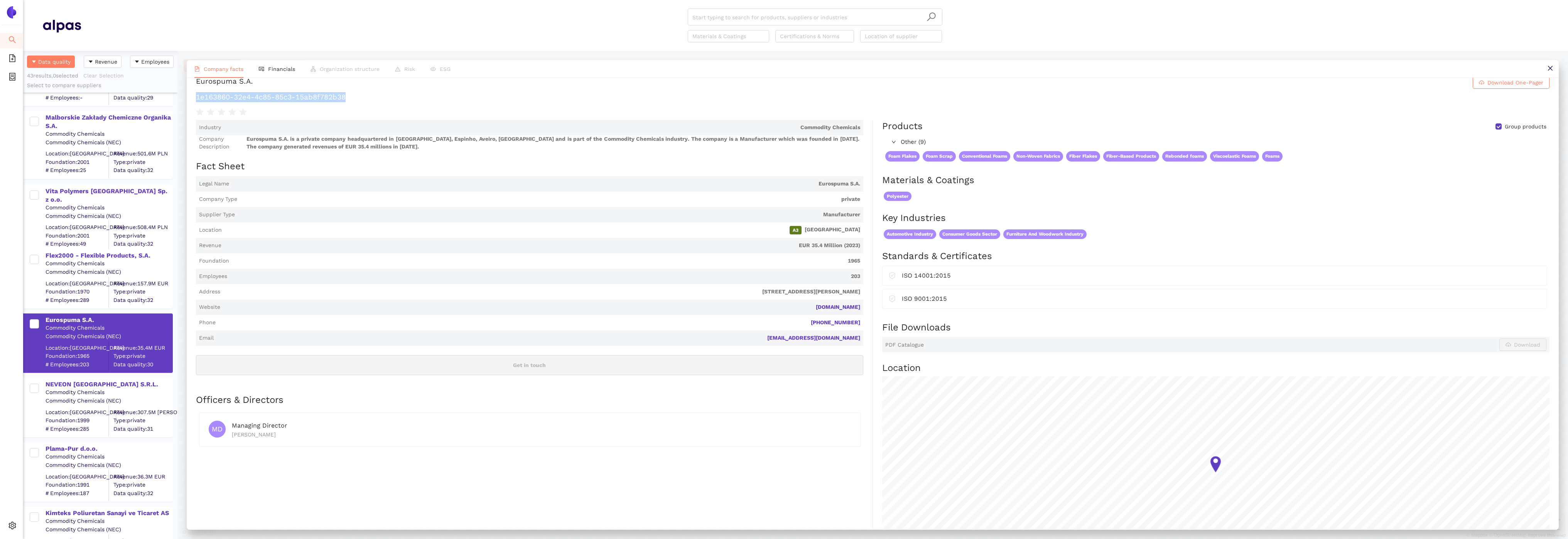
scroll to position [7, 0]
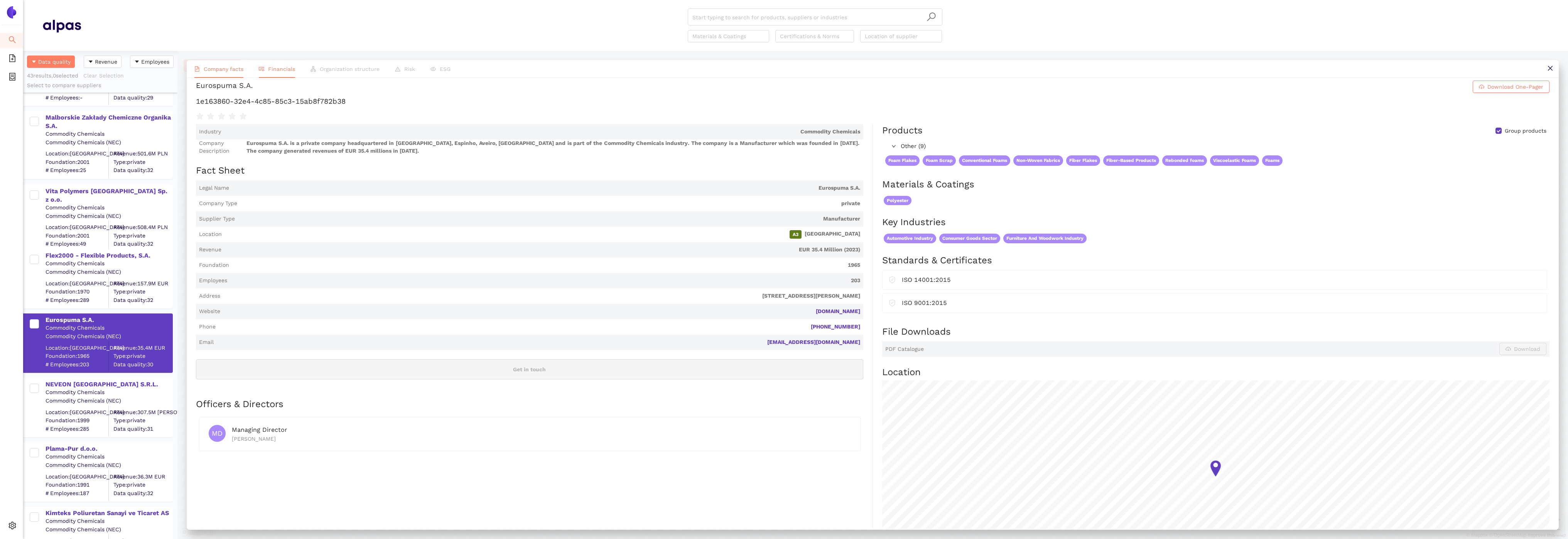
click at [271, 67] on span "Financials" at bounding box center [281, 69] width 27 height 6
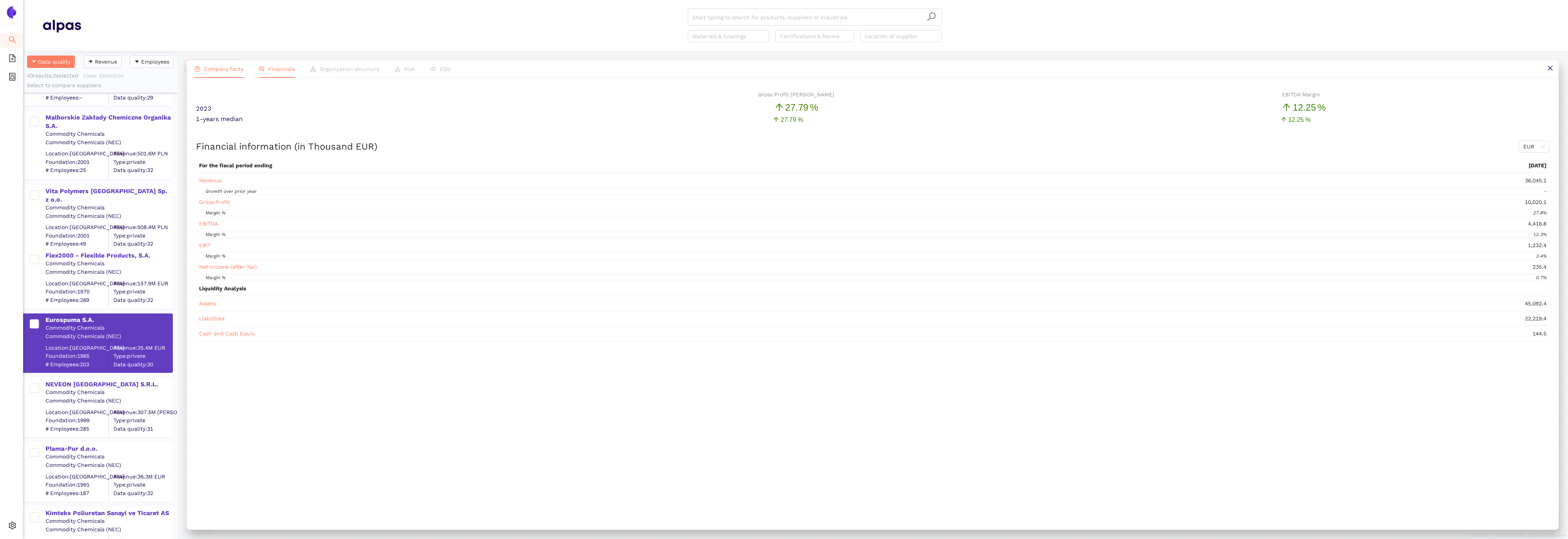
click at [228, 68] on span "Company facts" at bounding box center [223, 69] width 40 height 6
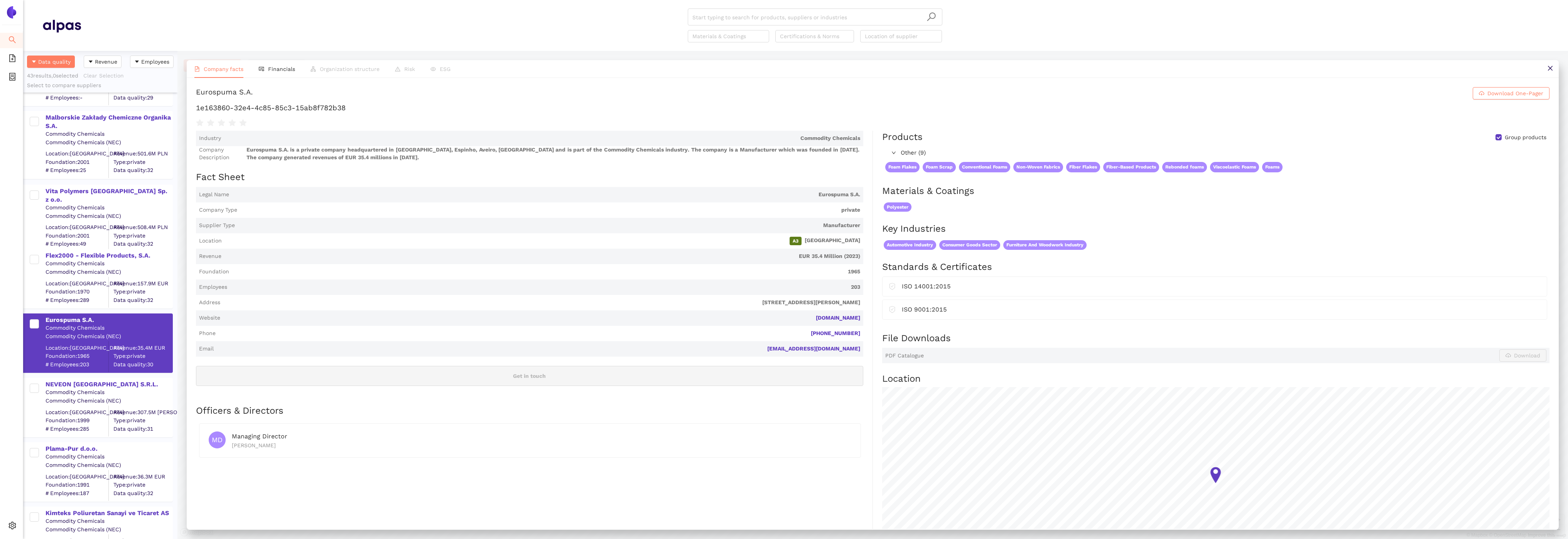
click at [76, 389] on div "Commodity Chemicals" at bounding box center [109, 392] width 127 height 8
click at [72, 382] on div "NEVEON Romania S.R.L." at bounding box center [109, 384] width 127 height 9
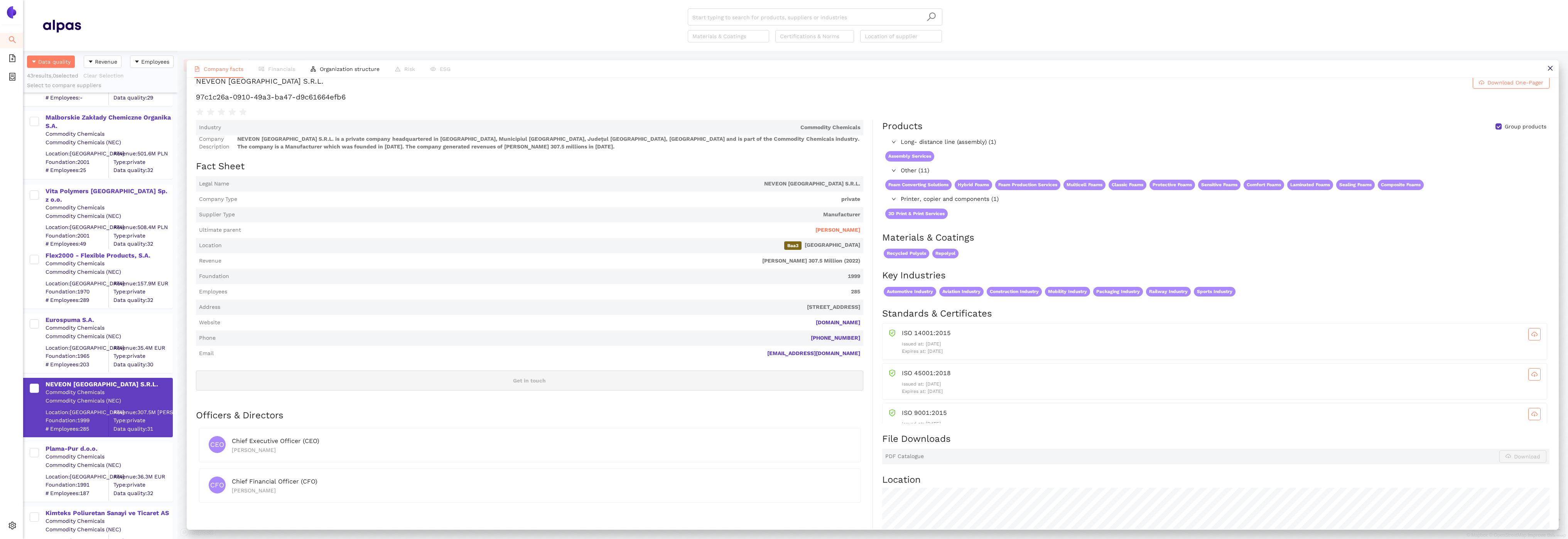
scroll to position [0, 0]
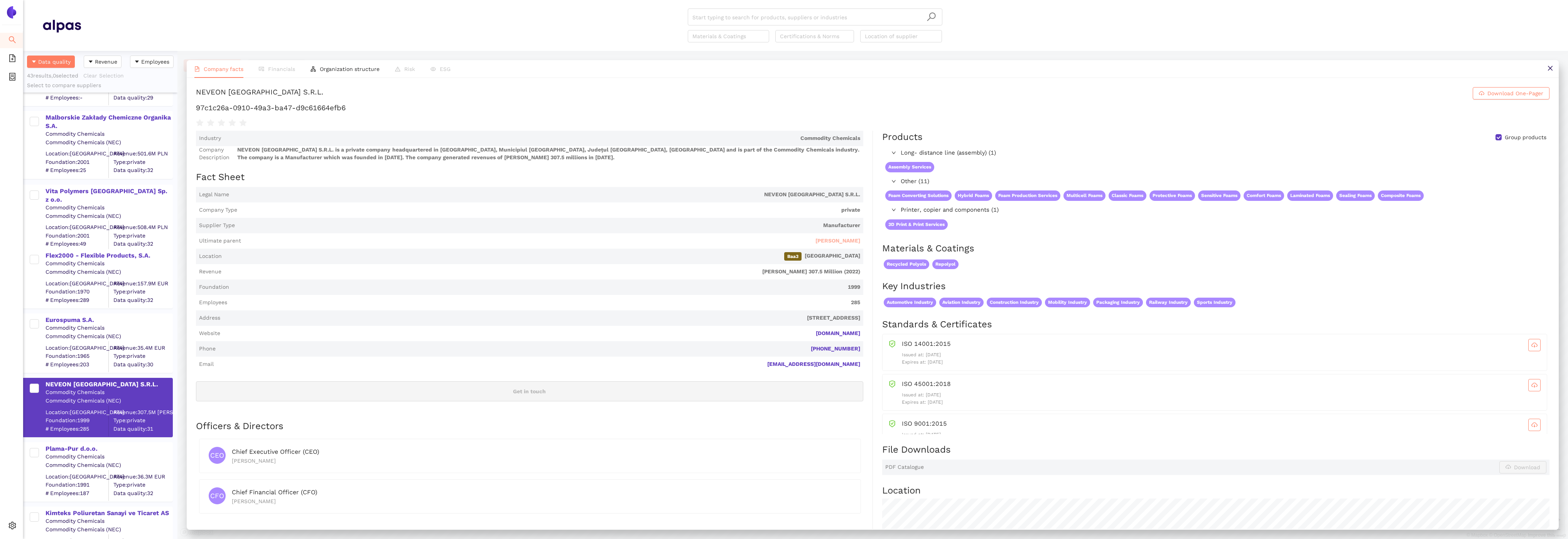
click at [849, 239] on span "Greiner AG" at bounding box center [838, 241] width 45 height 8
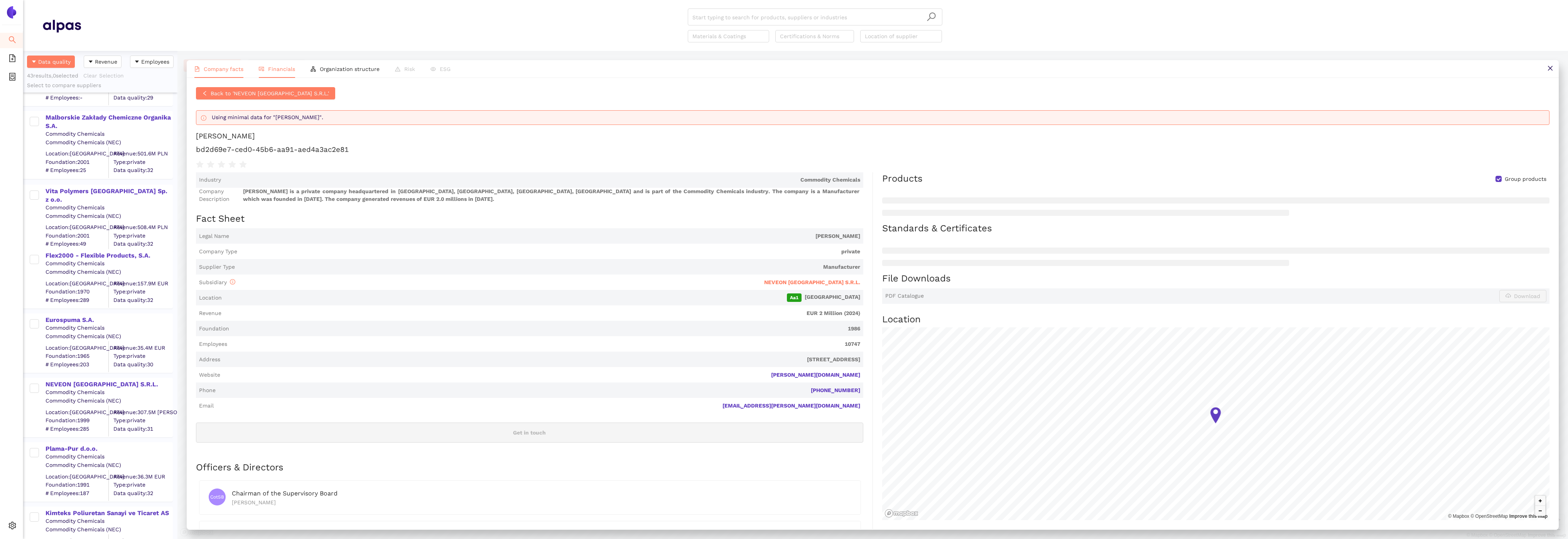
click at [283, 72] on li "Financials" at bounding box center [277, 69] width 52 height 18
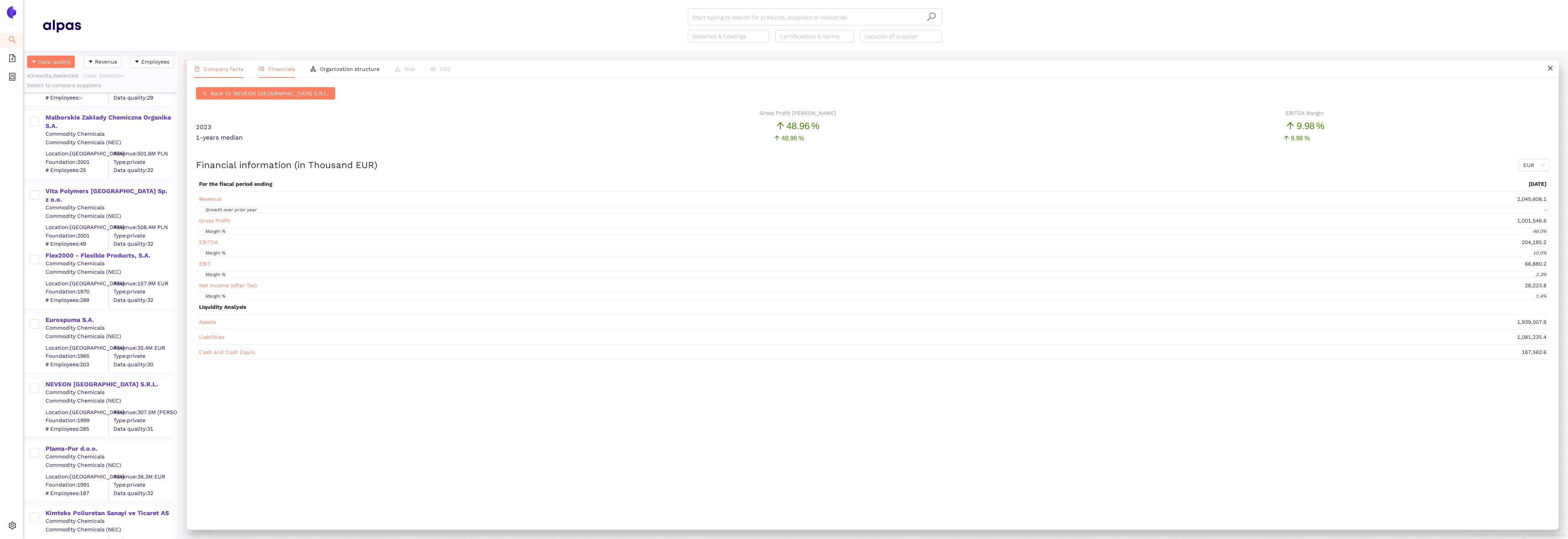
click at [206, 71] on span "Company facts" at bounding box center [223, 69] width 40 height 6
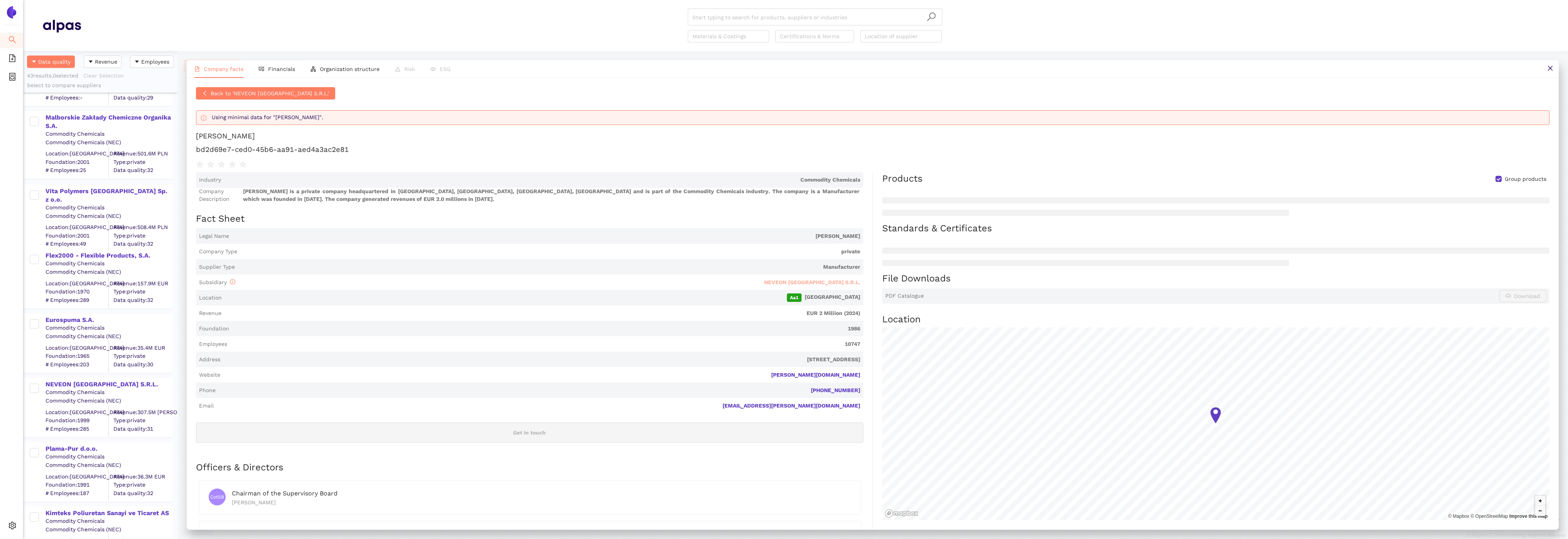
click at [824, 283] on span "NEVEON Romania S.R.L." at bounding box center [812, 282] width 96 height 6
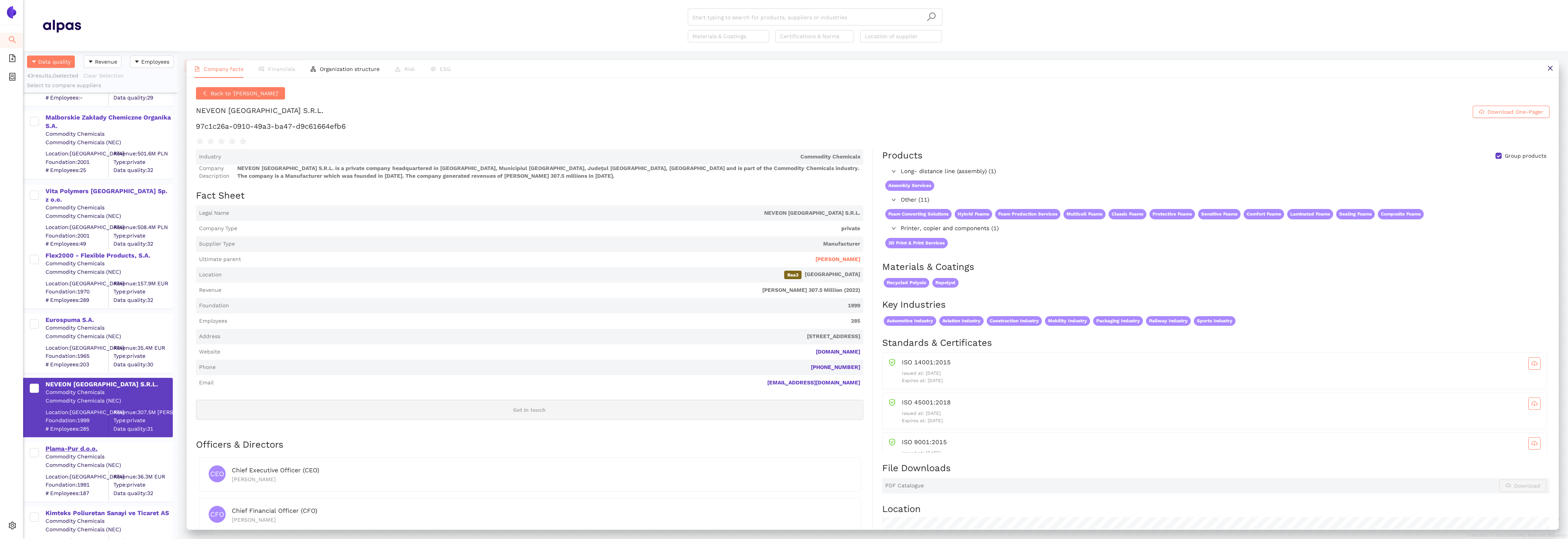
click at [66, 449] on div "Plama-Pur d.o.o." at bounding box center [109, 449] width 127 height 9
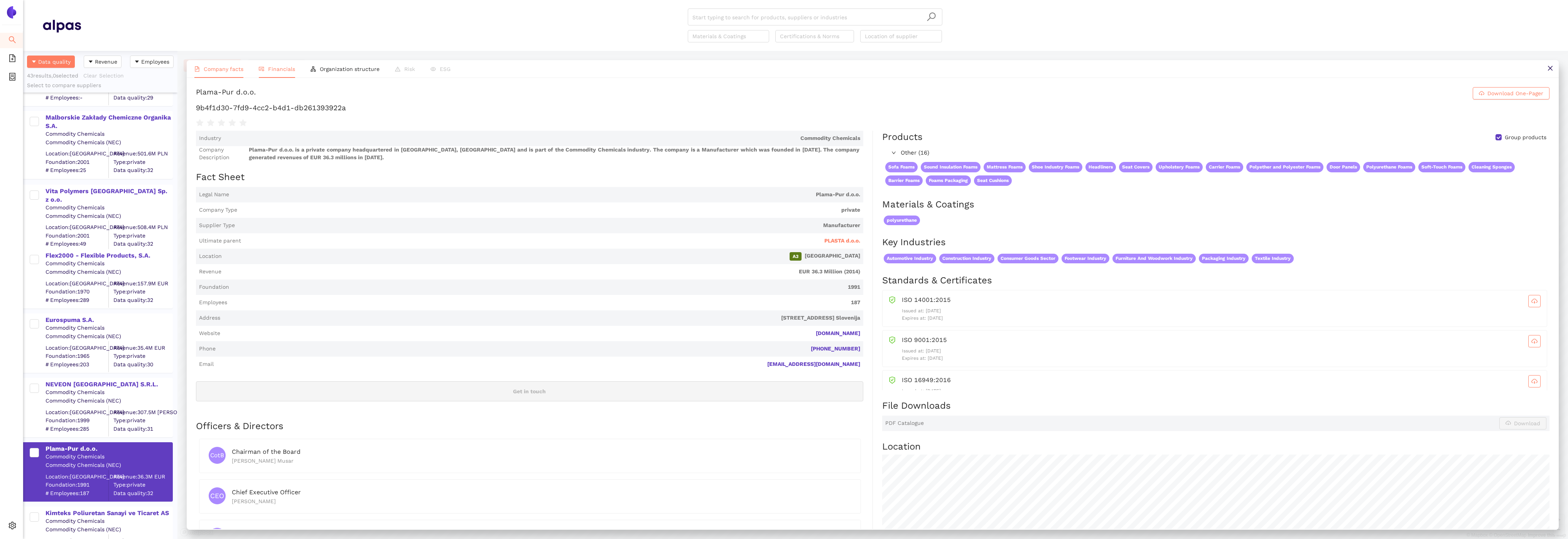
click at [286, 67] on span "Financials" at bounding box center [281, 69] width 27 height 6
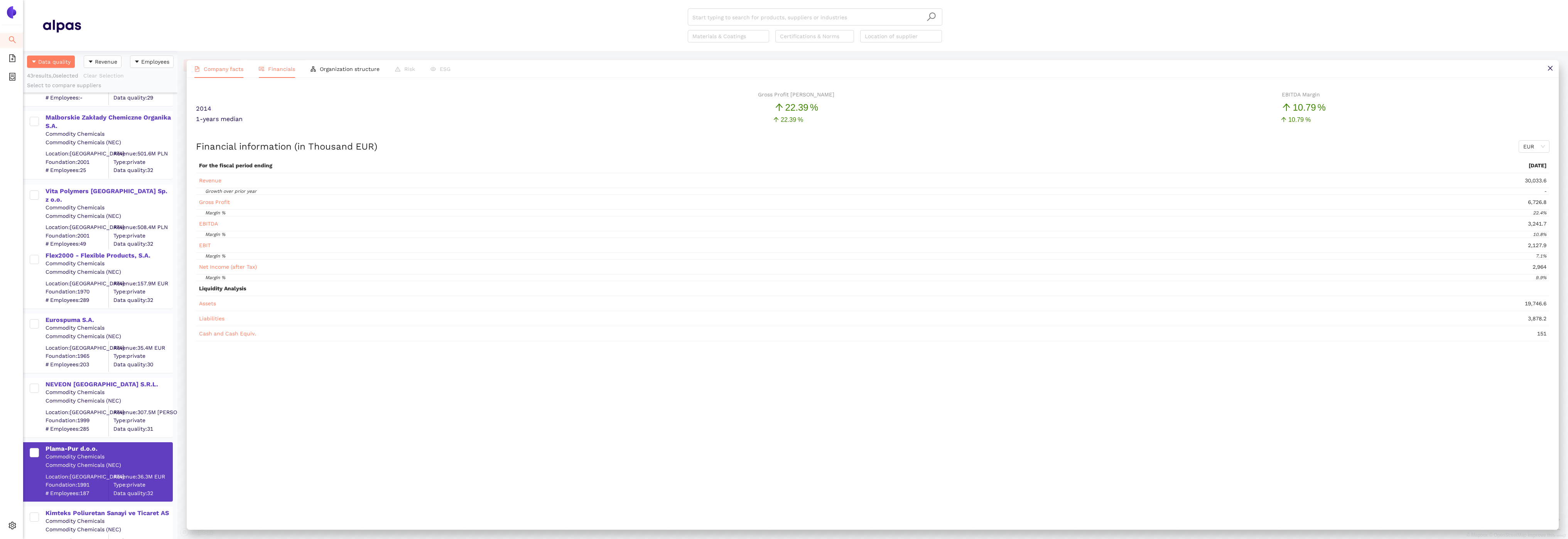
click at [236, 69] on span "Company facts" at bounding box center [223, 69] width 40 height 6
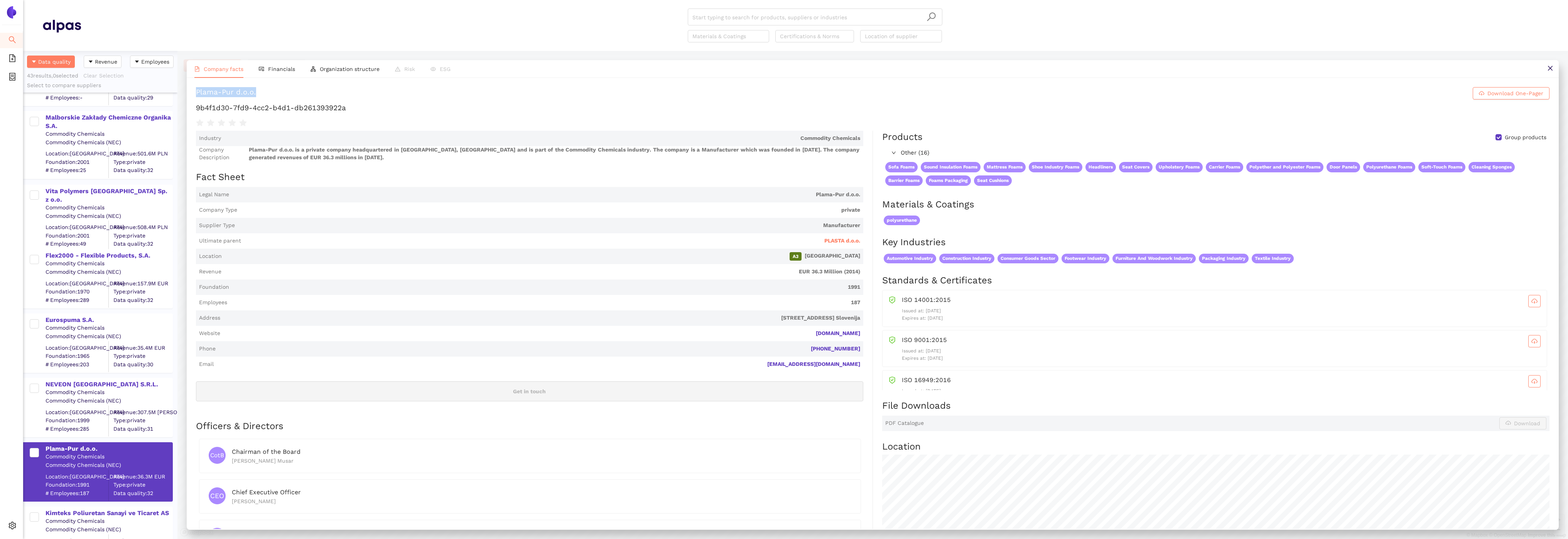
drag, startPoint x: 271, startPoint y: 96, endPoint x: 194, endPoint y: 96, distance: 77.0
click at [194, 96] on div "Plama-Pur d.o.o. Download One-Pager 9b4f1d30-7fd9-4cc2-b4d1-db261393922a Indust…" at bounding box center [873, 303] width 1372 height 451
click at [843, 240] on span "PLASTA d.o.o." at bounding box center [842, 241] width 36 height 8
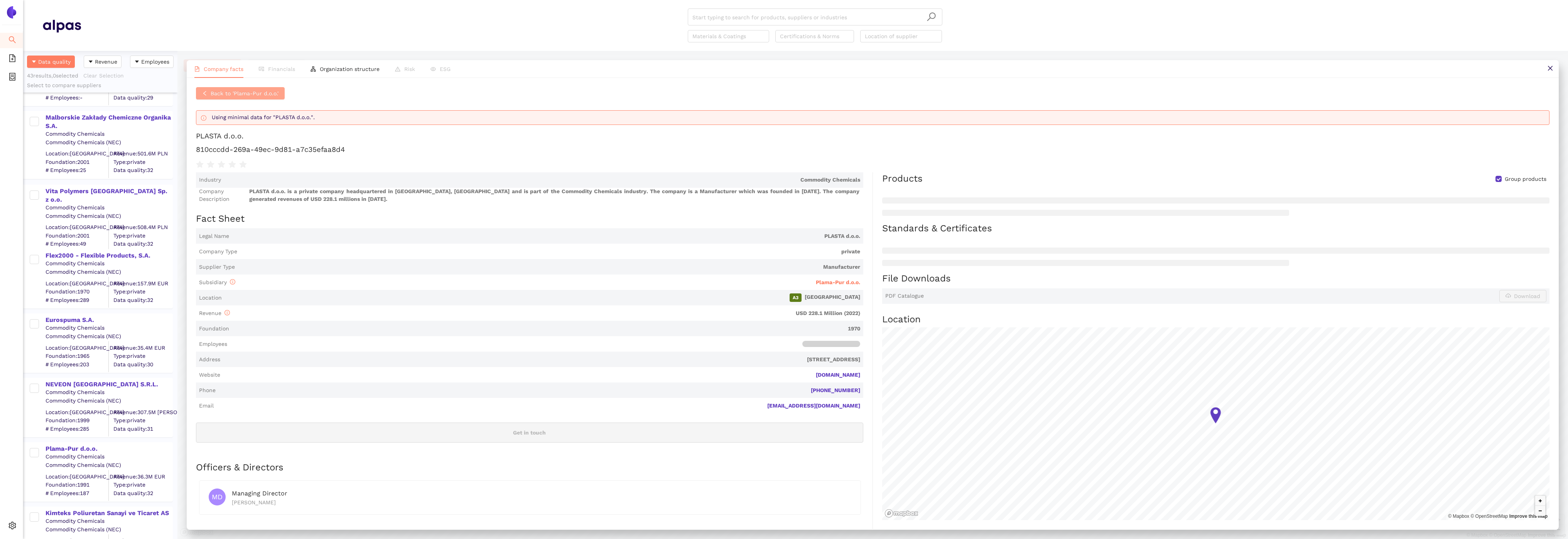
click at [227, 94] on span "Back to 'Plama-Pur d.o.o.'" at bounding box center [245, 93] width 68 height 9
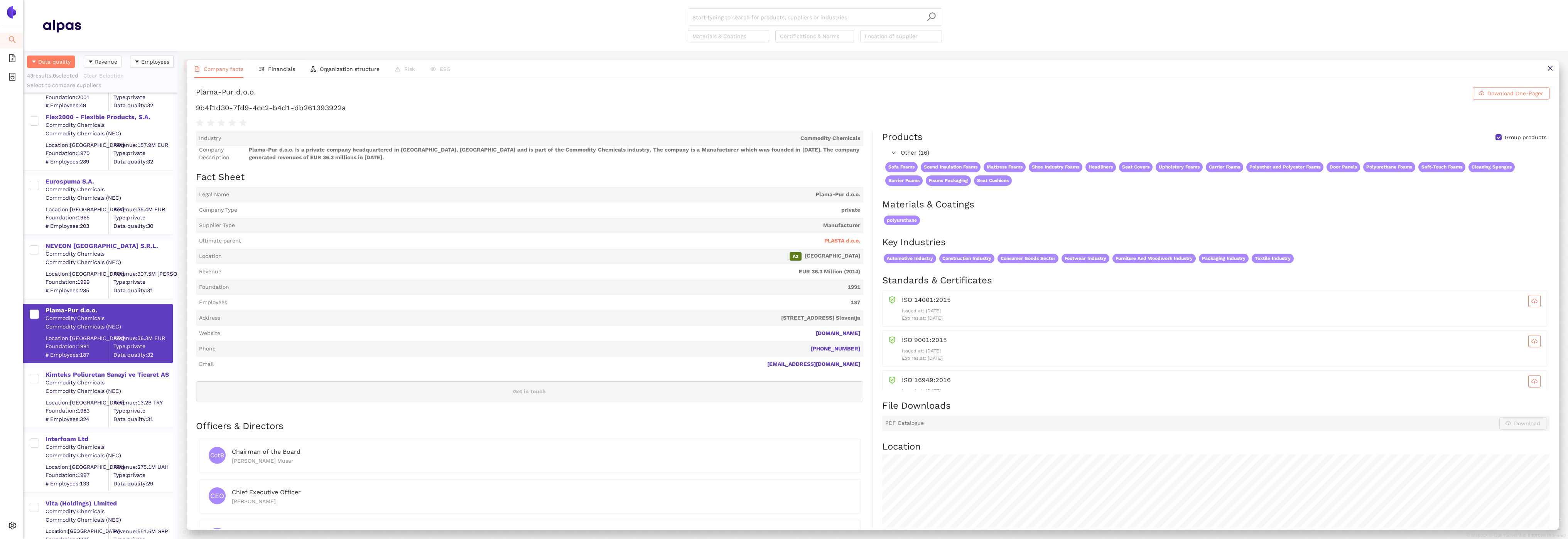
scroll to position [1049, 0]
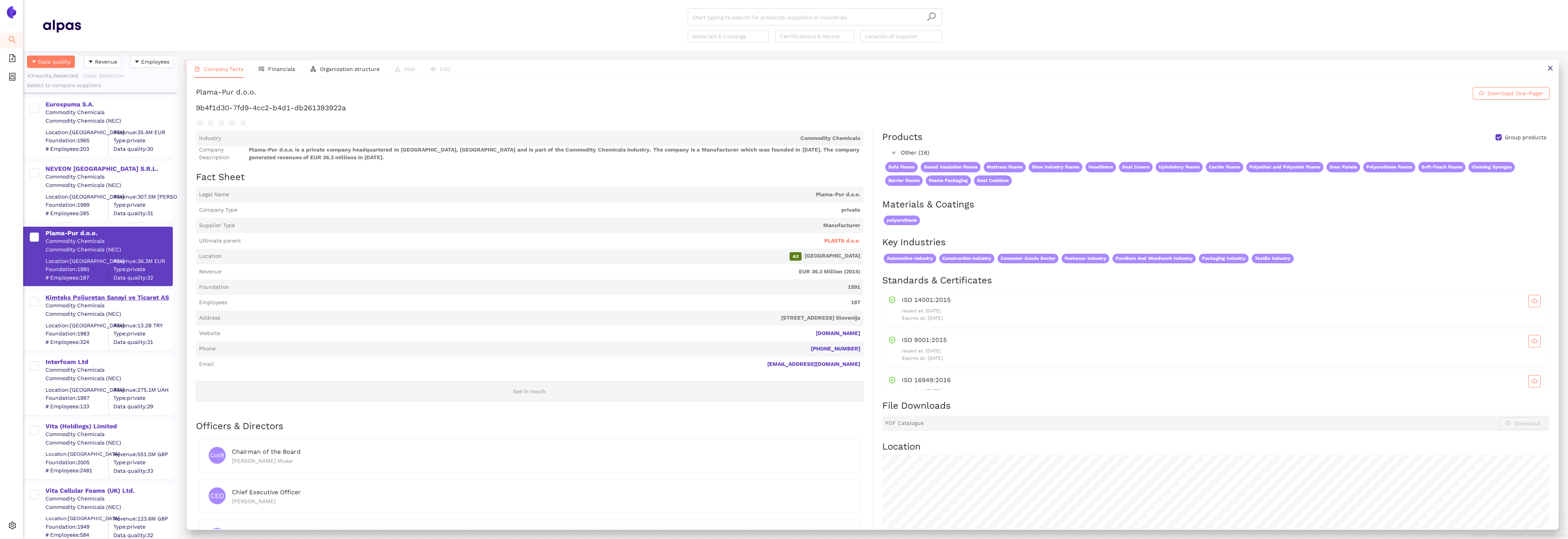
click at [91, 297] on div "Kimteks Poliuretan Sanayi ve Ticaret AS" at bounding box center [109, 297] width 127 height 9
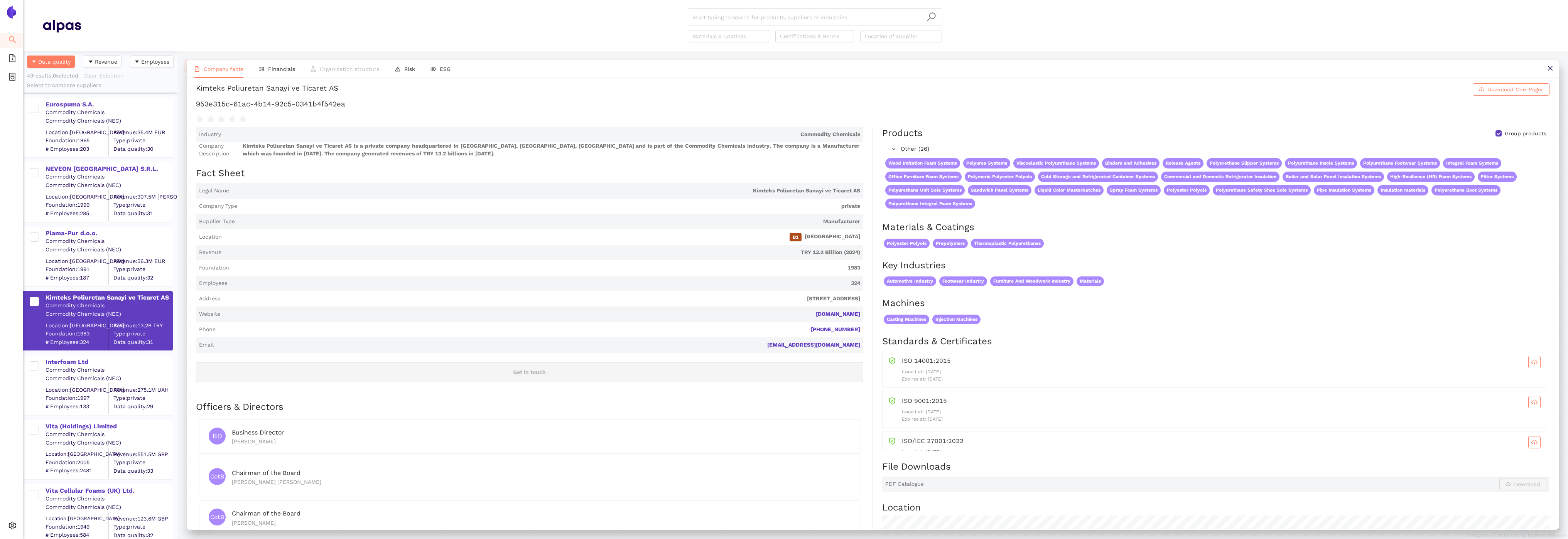
scroll to position [2, 0]
click at [272, 69] on span "Financials" at bounding box center [281, 69] width 27 height 6
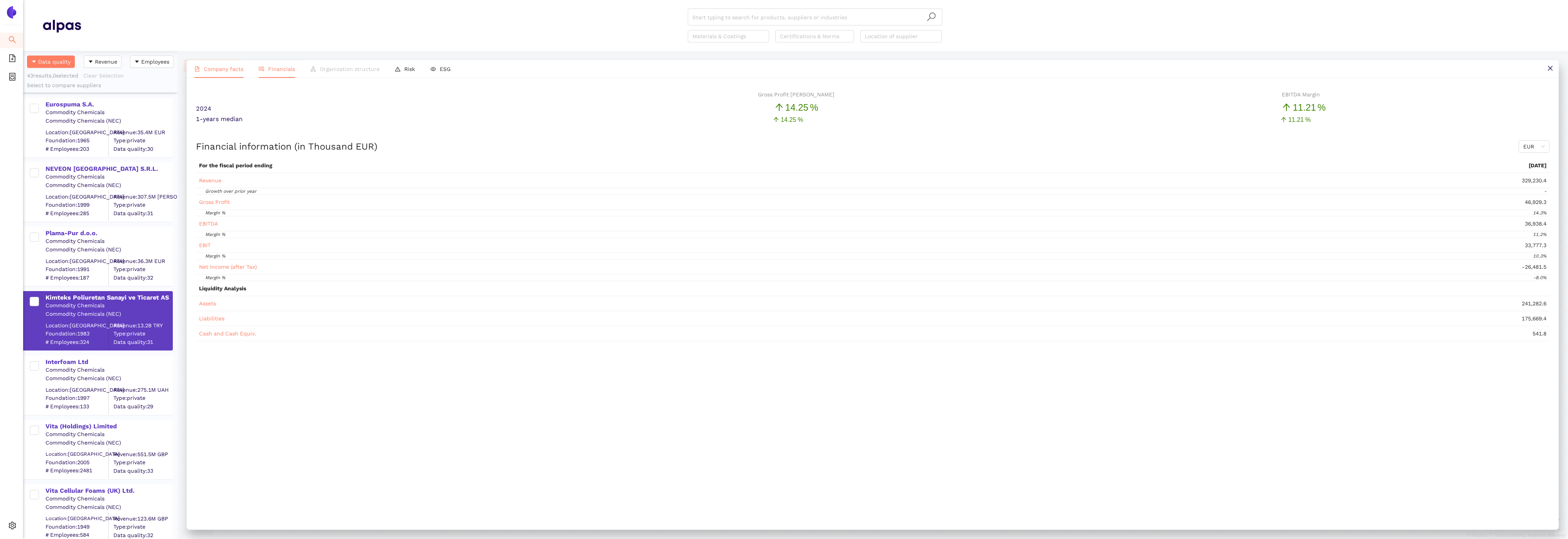
click at [217, 71] on span "Company facts" at bounding box center [223, 69] width 40 height 6
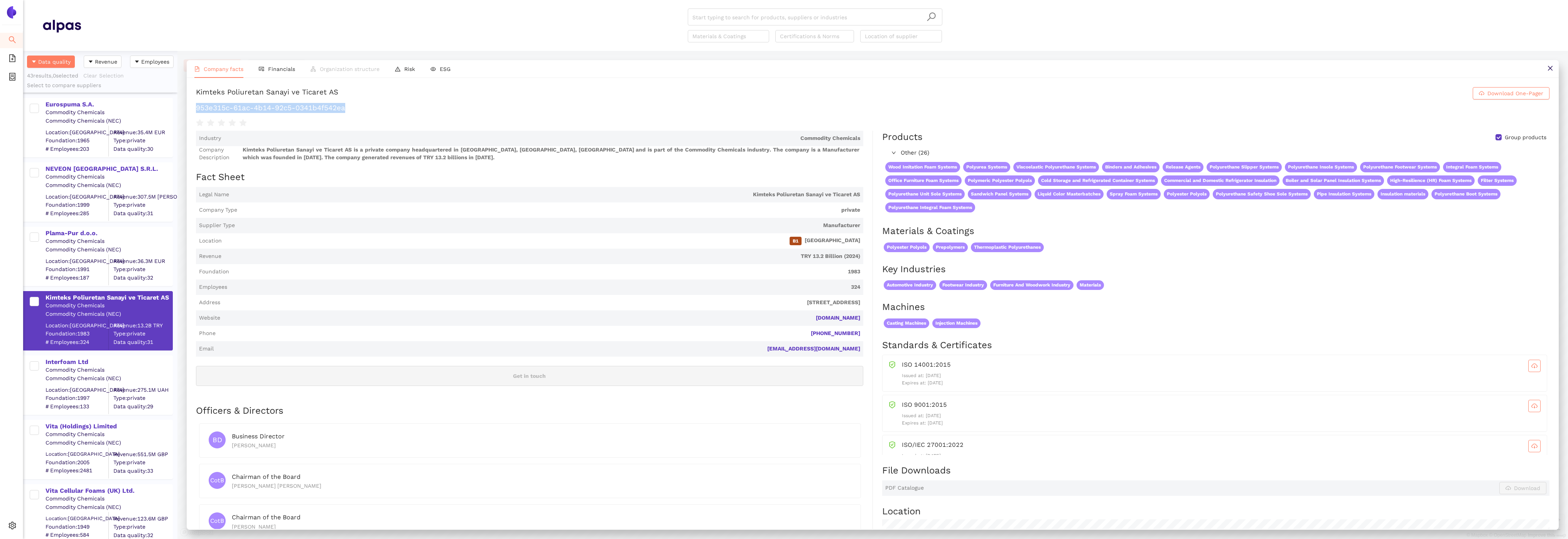
drag, startPoint x: 352, startPoint y: 110, endPoint x: 187, endPoint y: 110, distance: 165.0
click at [187, 110] on div "Kimteks Poliuretan Sanayi ve Ticaret AS Download One-Pager 953e315c-61ac-4b14-9…" at bounding box center [873, 303] width 1372 height 451
click at [75, 360] on div "Interfoam Ltd" at bounding box center [109, 362] width 127 height 9
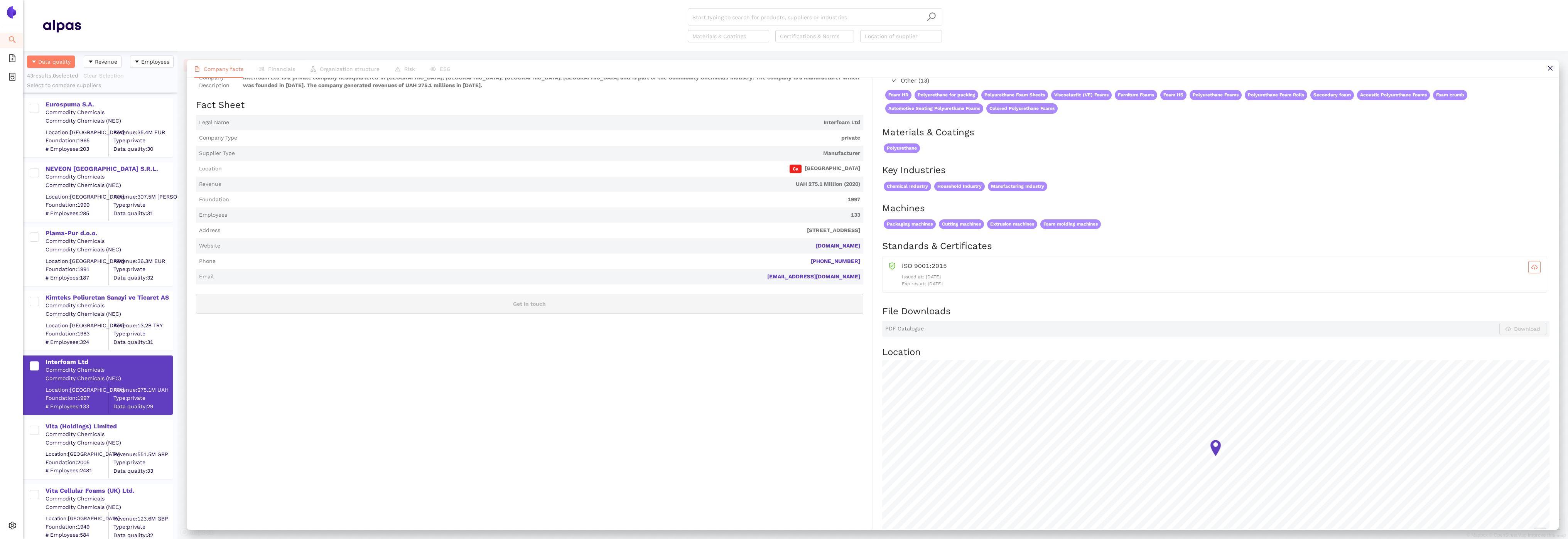
scroll to position [0, 0]
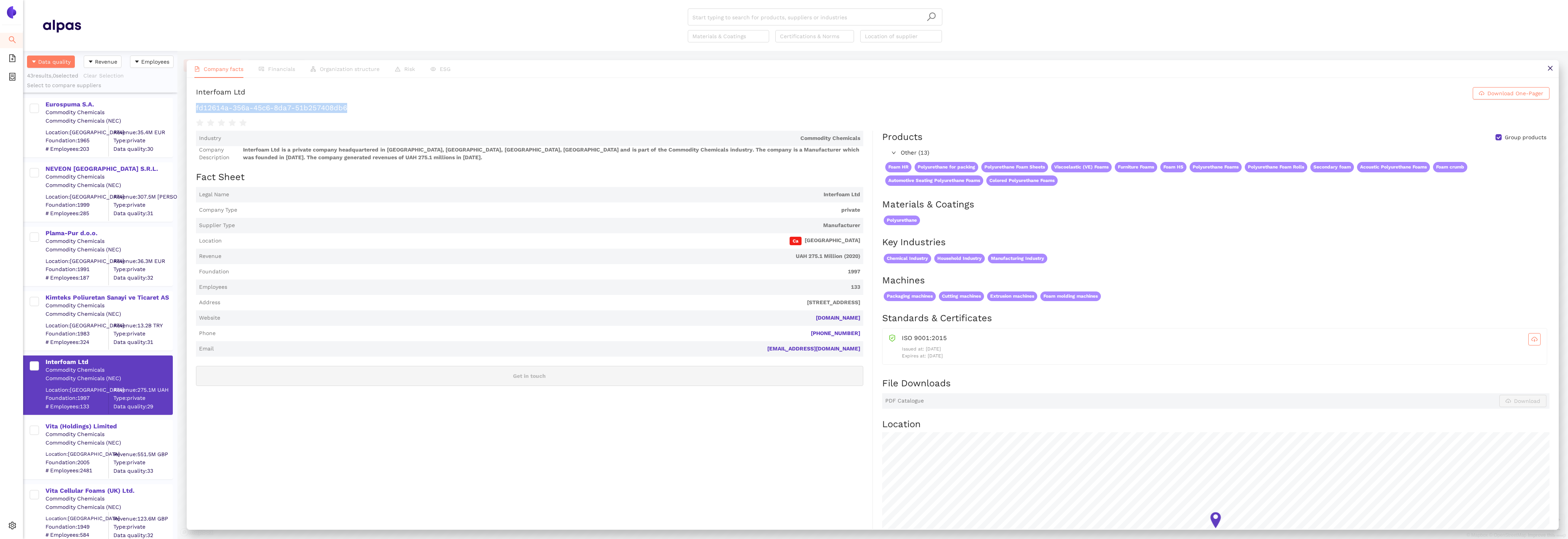
drag, startPoint x: 351, startPoint y: 110, endPoint x: 185, endPoint y: 111, distance: 166.0
click at [184, 111] on div "Company facts Financials Organization structure Risk ESG Interfoam Ltd Download…" at bounding box center [873, 295] width 1390 height 488
click at [99, 425] on div "Vita (Holdings) Limited" at bounding box center [109, 426] width 127 height 9
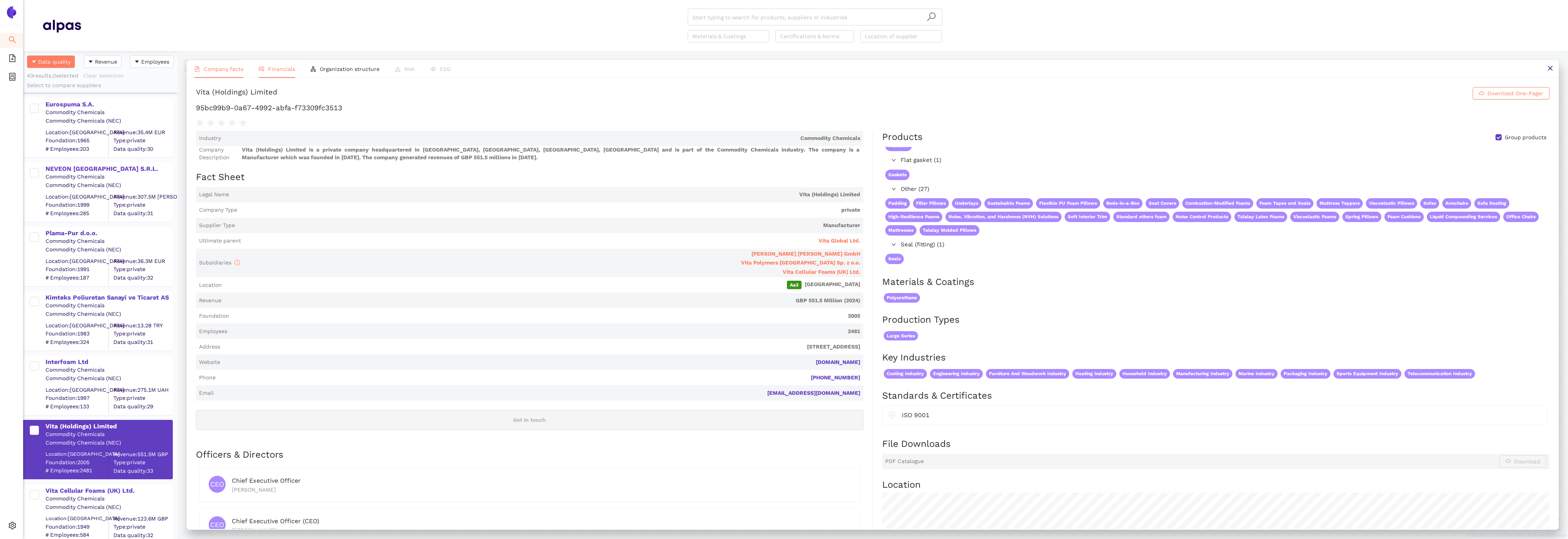
click at [272, 71] on span "Financials" at bounding box center [281, 69] width 27 height 6
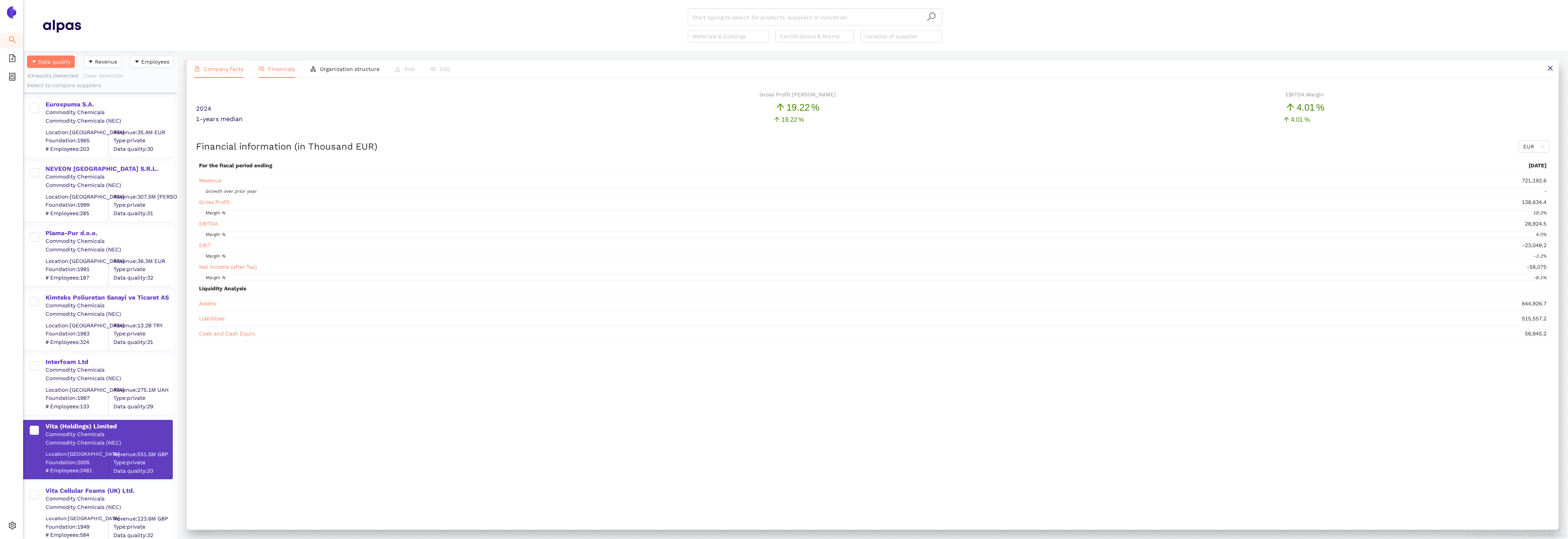
click at [218, 71] on span "Company facts" at bounding box center [223, 69] width 40 height 6
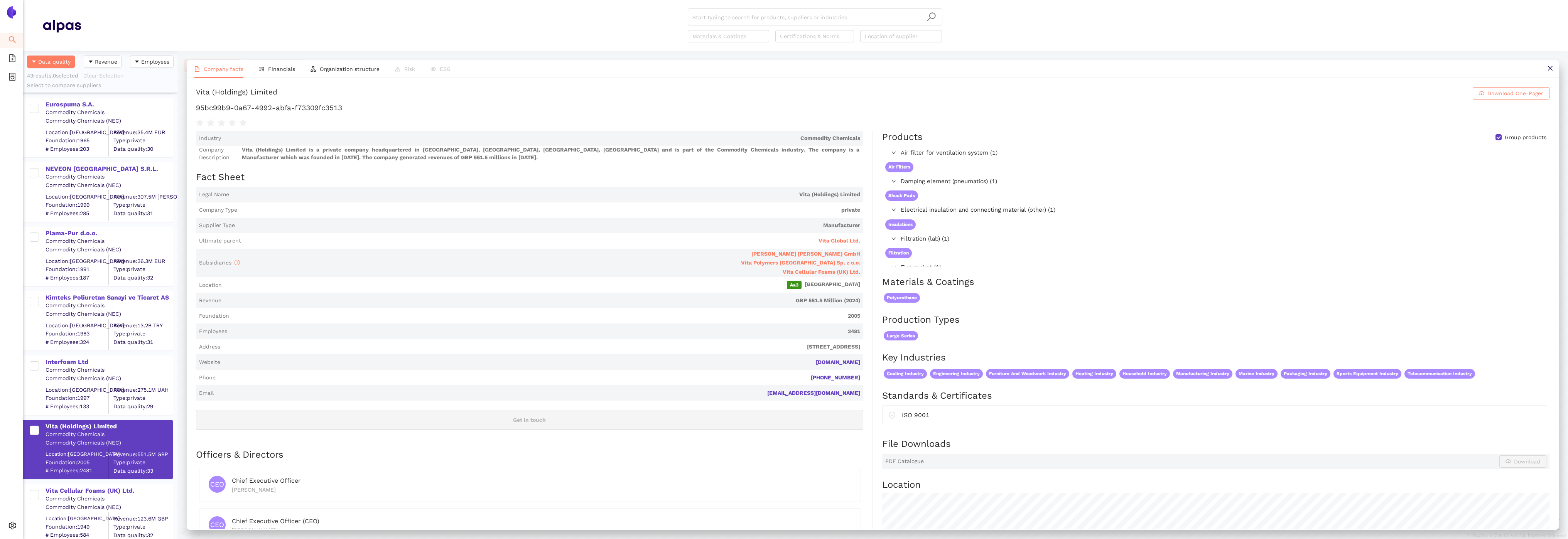
scroll to position [14, 0]
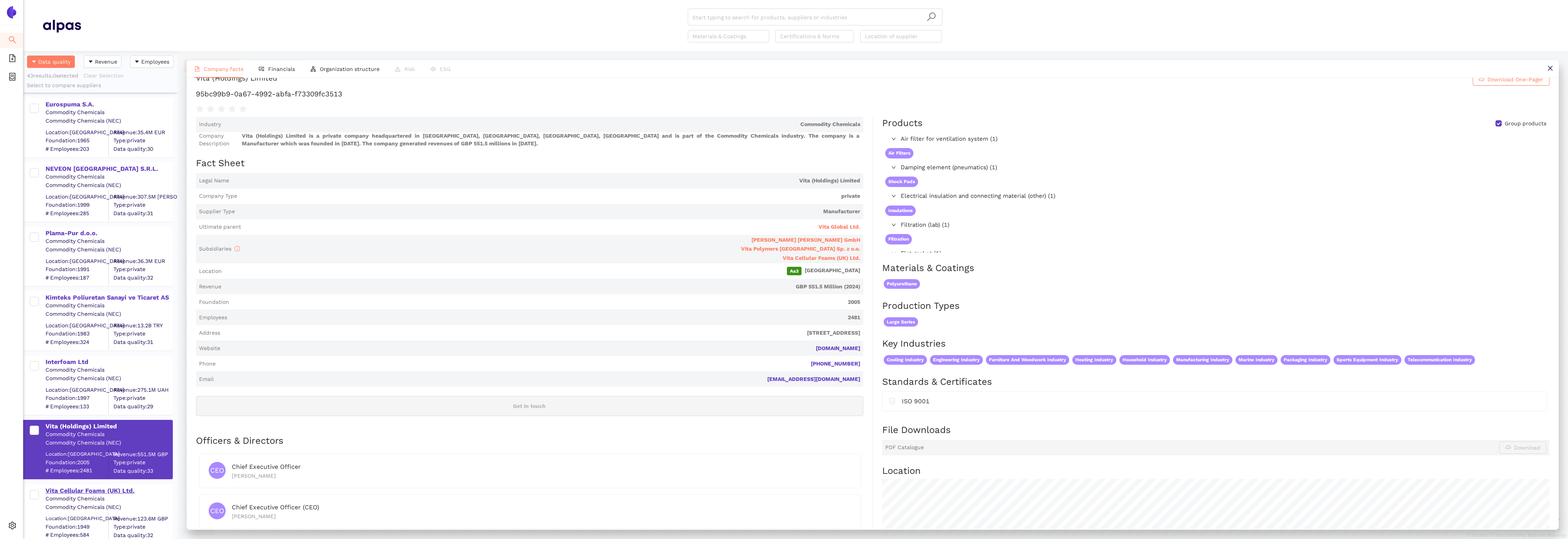
click at [125, 487] on div "Vita Cellular Foams (UK) Ltd." at bounding box center [109, 491] width 127 height 9
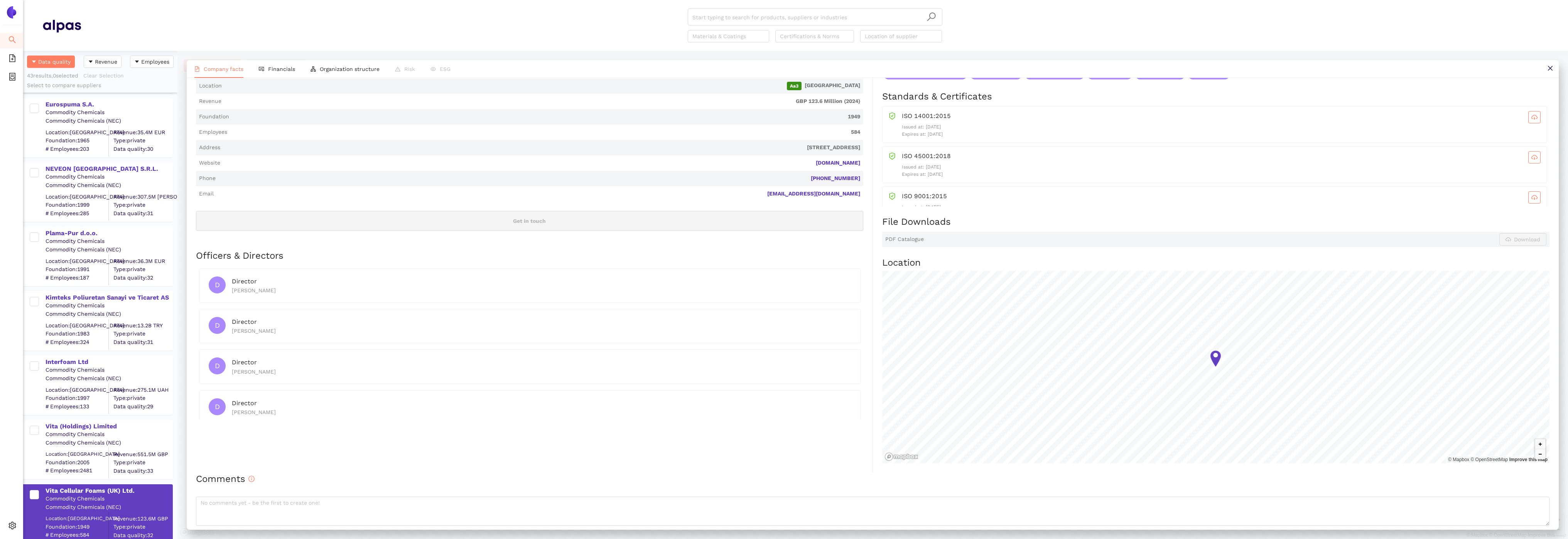
scroll to position [0, 0]
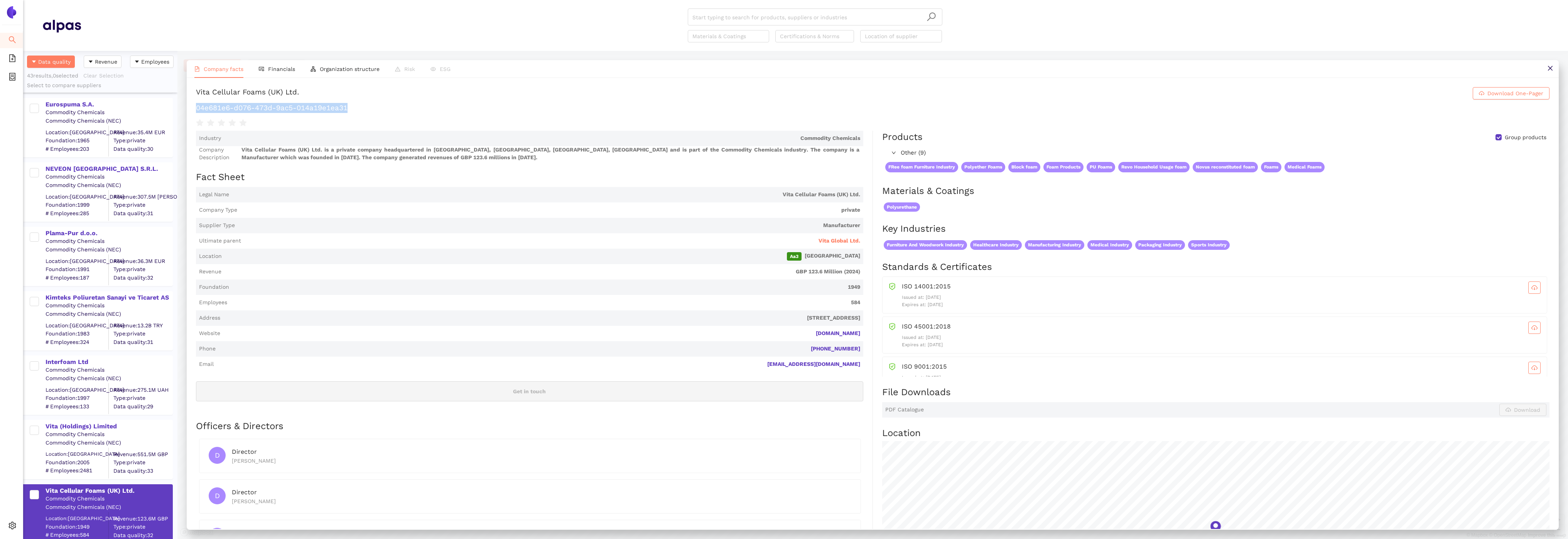
drag, startPoint x: 367, startPoint y: 111, endPoint x: 195, endPoint y: 108, distance: 172.0
click at [196, 108] on h1 "04e681e6-d076-473d-9ac5-014a19e1ea31" at bounding box center [873, 108] width 1354 height 10
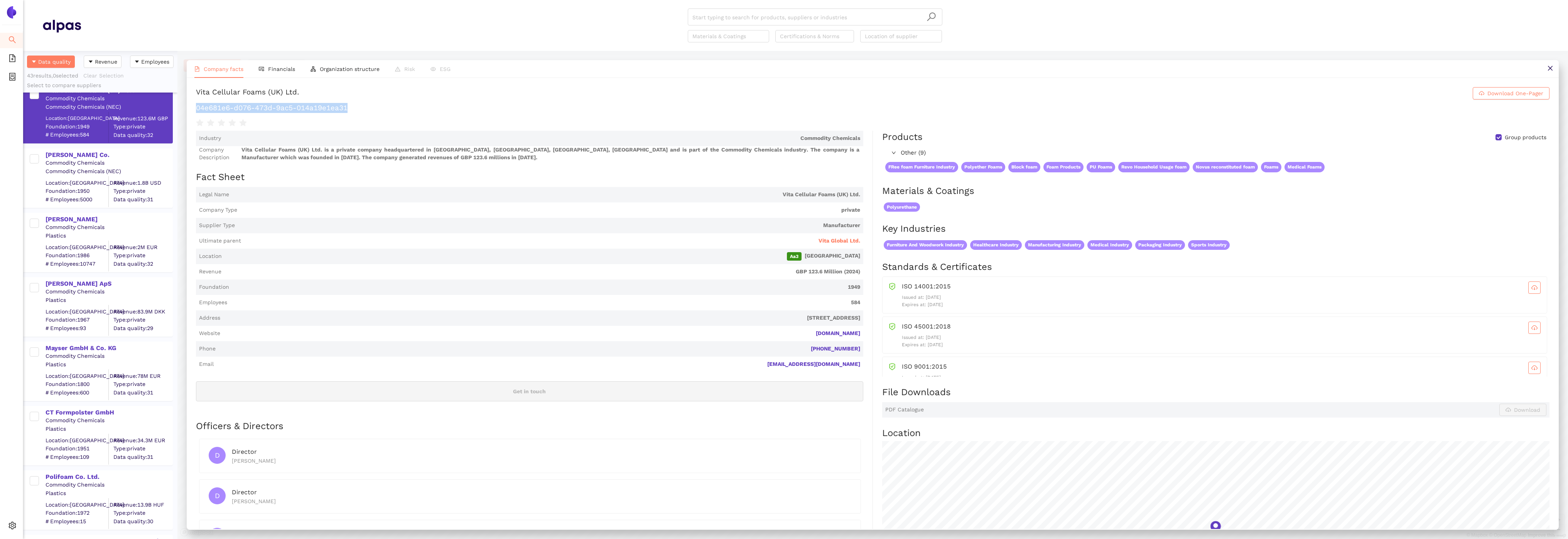
scroll to position [1447, 0]
click at [52, 158] on div "Carpenter Co." at bounding box center [109, 158] width 127 height 9
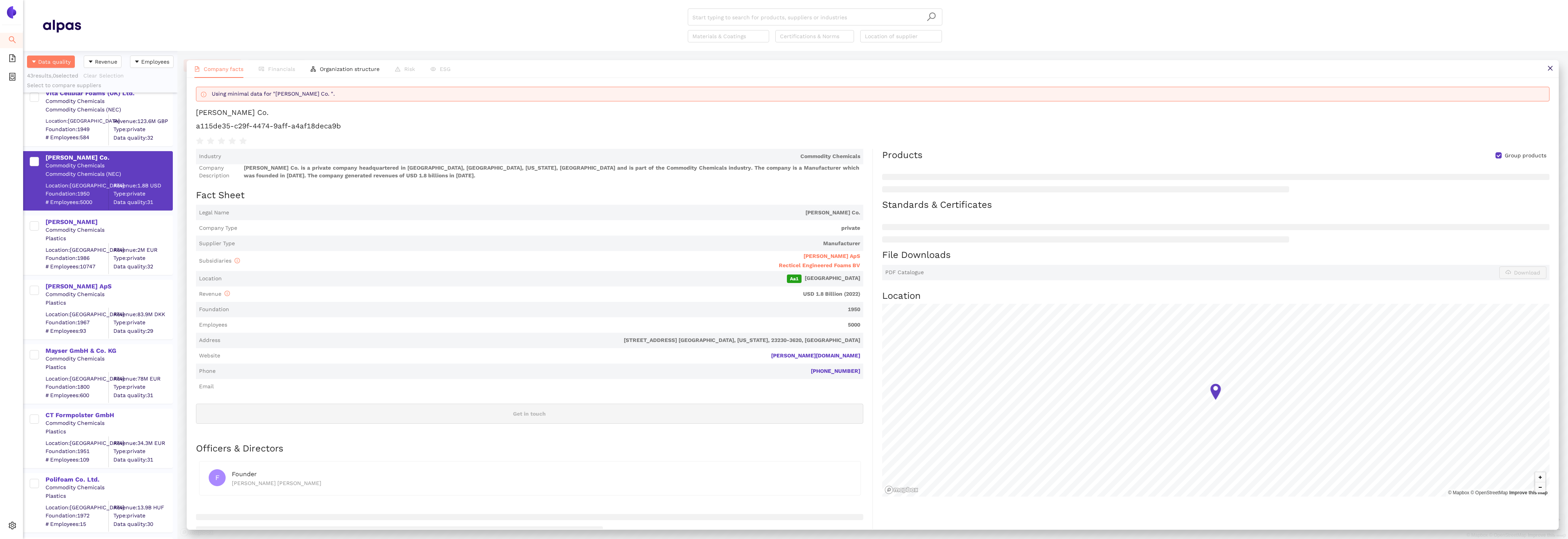
scroll to position [0, 0]
click at [856, 262] on span "Carpenter ApS" at bounding box center [831, 261] width 57 height 6
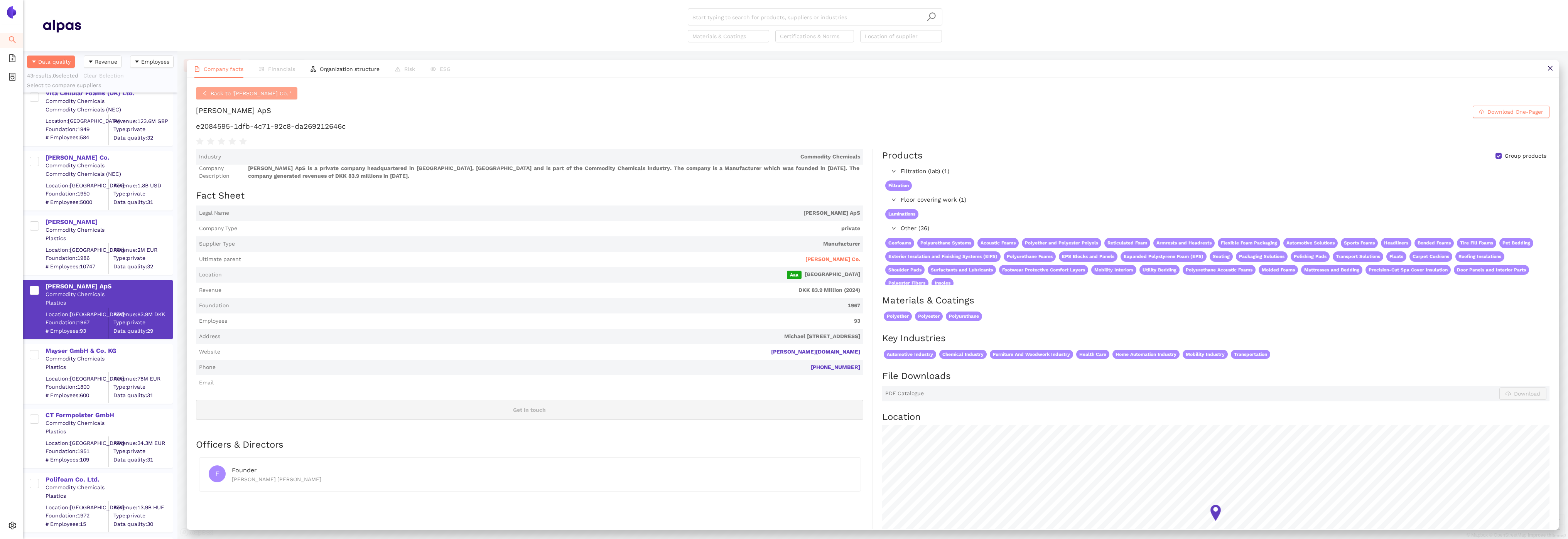
click at [257, 94] on span "Back to 'Carpenter Co. '" at bounding box center [251, 93] width 80 height 9
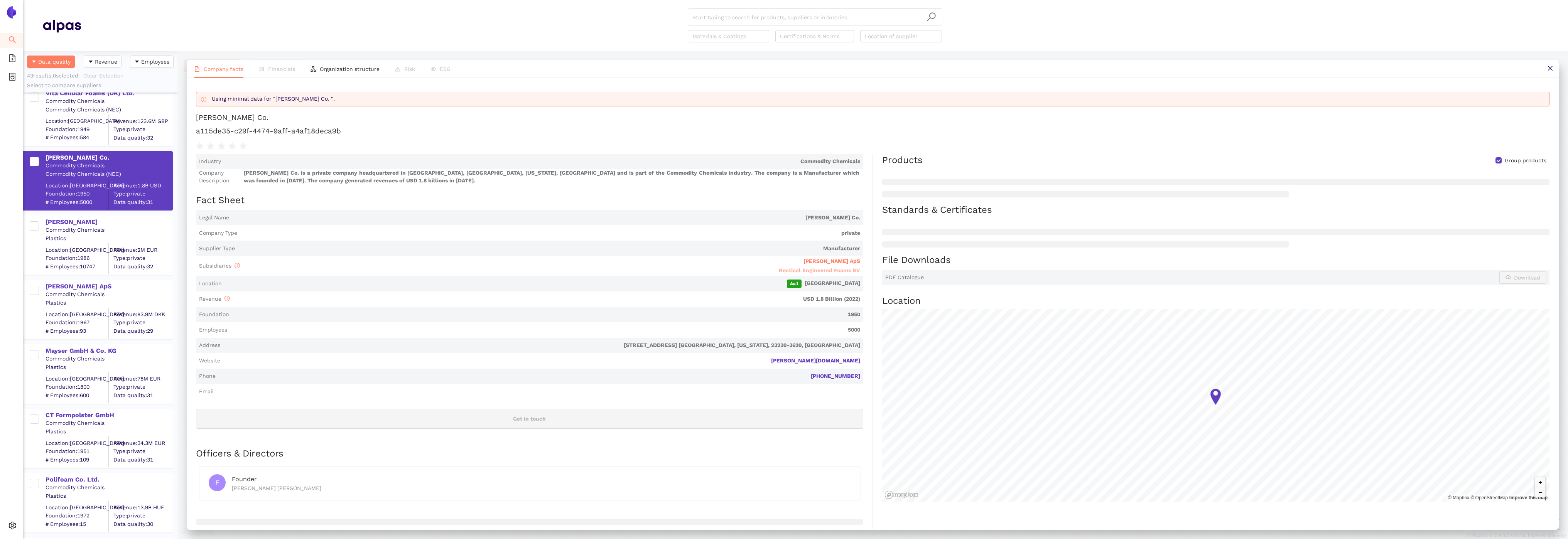
click at [855, 271] on span "Recticel Engineered Foams BV" at bounding box center [819, 270] width 82 height 6
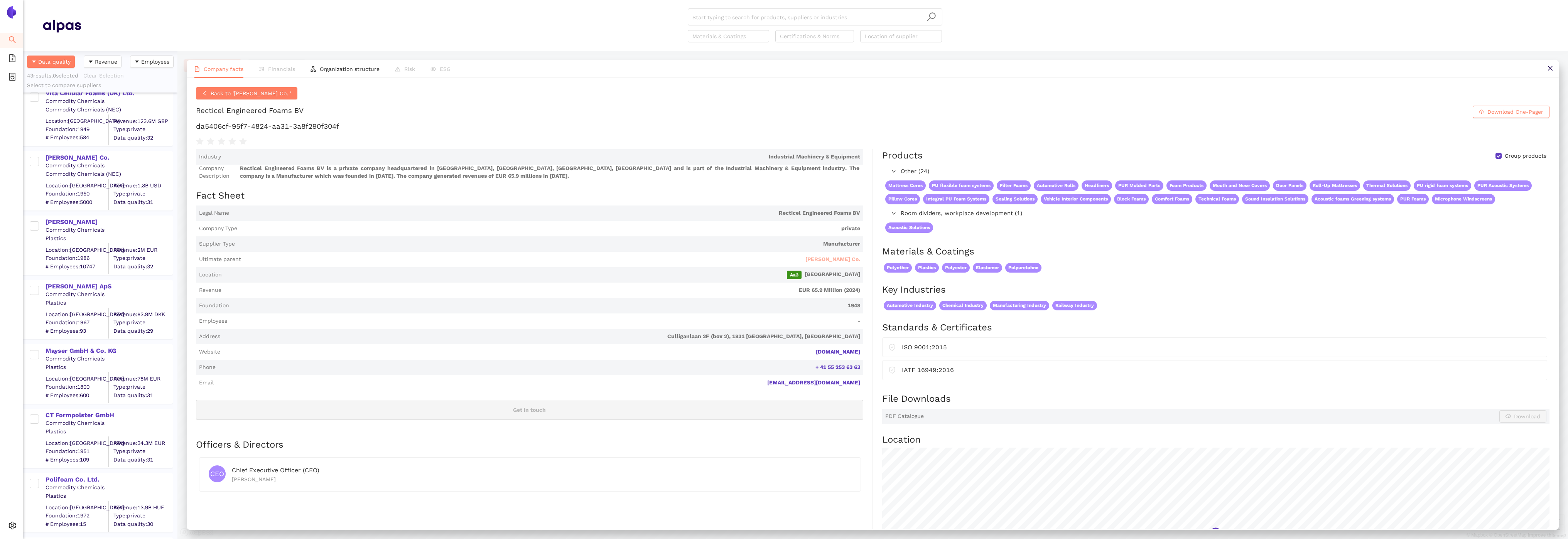
click at [840, 259] on span "Carpenter Co." at bounding box center [833, 259] width 55 height 8
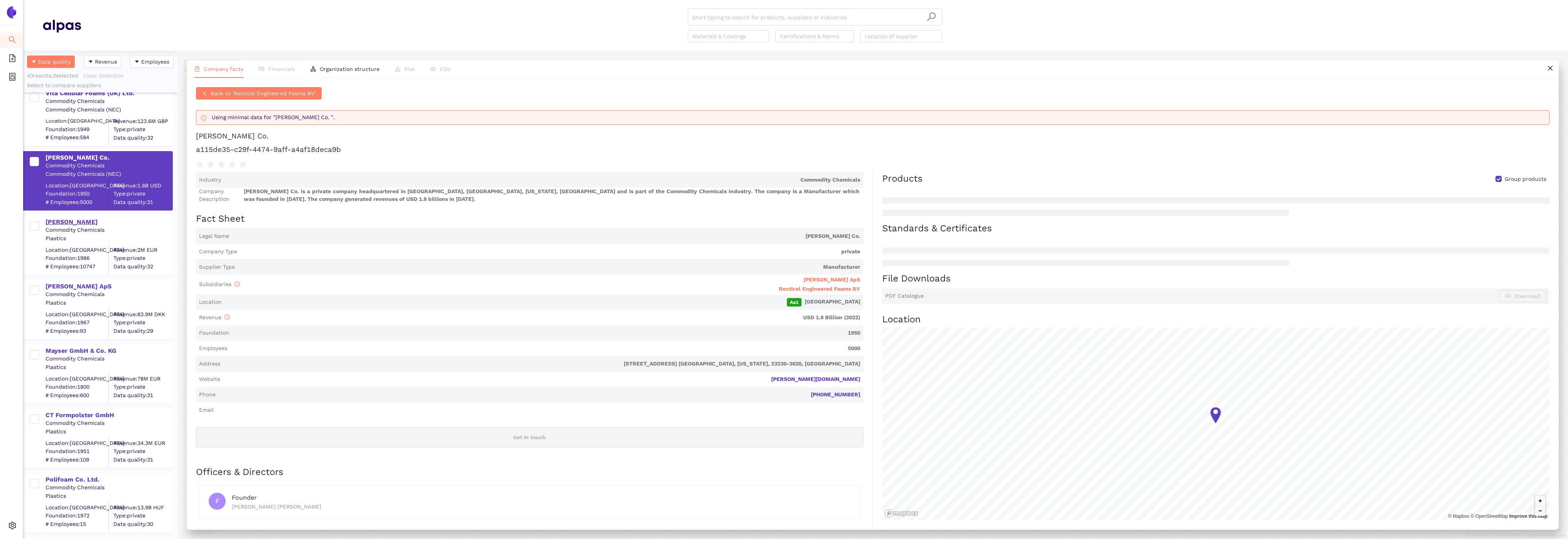
click at [66, 218] on div "Greiner AG" at bounding box center [109, 222] width 127 height 9
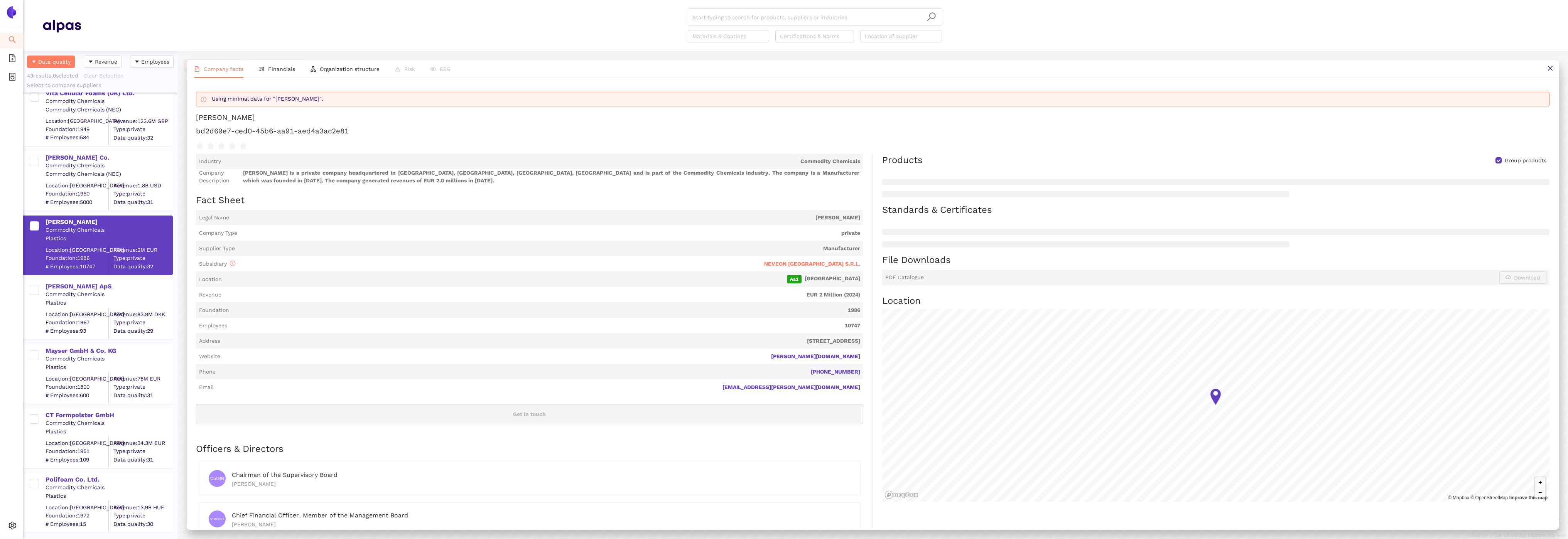
click at [74, 282] on div "Carpenter ApS" at bounding box center [109, 287] width 127 height 9
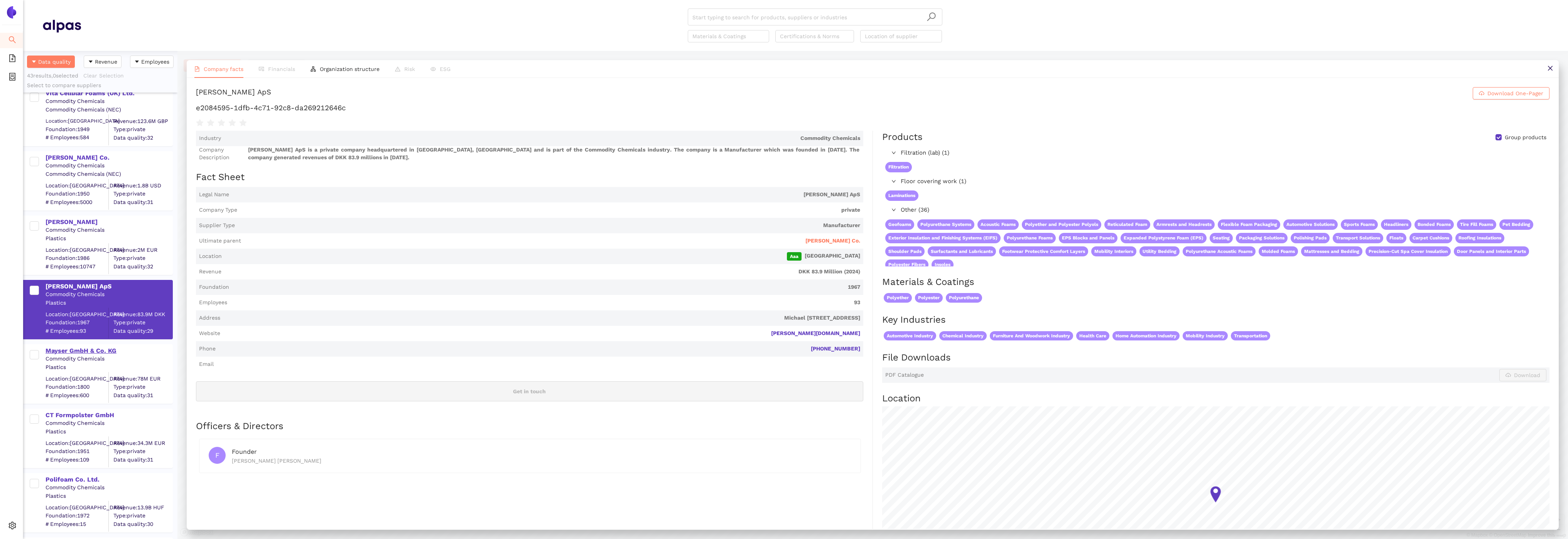
click at [82, 349] on div "Mayser GmbH & Co. KG" at bounding box center [109, 351] width 127 height 9
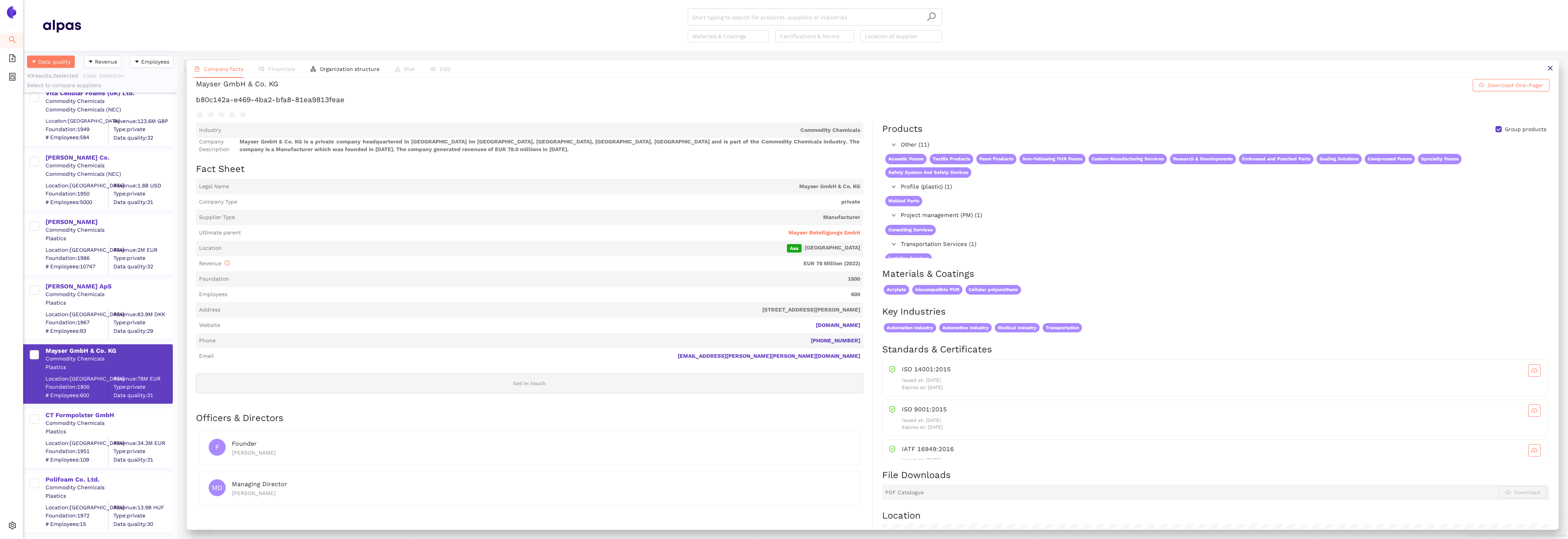
scroll to position [7, 0]
click at [829, 235] on span "Mayser Beteiligungs GmbH" at bounding box center [824, 234] width 72 height 8
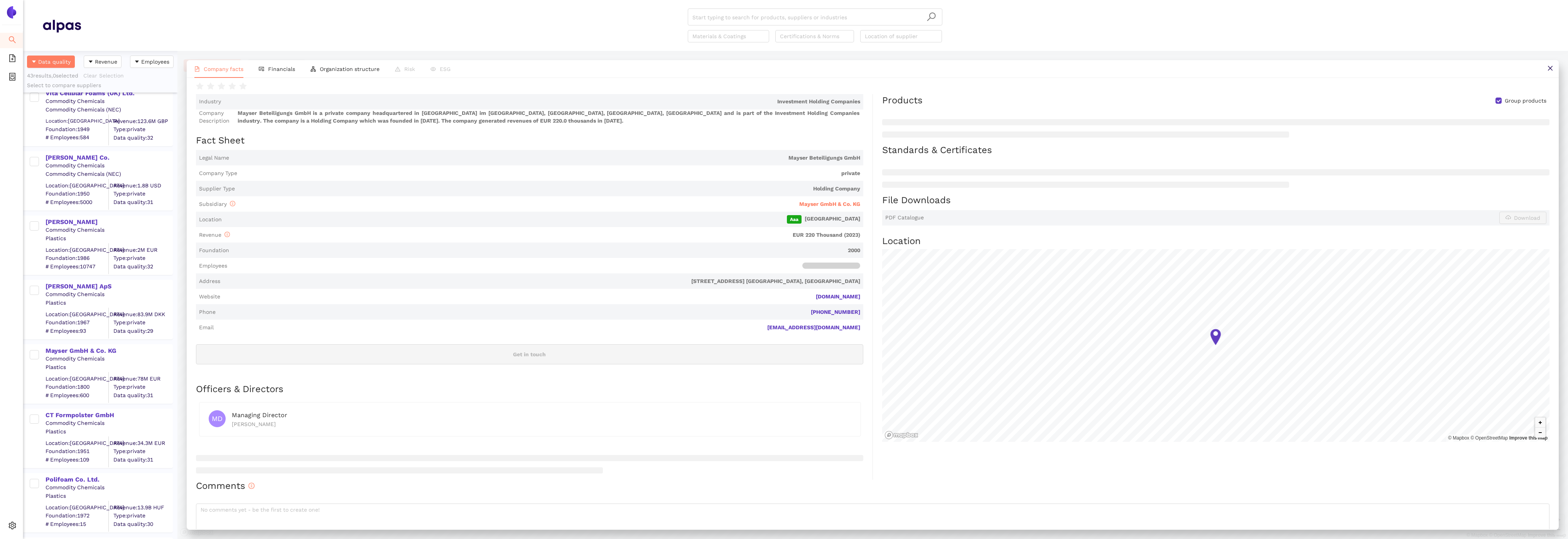
scroll to position [84, 0]
click at [286, 66] on span "Financials" at bounding box center [281, 69] width 27 height 6
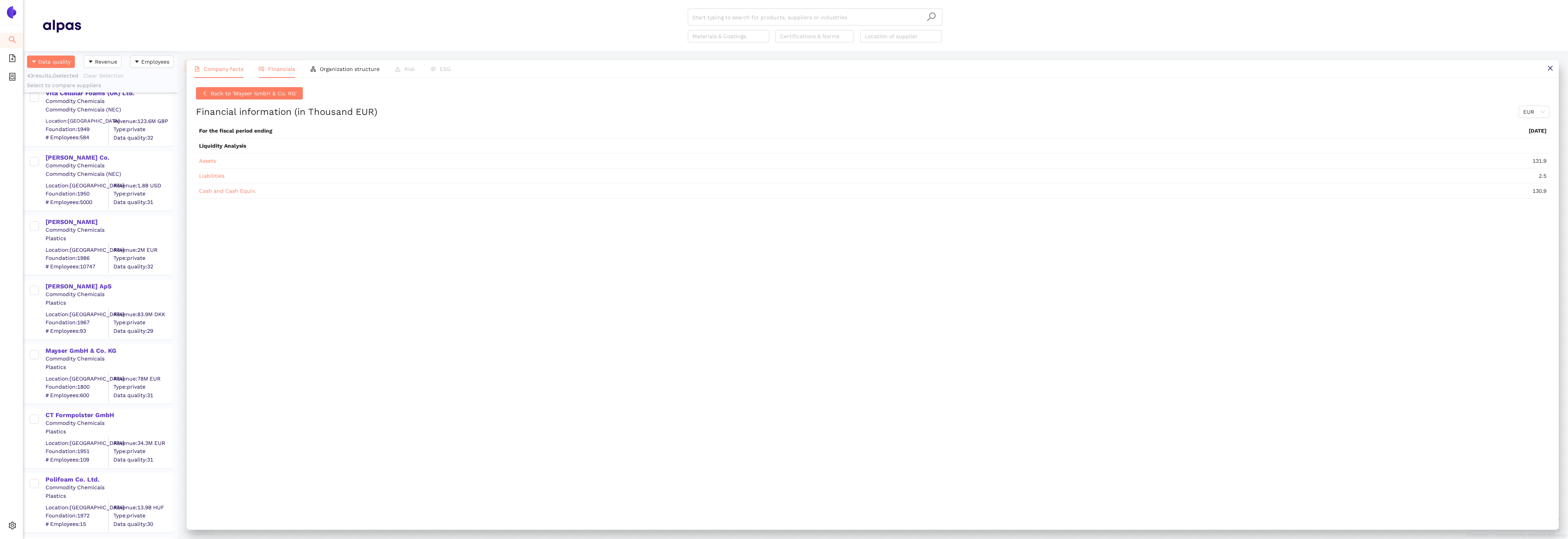
click at [217, 72] on li "Company facts" at bounding box center [219, 69] width 65 height 18
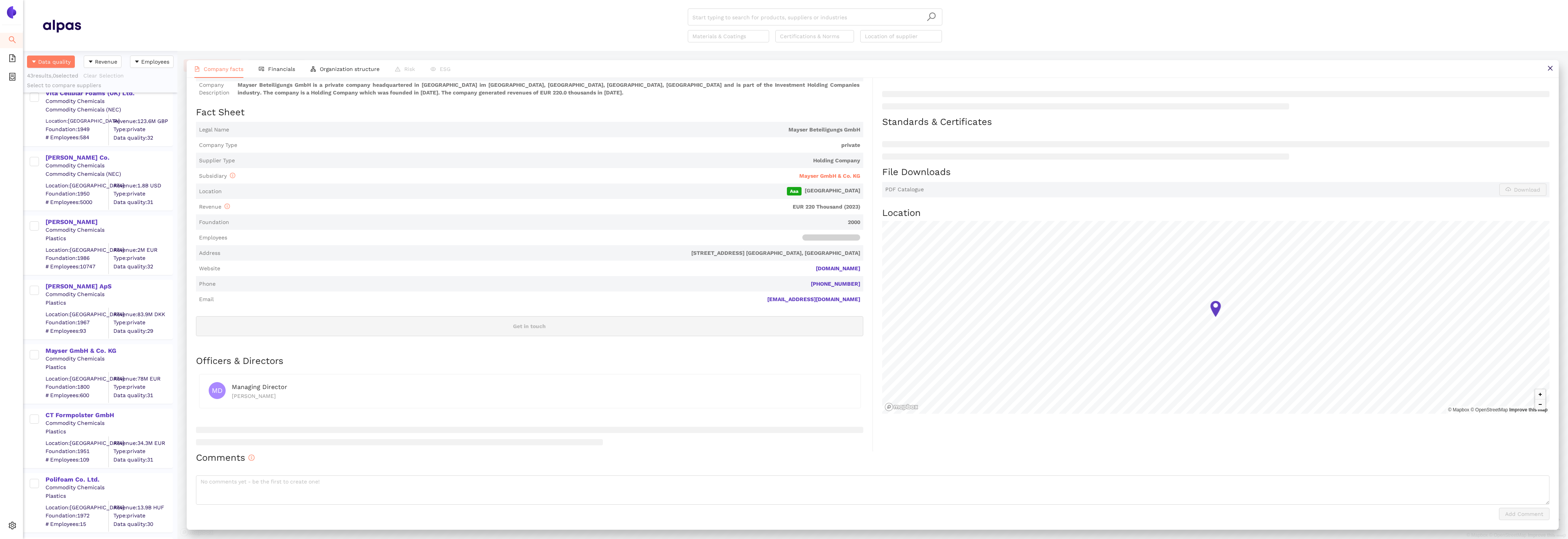
scroll to position [0, 0]
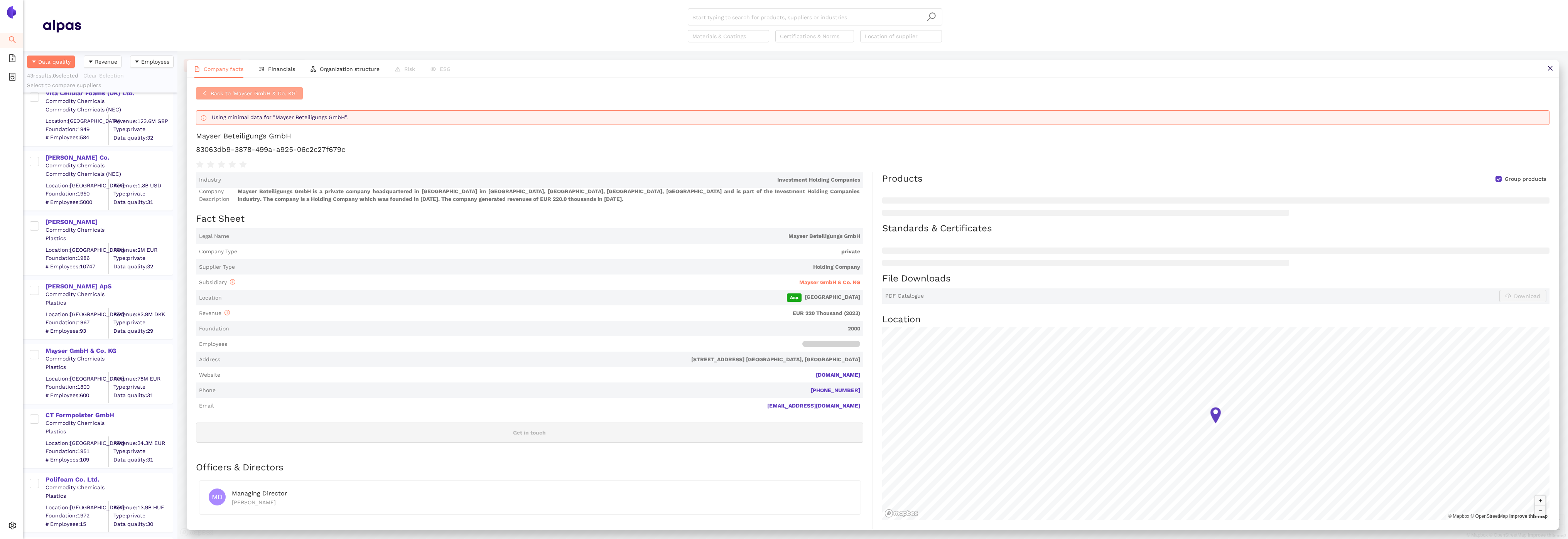
click at [214, 92] on span "Back to 'Mayser GmbH & Co. KG'" at bounding box center [253, 93] width 86 height 9
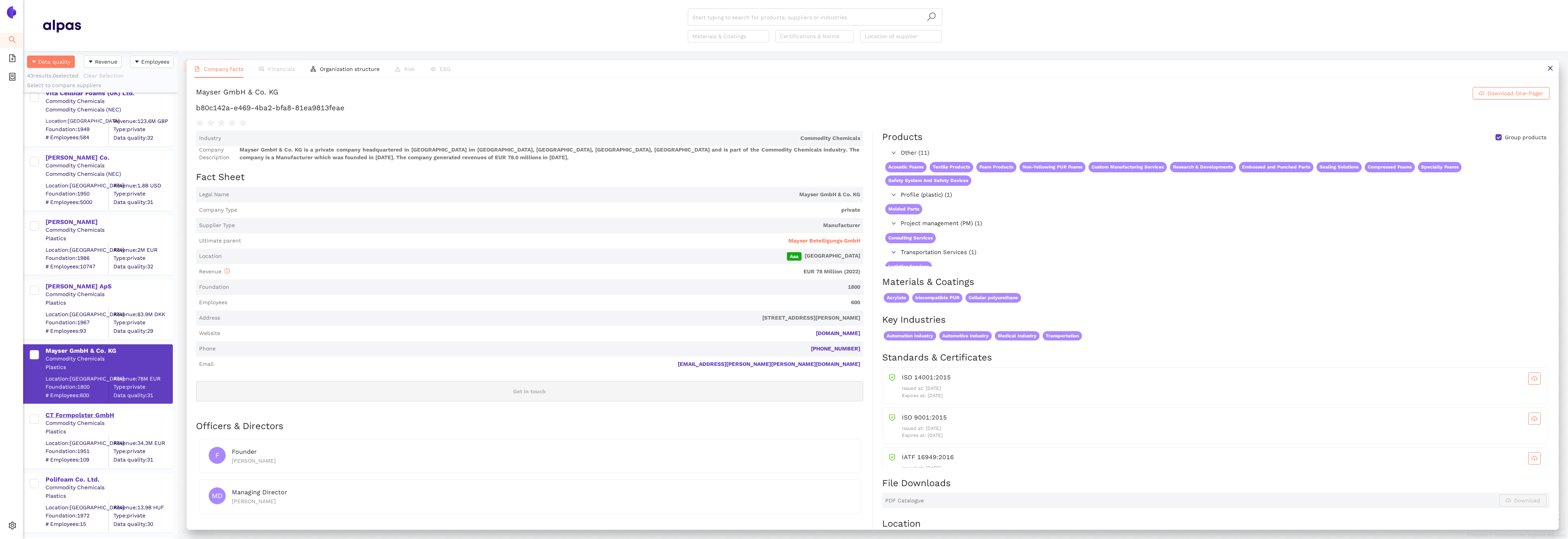
click at [74, 412] on div "CT Formpolster GmbH" at bounding box center [109, 416] width 127 height 9
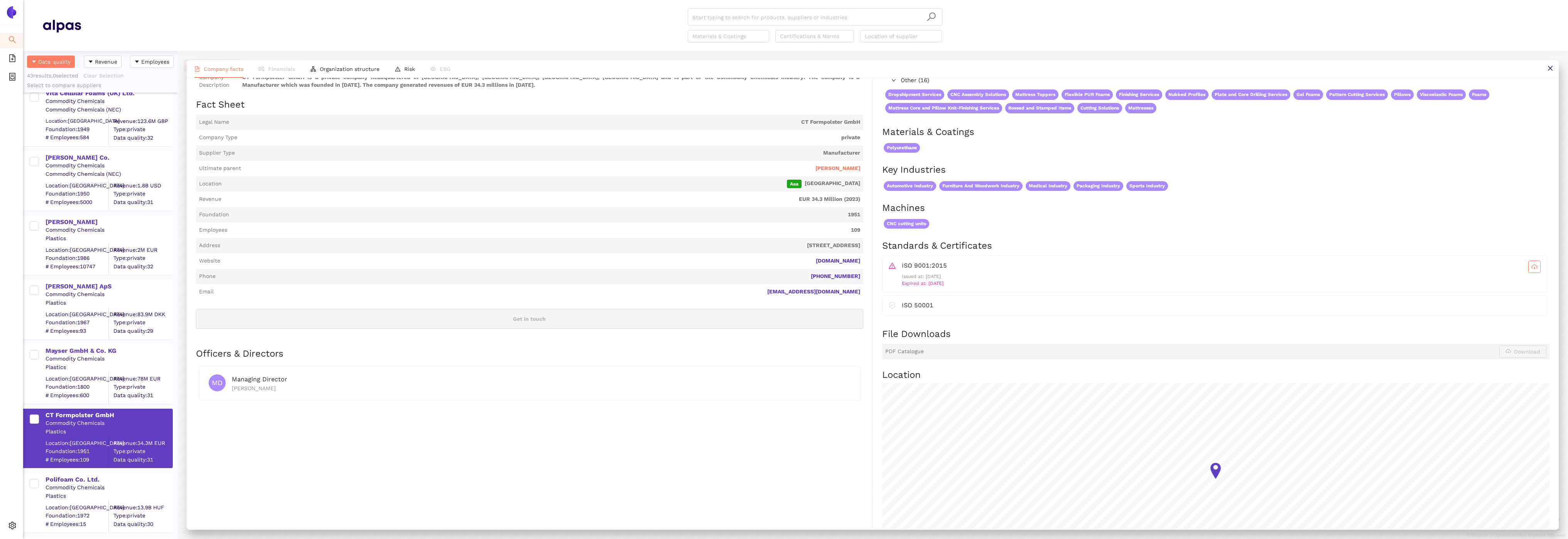
scroll to position [73, 0]
click at [853, 171] on span "Aumann AG" at bounding box center [838, 167] width 45 height 8
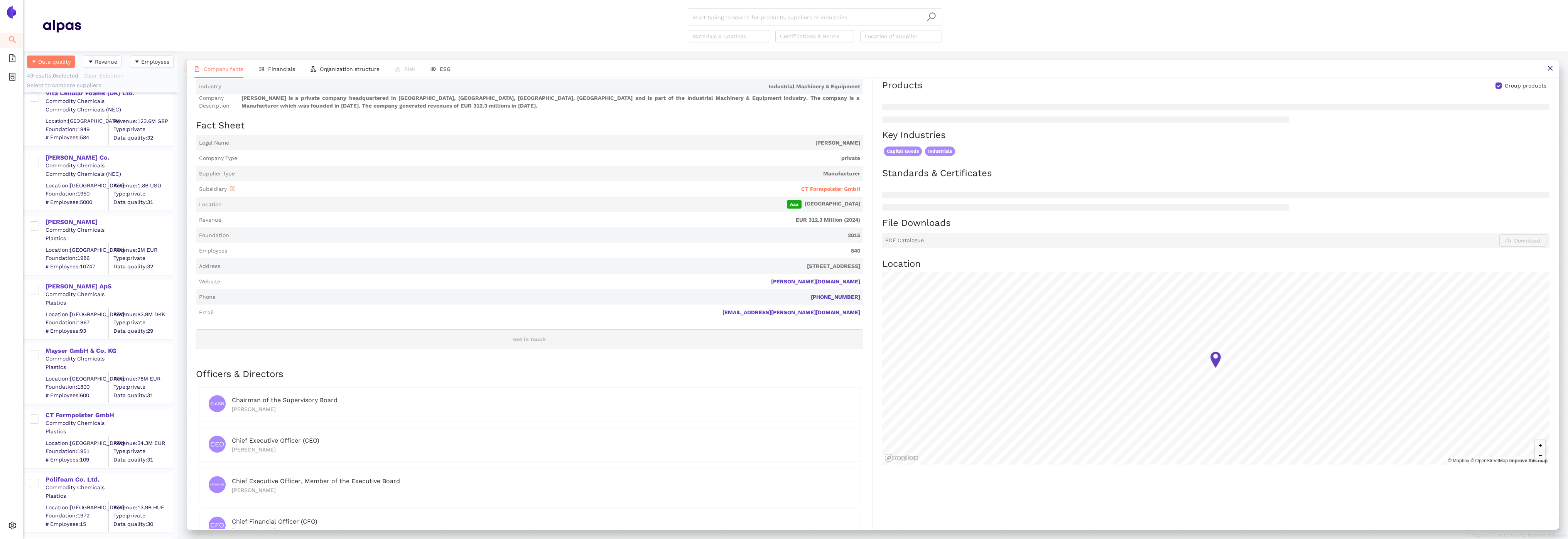
scroll to position [214, 0]
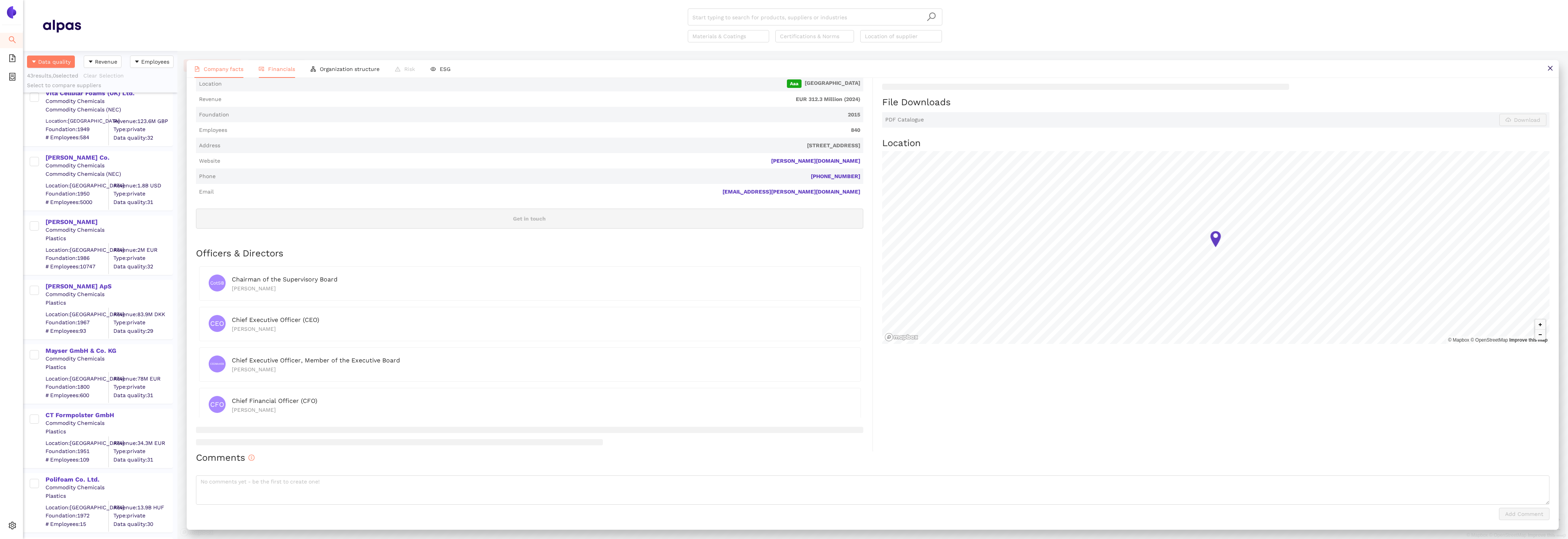
click at [267, 64] on li "Financials" at bounding box center [277, 69] width 52 height 18
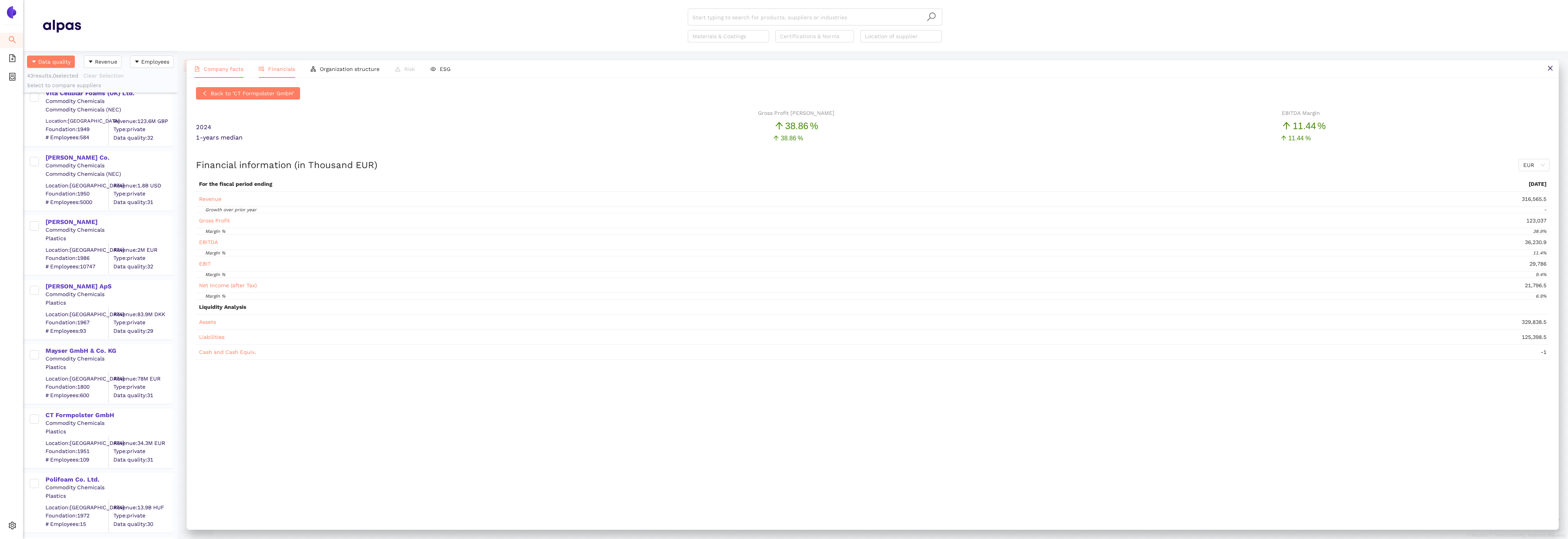
click at [226, 68] on span "Company facts" at bounding box center [223, 69] width 40 height 6
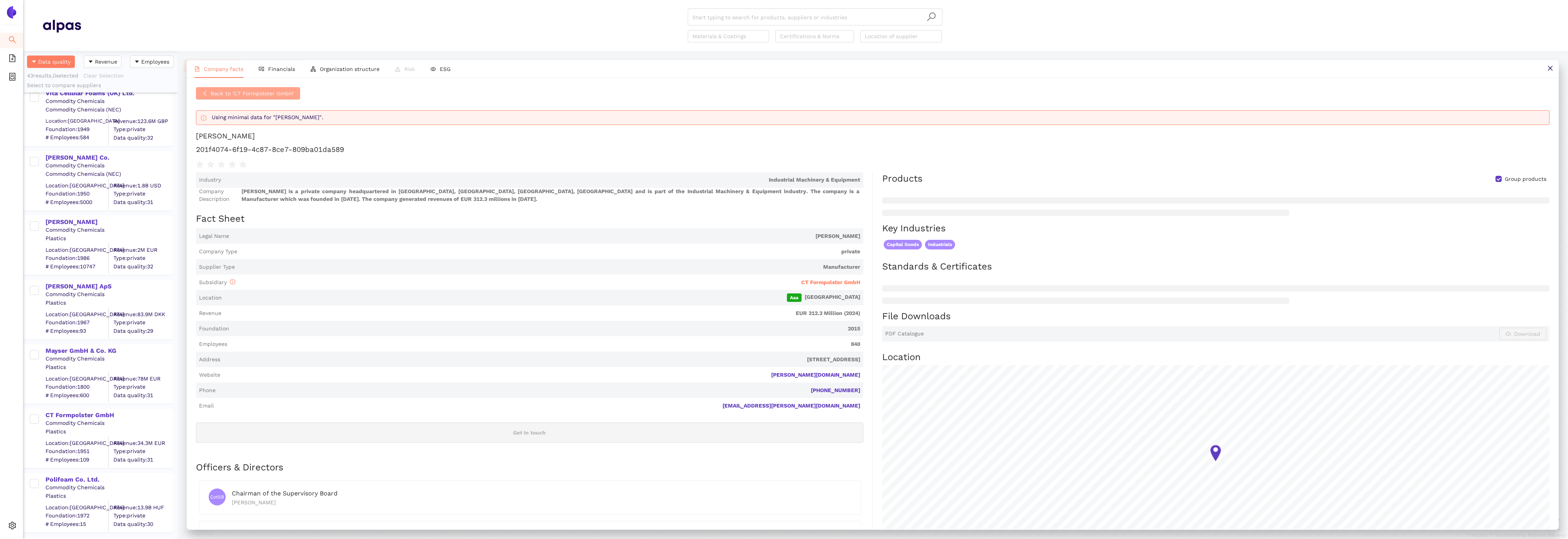
click at [235, 94] on span "Back to 'CT Formpolster GmbH'" at bounding box center [252, 93] width 83 height 9
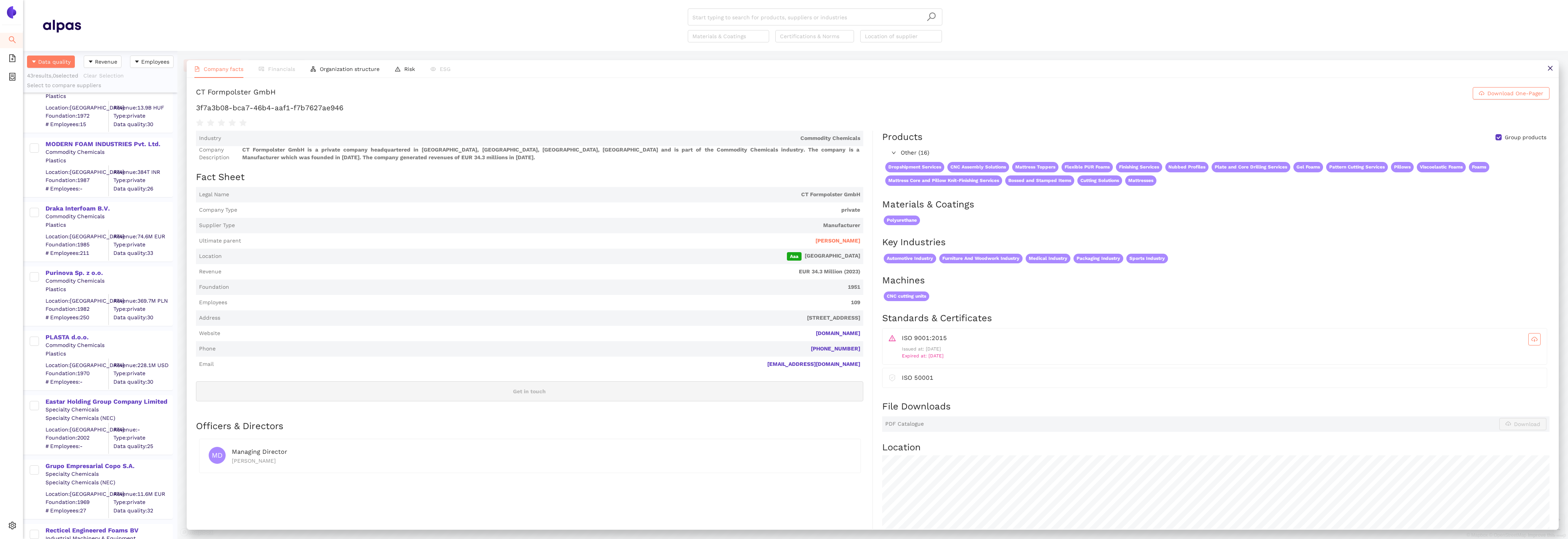
scroll to position [1764, 0]
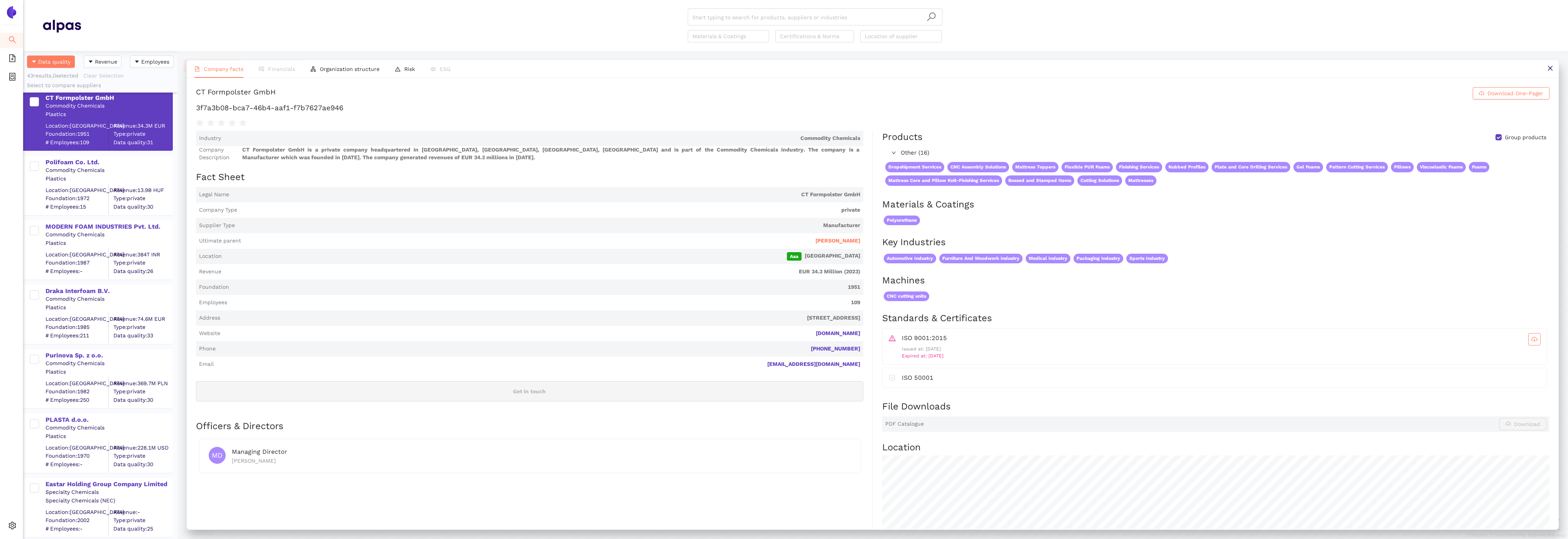
click at [91, 167] on div "Commodity Chemicals" at bounding box center [109, 170] width 127 height 8
click at [89, 158] on div "Polifoam Co. Ltd." at bounding box center [109, 162] width 127 height 9
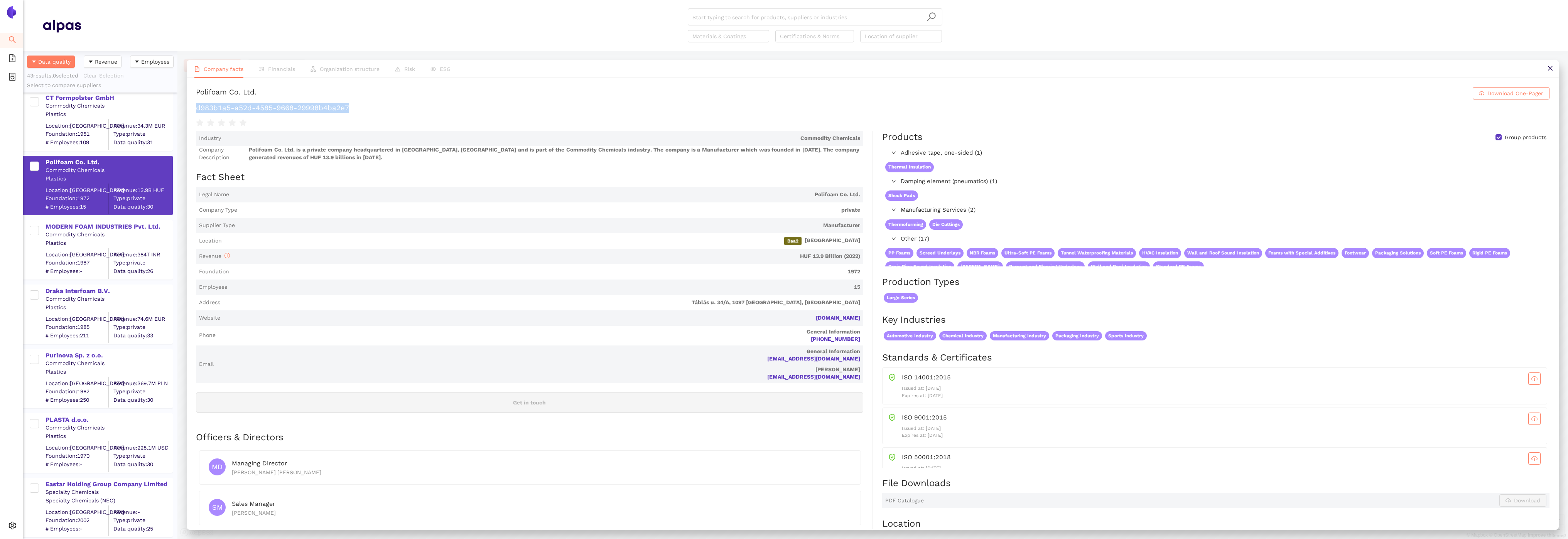
drag, startPoint x: 356, startPoint y: 109, endPoint x: 196, endPoint y: 108, distance: 160.0
click at [196, 108] on h1 "d983b1a5-a52d-4585-9668-29998b4ba2e7" at bounding box center [873, 108] width 1354 height 10
click at [95, 229] on div "MODERN FOAM INDUSTRIES Pvt. Ltd." at bounding box center [109, 227] width 127 height 9
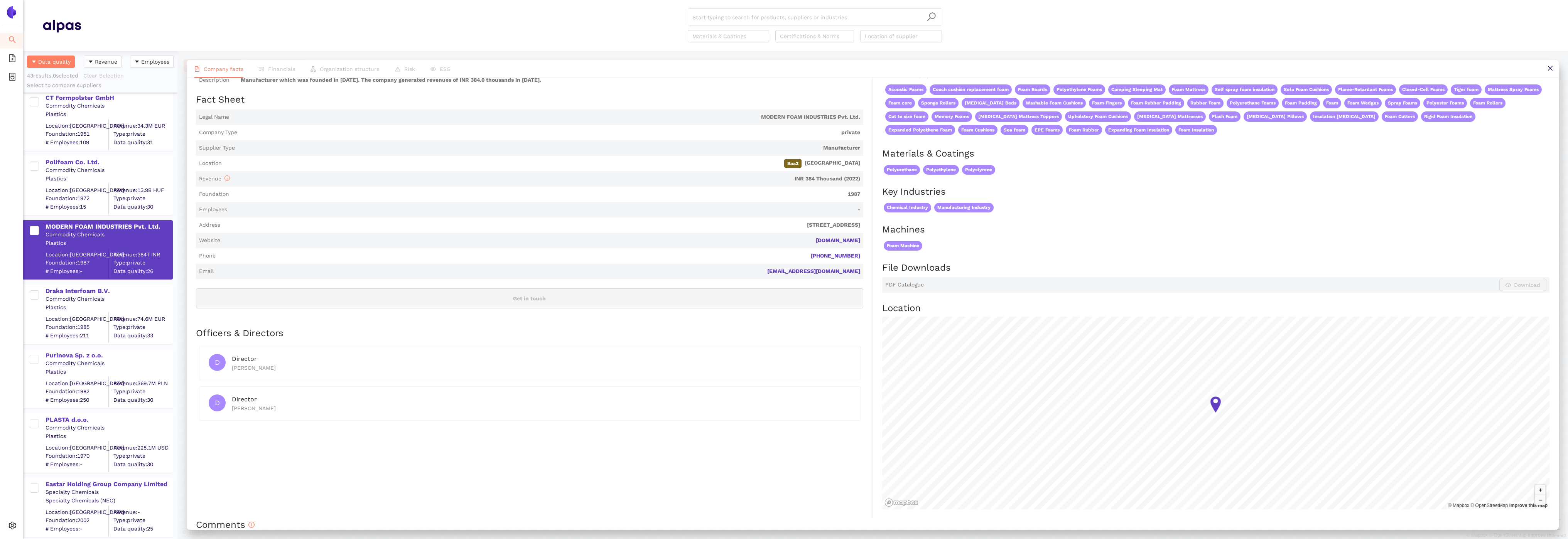
scroll to position [77, 0]
drag, startPoint x: 867, startPoint y: 240, endPoint x: 808, endPoint y: 240, distance: 59.0
click at [808, 240] on div "Industry Commodity Chemicals Company Description MODERN FOAM INDUSTRIES Pvt. Lt…" at bounding box center [534, 285] width 677 height 465
click at [97, 291] on div "Draka Interfoam B.V." at bounding box center [109, 291] width 127 height 9
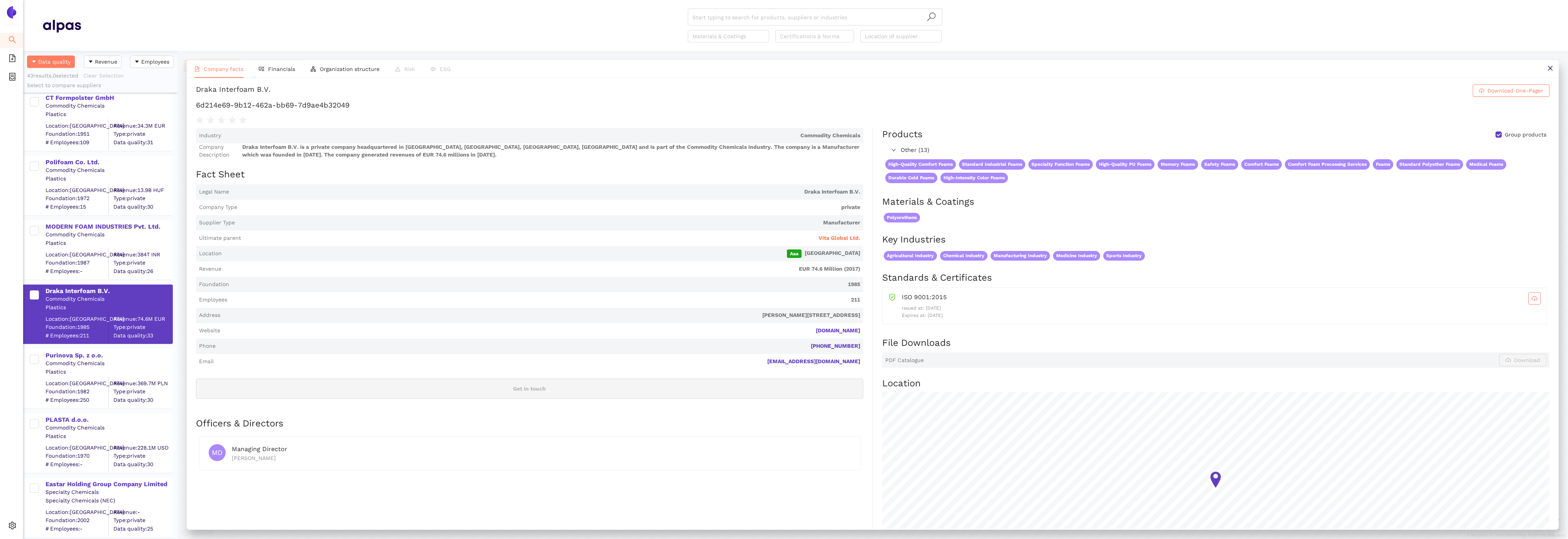
scroll to position [0, 0]
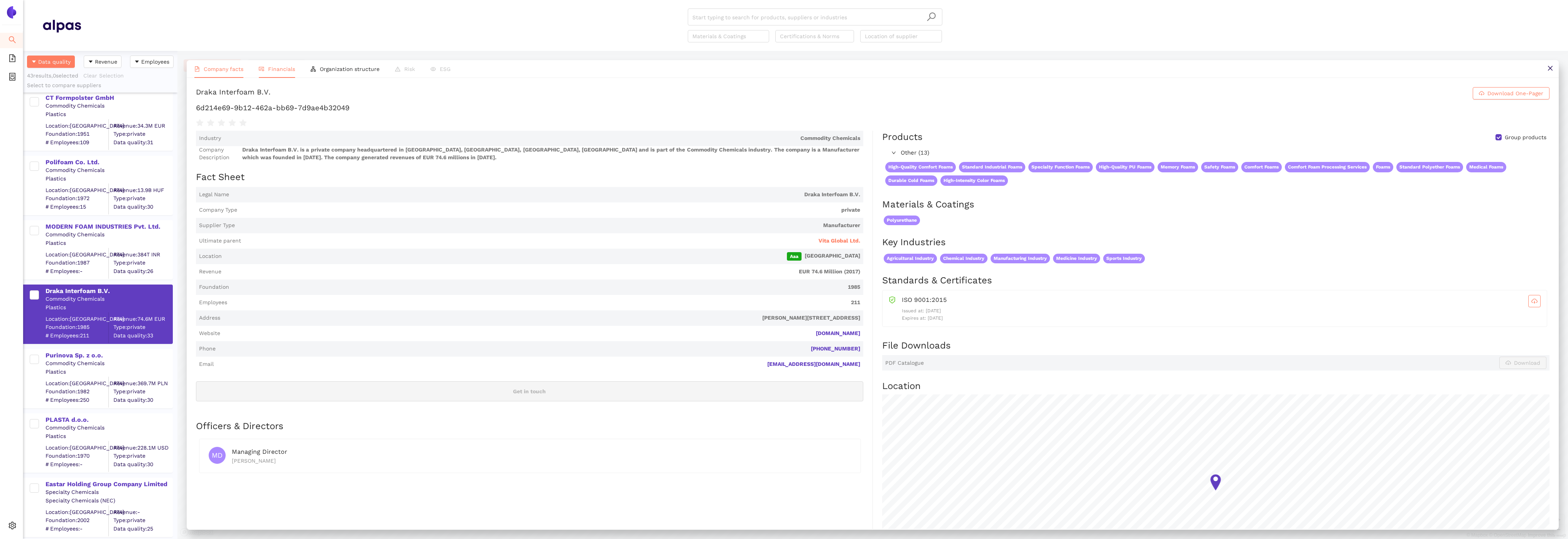
click at [279, 66] on span "Financials" at bounding box center [281, 69] width 27 height 6
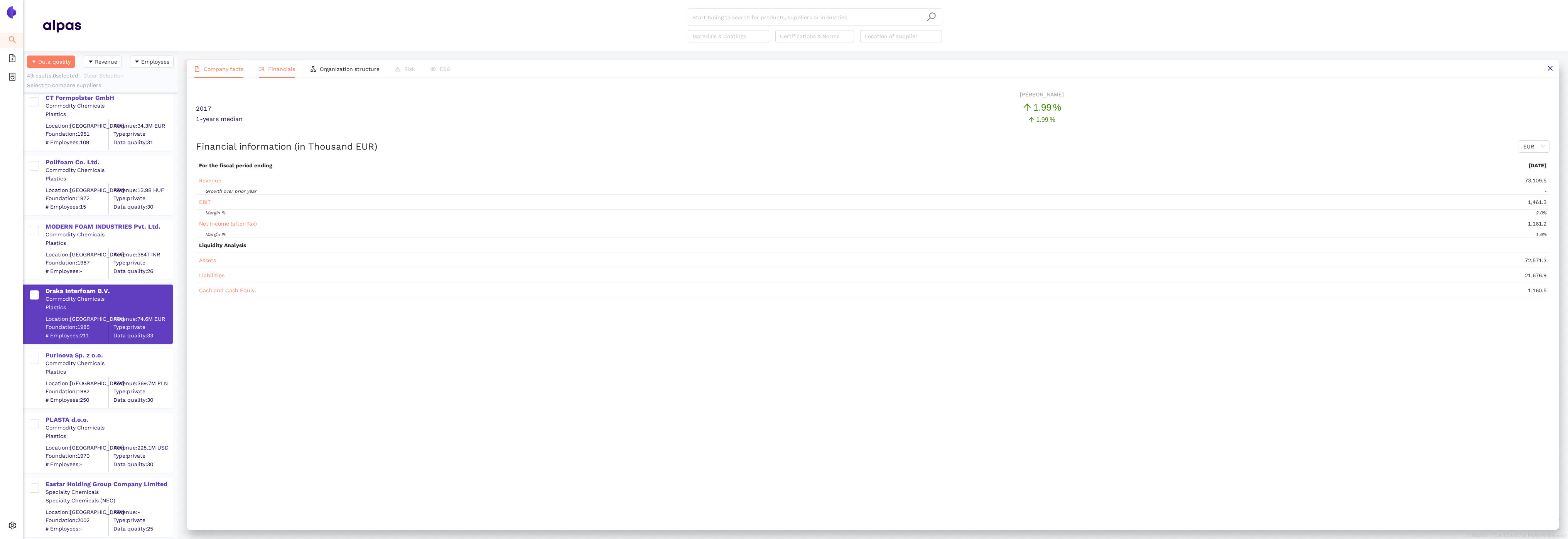
click at [226, 70] on span "Company facts" at bounding box center [223, 69] width 40 height 6
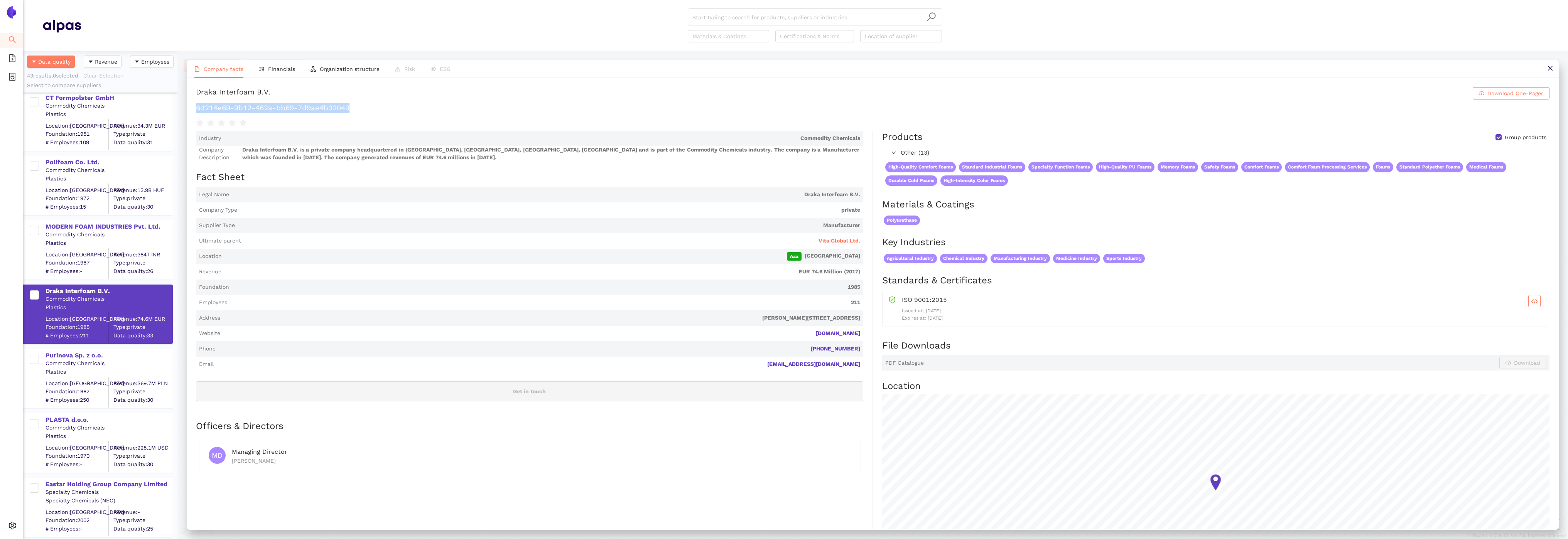
drag, startPoint x: 357, startPoint y: 108, endPoint x: 183, endPoint y: 108, distance: 174.0
click at [183, 108] on div "Company facts Financials Organization structure Risk ESG Draka Interfoam B.V. D…" at bounding box center [873, 295] width 1390 height 488
drag, startPoint x: 282, startPoint y: 94, endPoint x: 196, endPoint y: 93, distance: 86.0
click at [196, 93] on h1 "Draka Interfoam B.V. Download One-Pager" at bounding box center [873, 93] width 1354 height 12
click at [89, 355] on div "Purinova Sp. z o.o." at bounding box center [109, 355] width 127 height 9
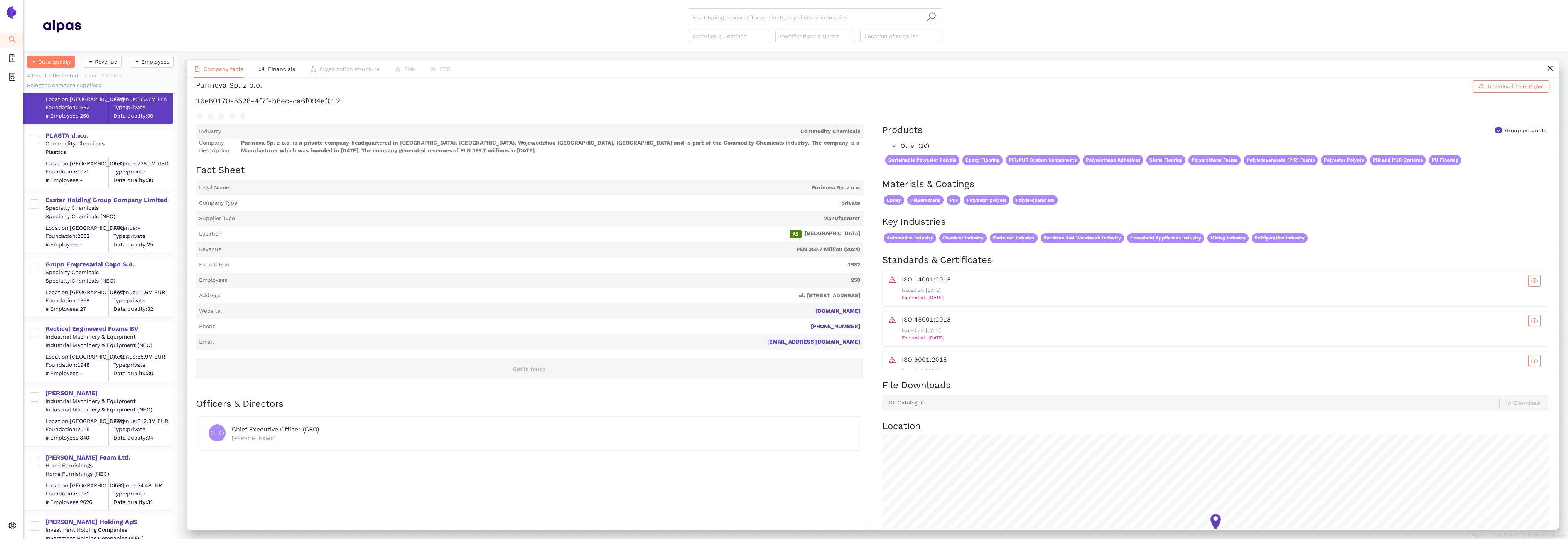
scroll to position [2048, 0]
click at [125, 201] on div "Eastar Holding Group Company Limited" at bounding box center [109, 201] width 127 height 9
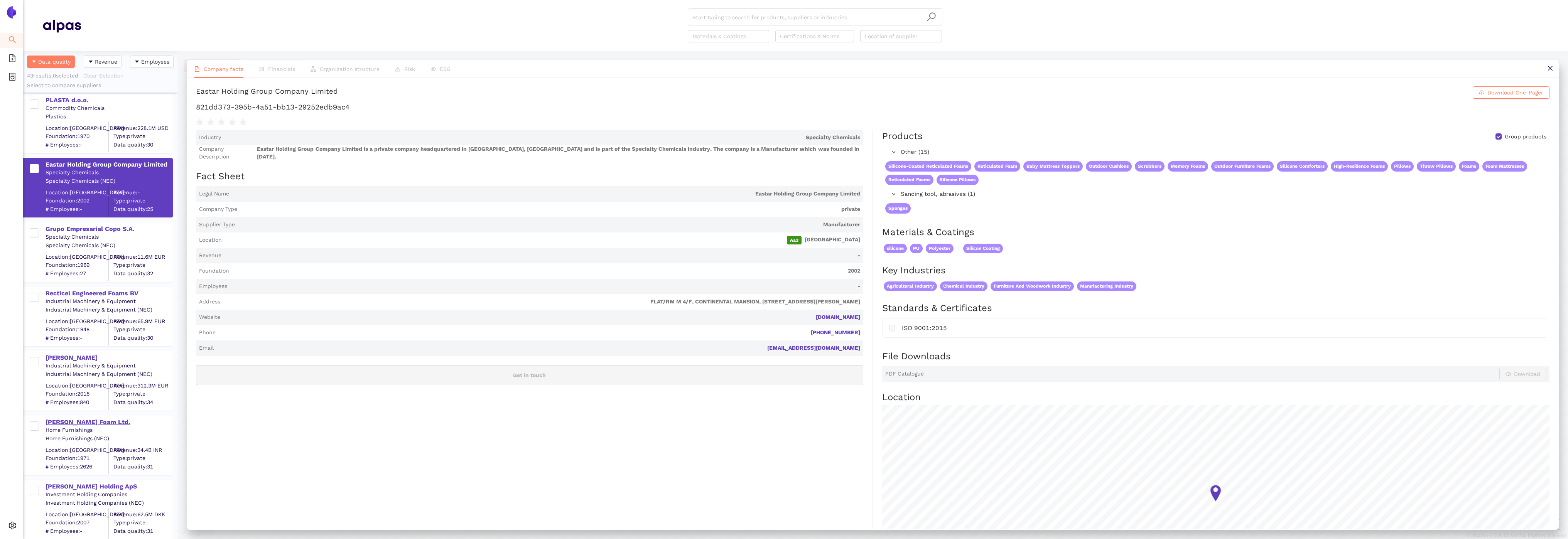
scroll to position [2083, 0]
click at [88, 422] on div "Sheela Foam Ltd." at bounding box center [109, 423] width 127 height 9
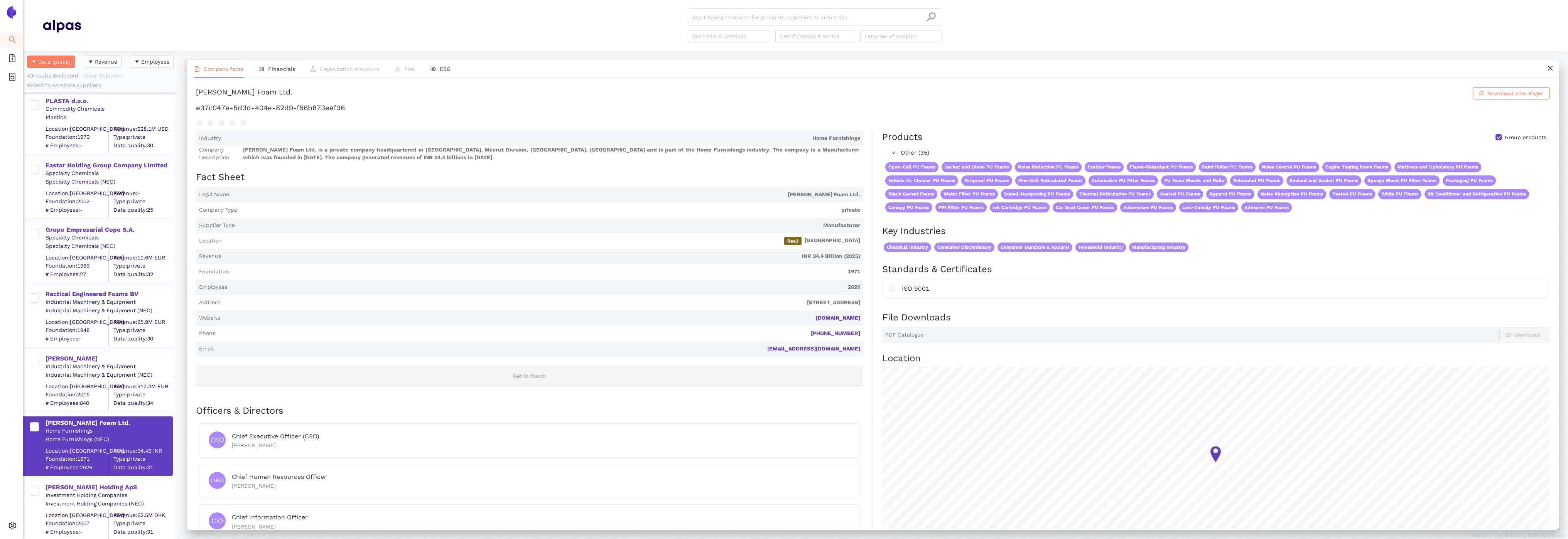
scroll to position [15, 0]
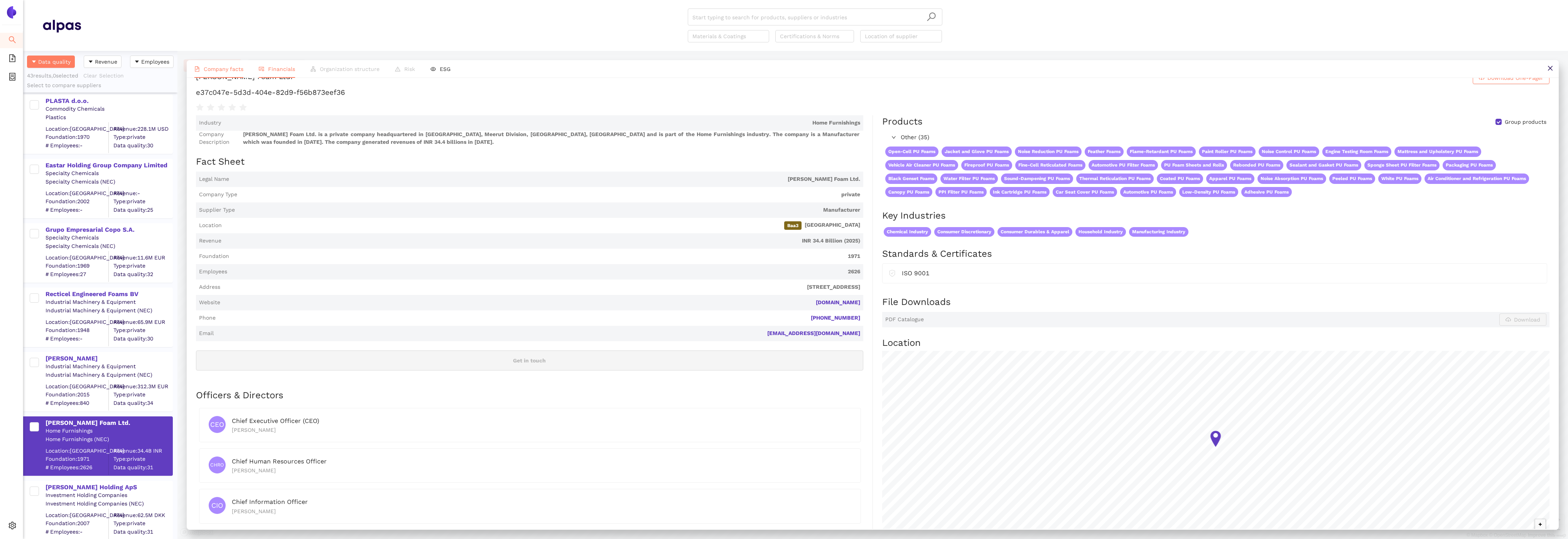
click at [282, 68] on span "Financials" at bounding box center [281, 69] width 27 height 6
